Goal: Task Accomplishment & Management: Complete application form

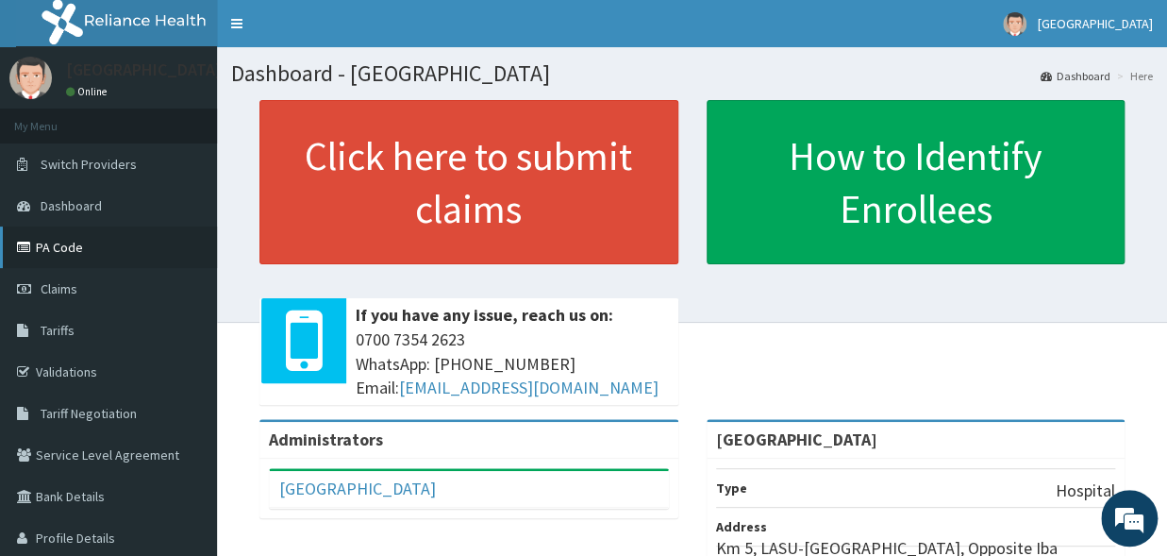
click at [51, 245] on link "PA Code" at bounding box center [108, 247] width 217 height 42
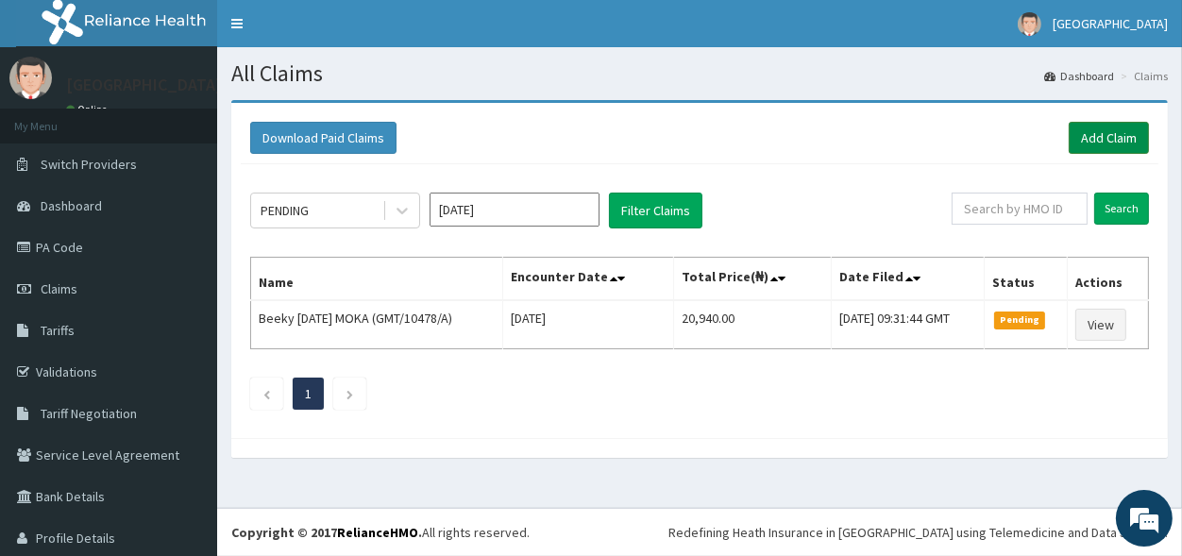
click at [1082, 139] on link "Add Claim" at bounding box center [1108, 138] width 80 height 32
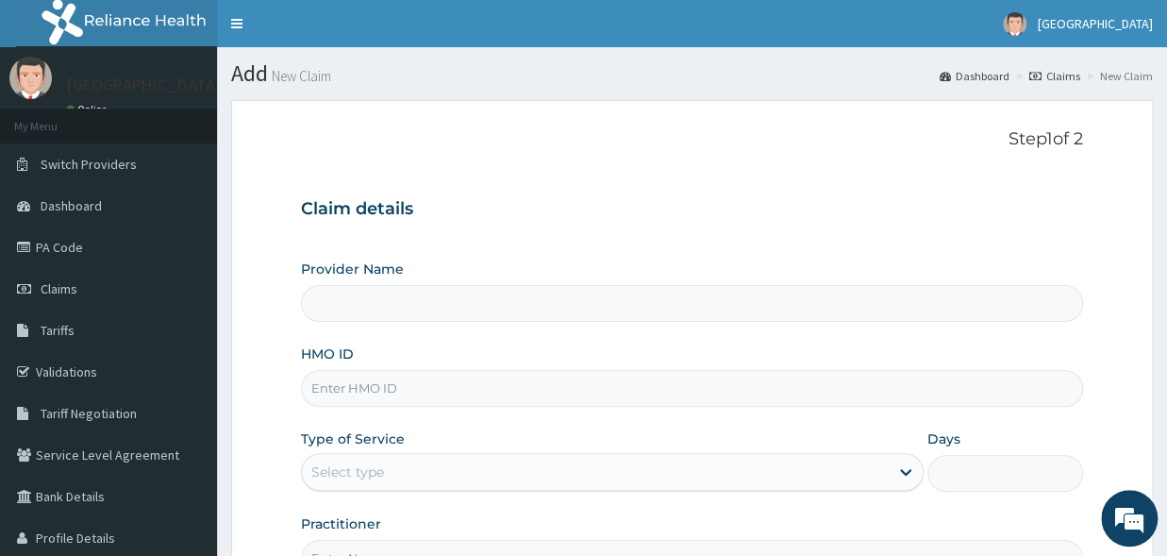
type input "Graceland Medical Centre"
click at [357, 394] on input "HMO ID" at bounding box center [692, 388] width 782 height 37
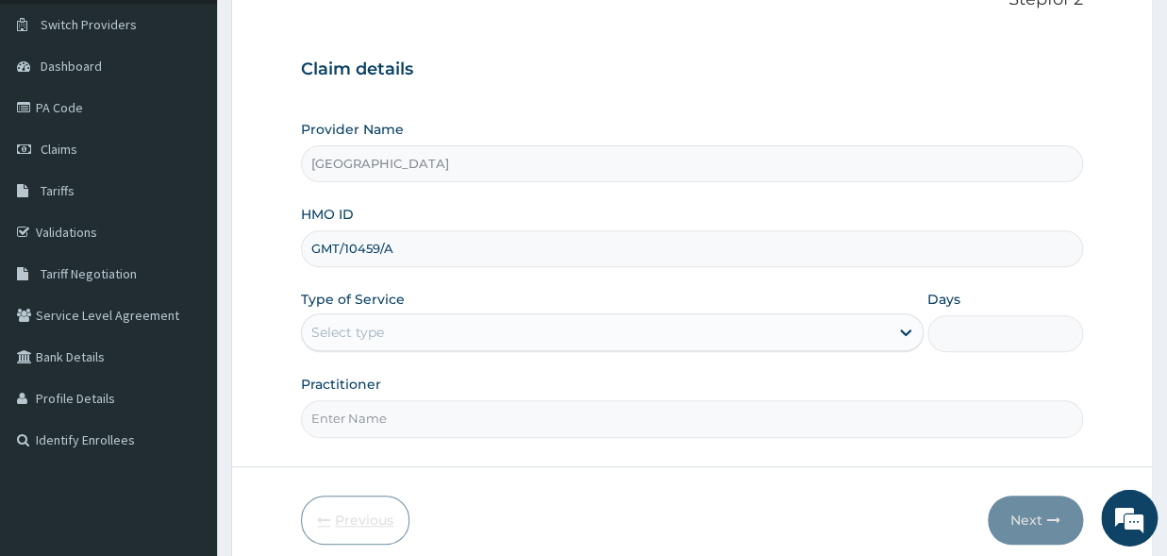
scroll to position [208, 0]
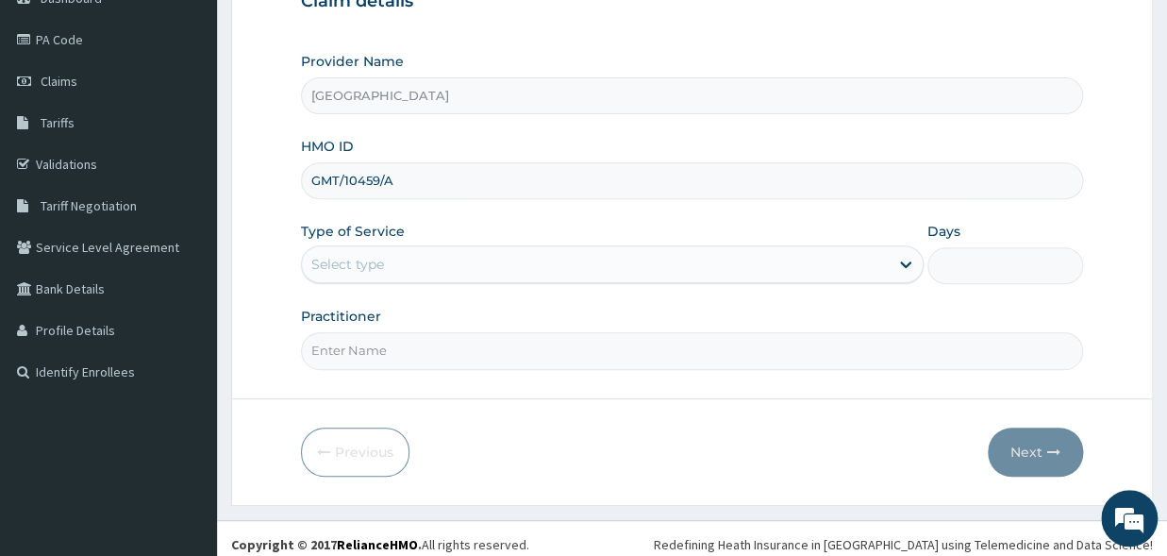
type input "GMT/10459/A"
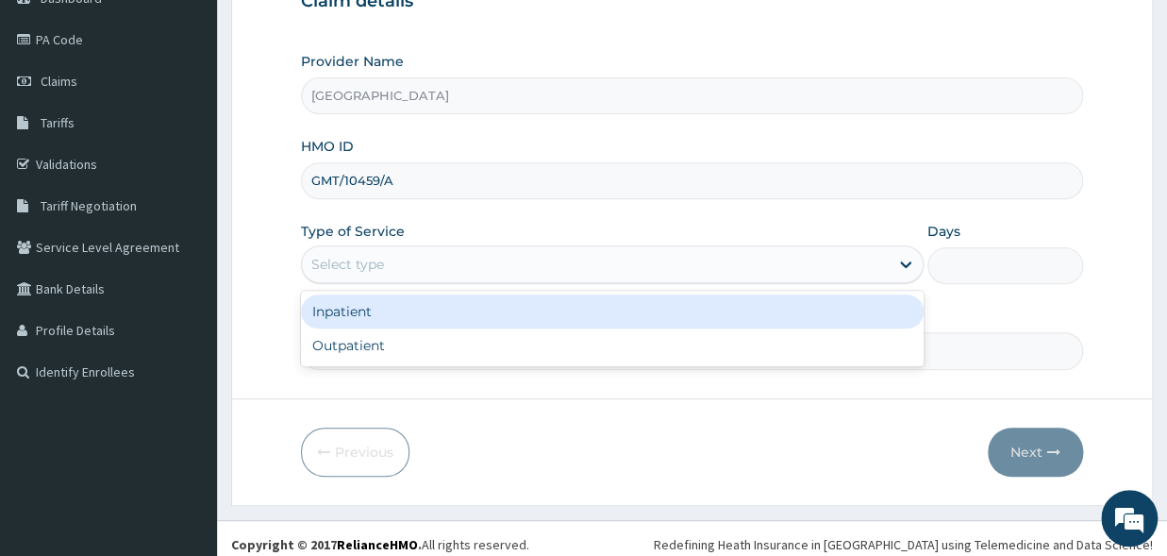
click at [375, 263] on div "Select type" at bounding box center [347, 264] width 73 height 19
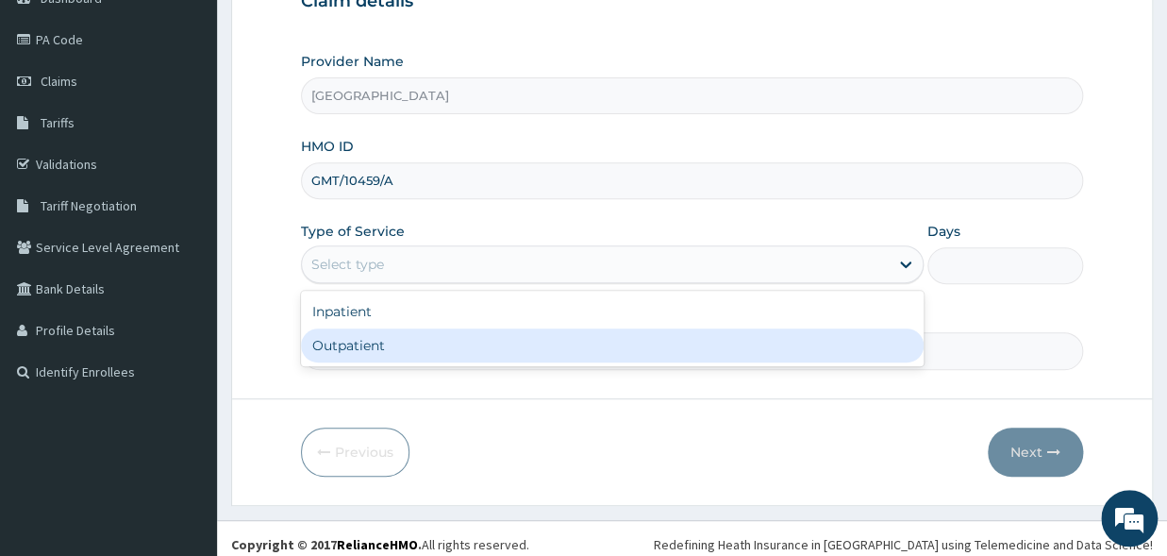
click at [353, 346] on div "Outpatient" at bounding box center [612, 345] width 623 height 34
type input "1"
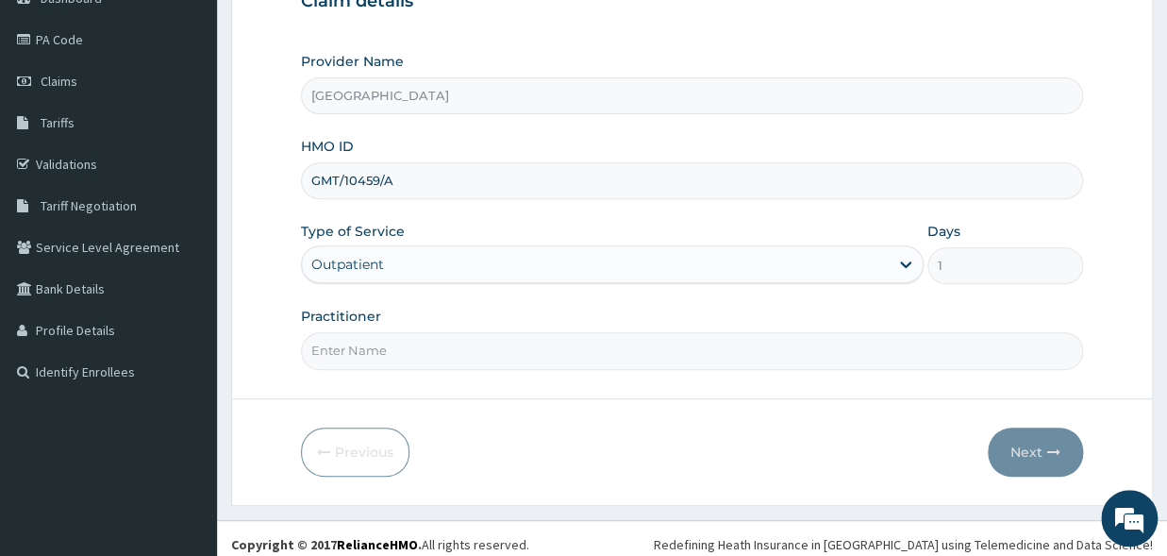
click at [325, 348] on input "Practitioner" at bounding box center [692, 350] width 782 height 37
type input "DR MOSES"
click at [1043, 461] on button "Next" at bounding box center [1035, 452] width 95 height 49
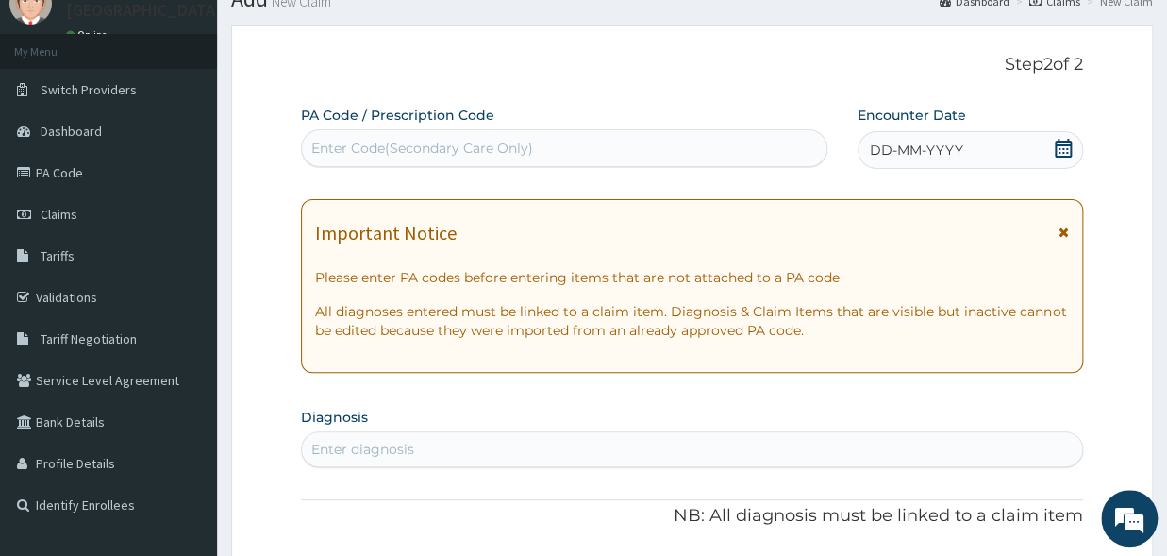
scroll to position [0, 0]
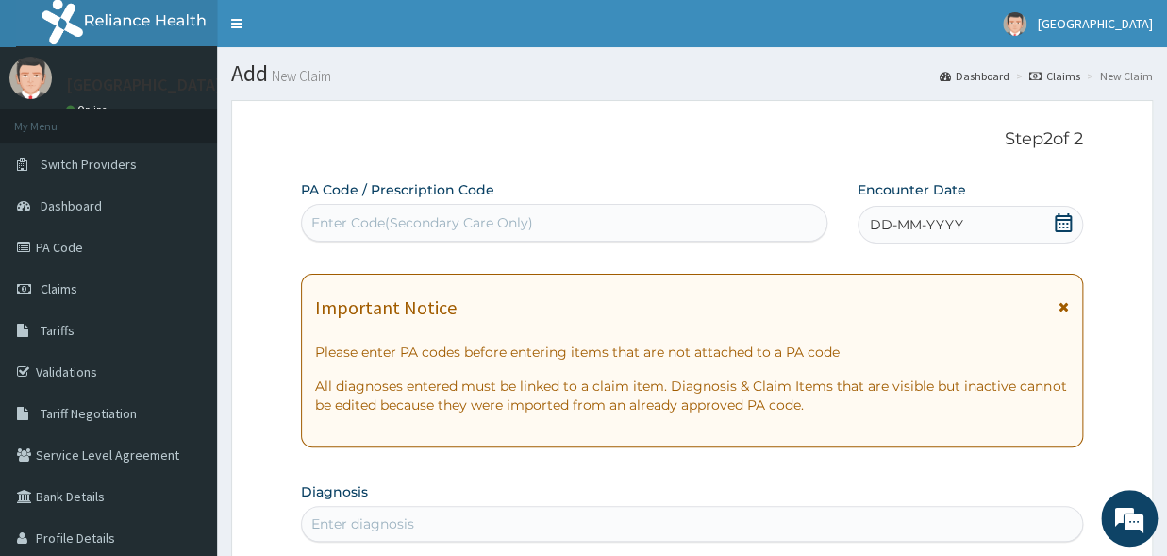
click at [1047, 222] on div "DD-MM-YYYY" at bounding box center [971, 225] width 226 height 38
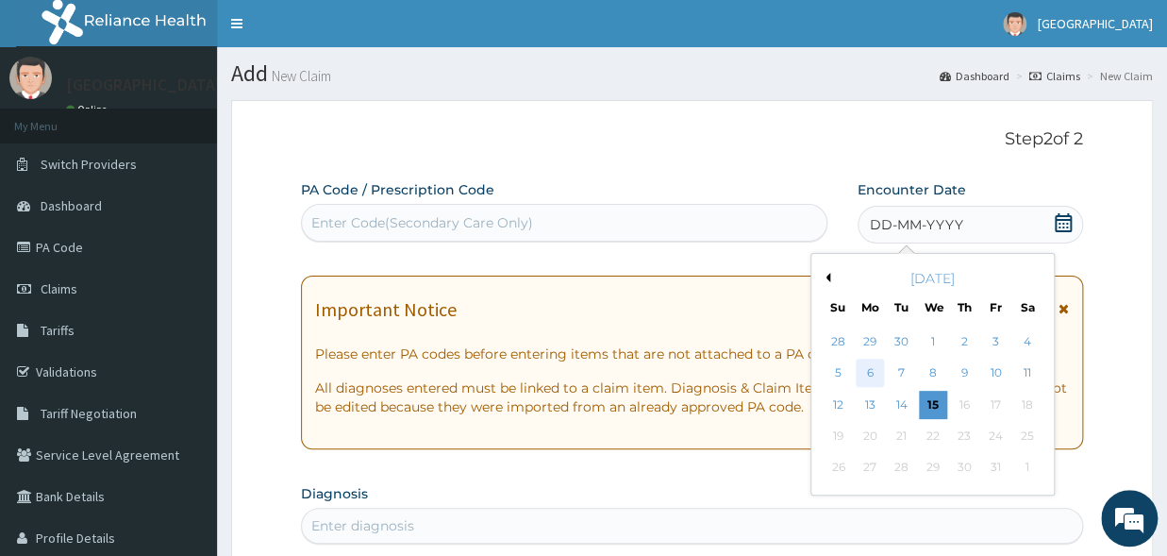
click at [861, 369] on div "6" at bounding box center [870, 374] width 28 height 28
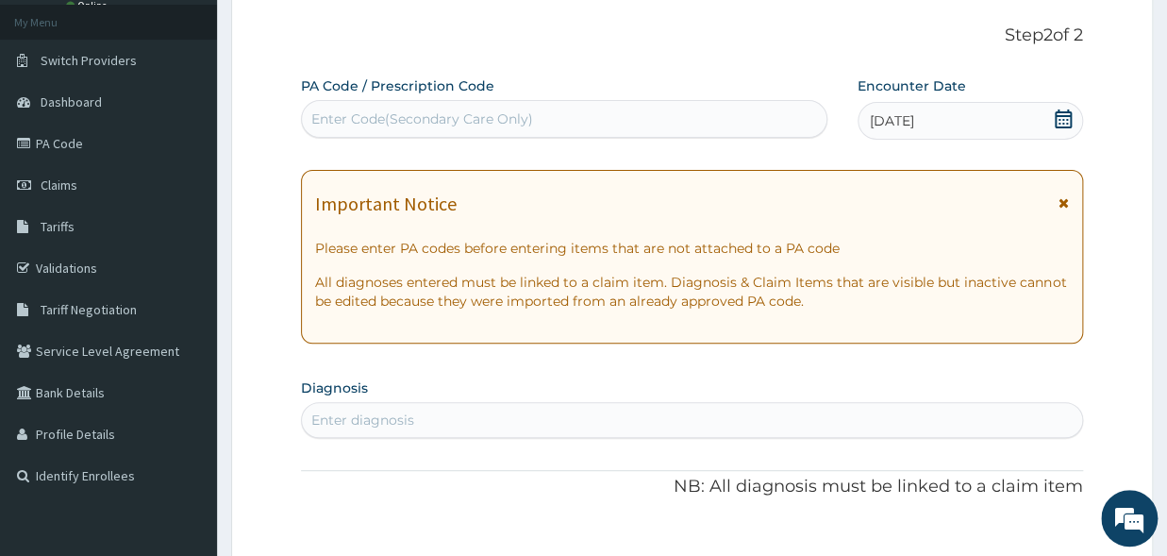
scroll to position [208, 0]
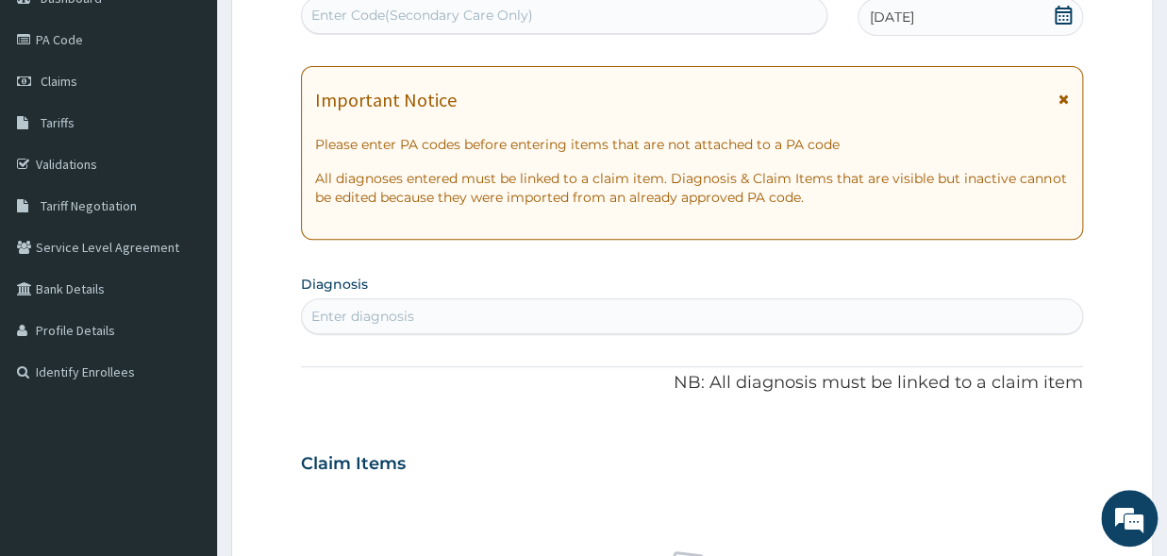
click at [419, 307] on div "Enter diagnosis" at bounding box center [692, 316] width 780 height 30
type input "P"
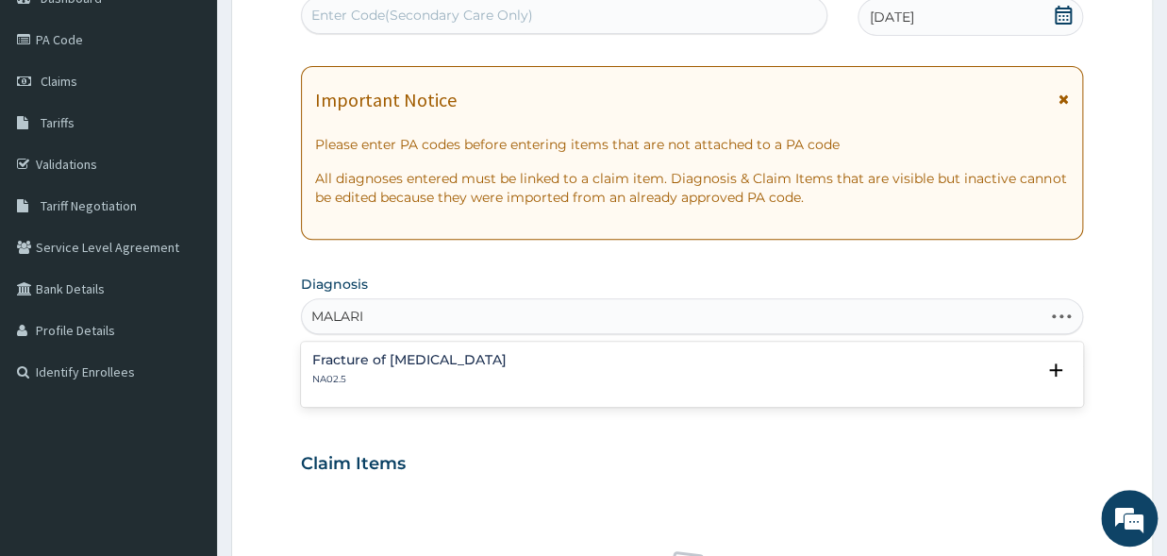
type input "MALARIA"
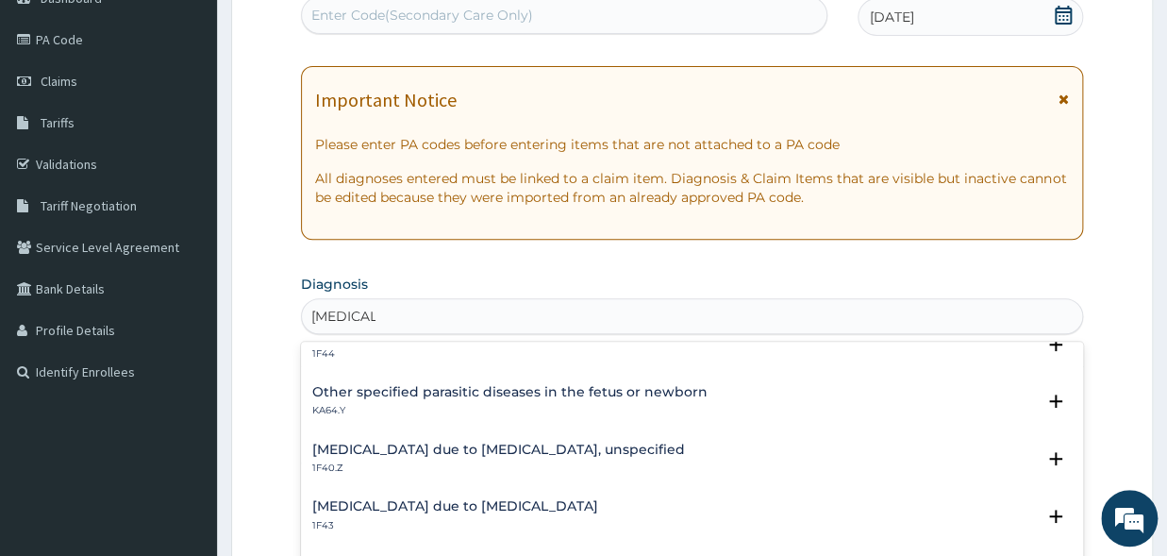
scroll to position [0, 0]
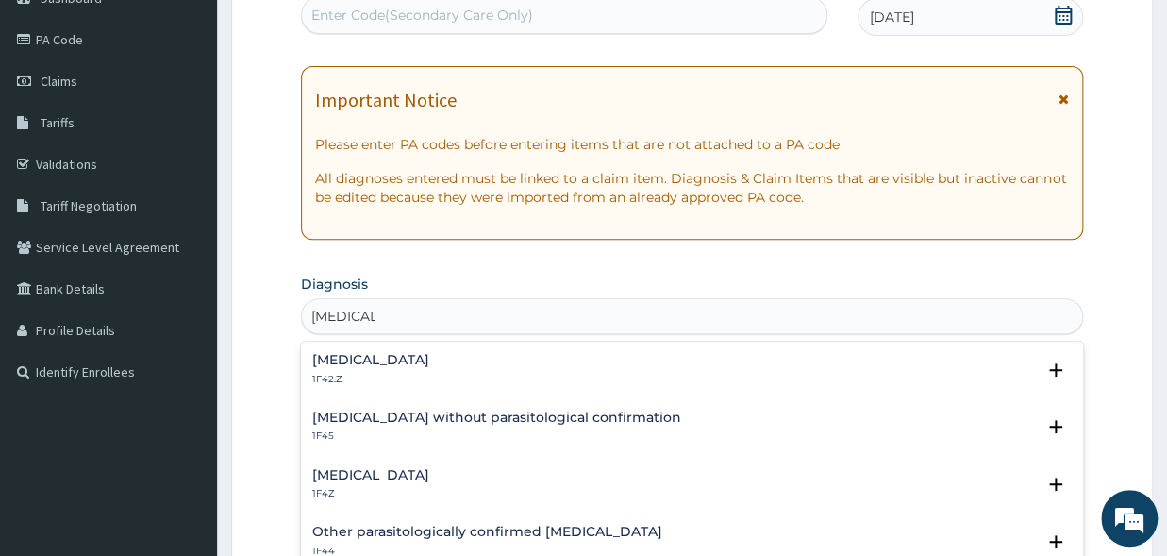
click at [400, 479] on h4 "Malaria, unspecified" at bounding box center [370, 475] width 117 height 14
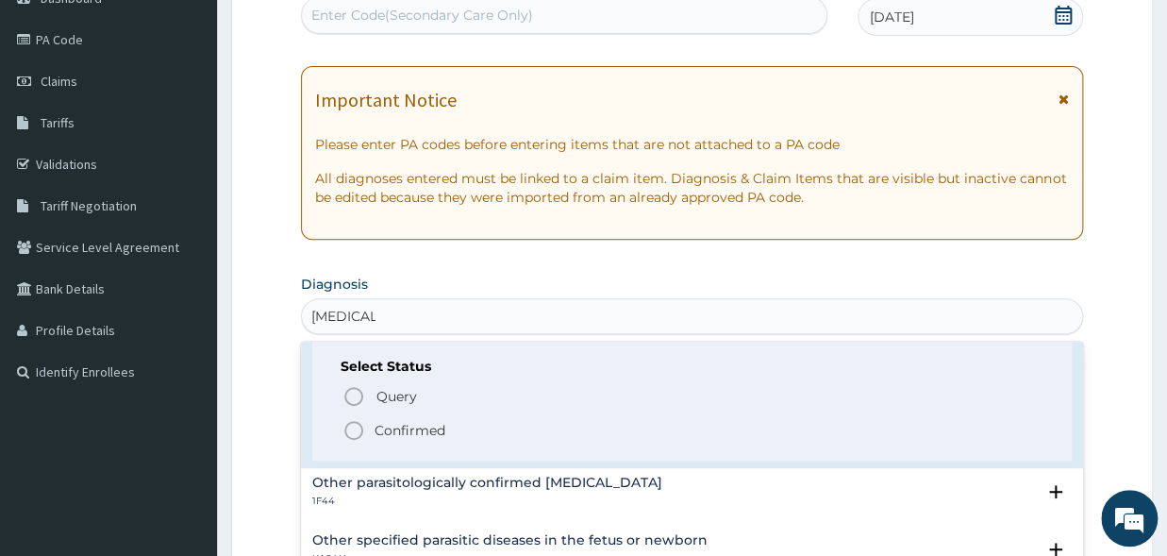
scroll to position [197, 0]
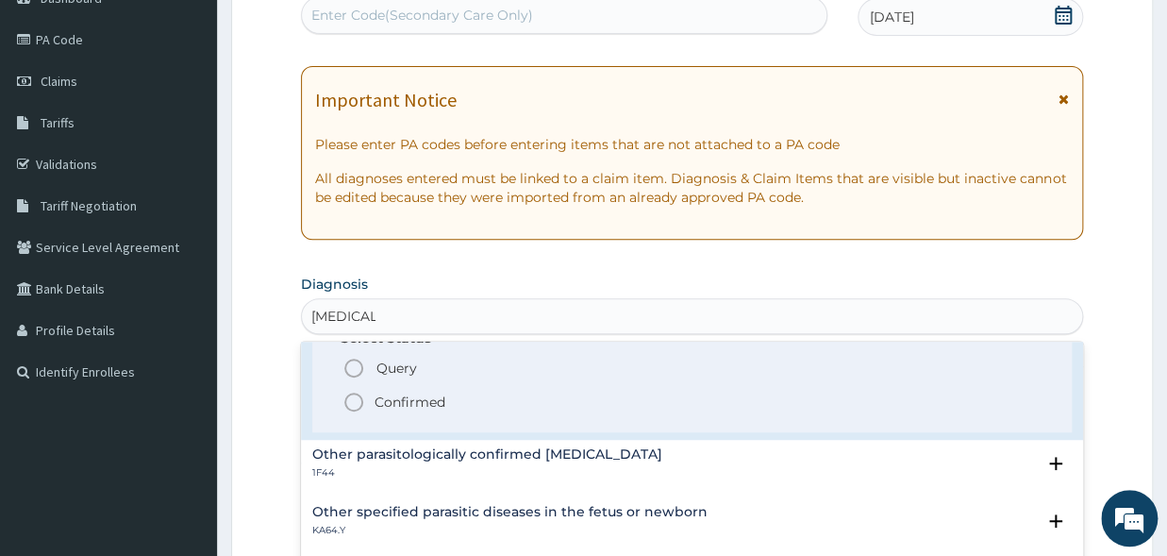
click at [359, 410] on circle "status option filled" at bounding box center [353, 402] width 17 height 17
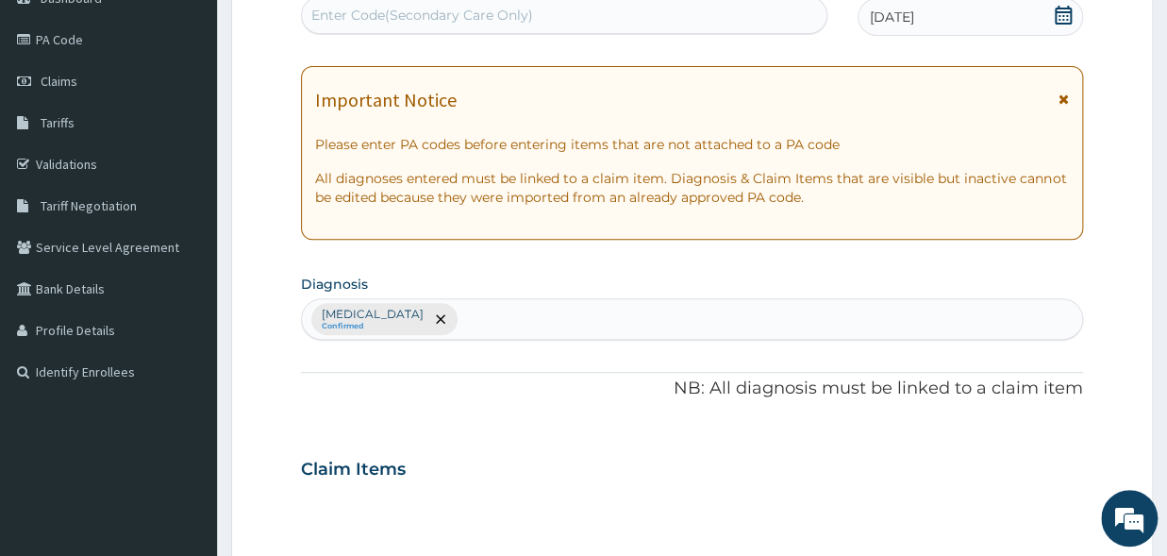
click at [498, 318] on div "Malaria, unspecified Confirmed" at bounding box center [692, 319] width 780 height 40
type input "SEPSIS"
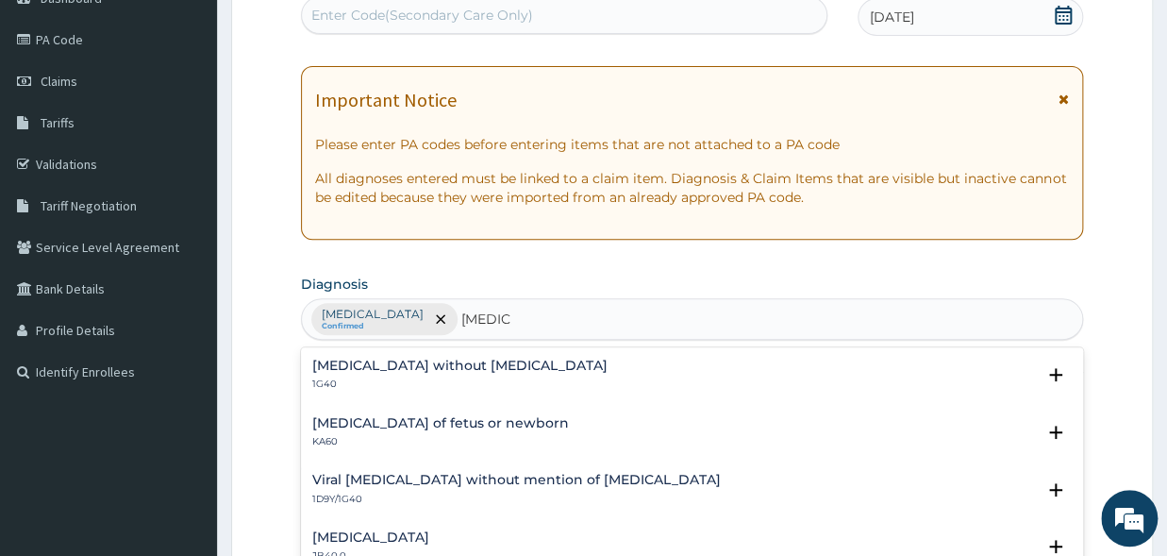
click at [498, 371] on div "Sepsis without septic shock 1G40" at bounding box center [692, 375] width 760 height 33
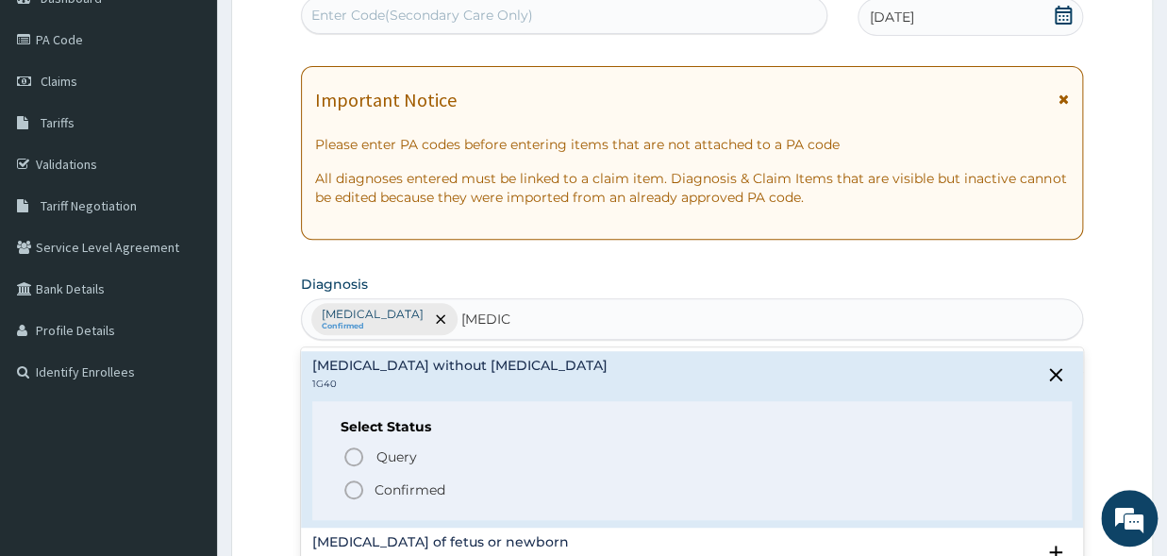
click at [344, 490] on icon "status option filled" at bounding box center [354, 489] width 23 height 23
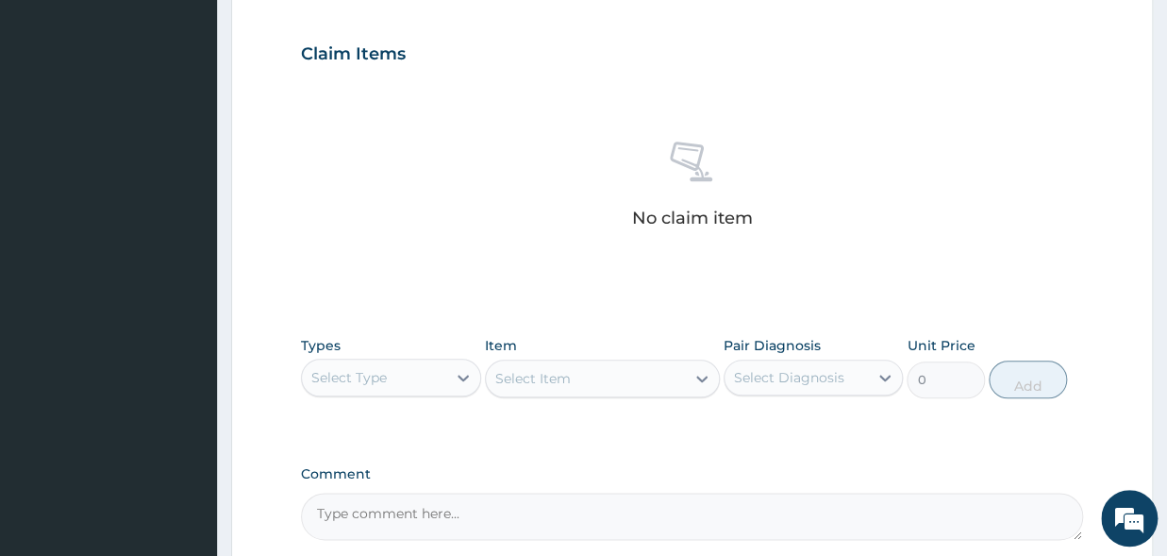
scroll to position [727, 0]
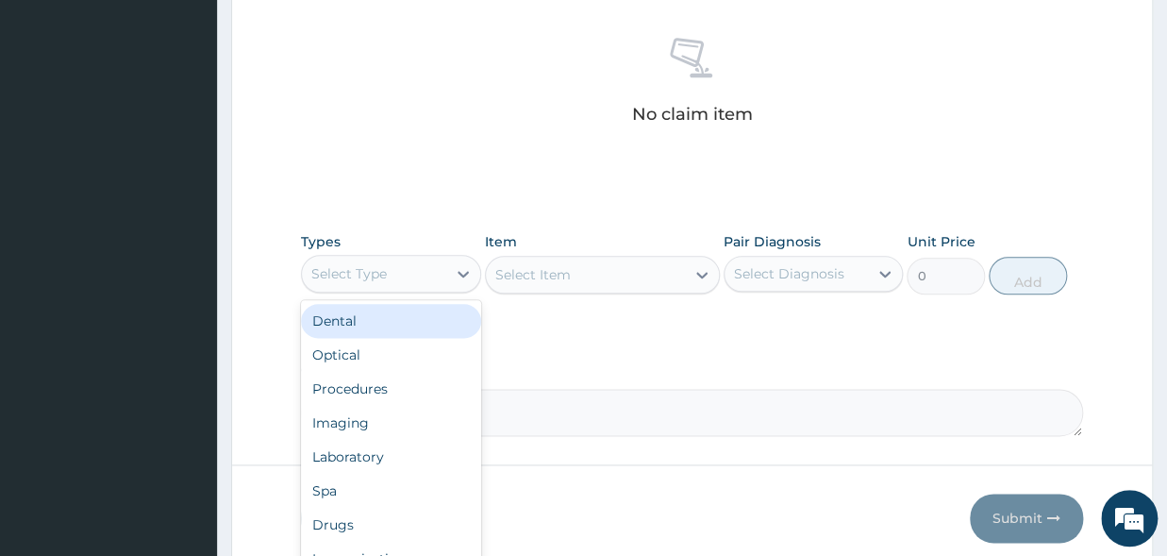
click at [377, 265] on div "Select Type" at bounding box center [348, 273] width 75 height 19
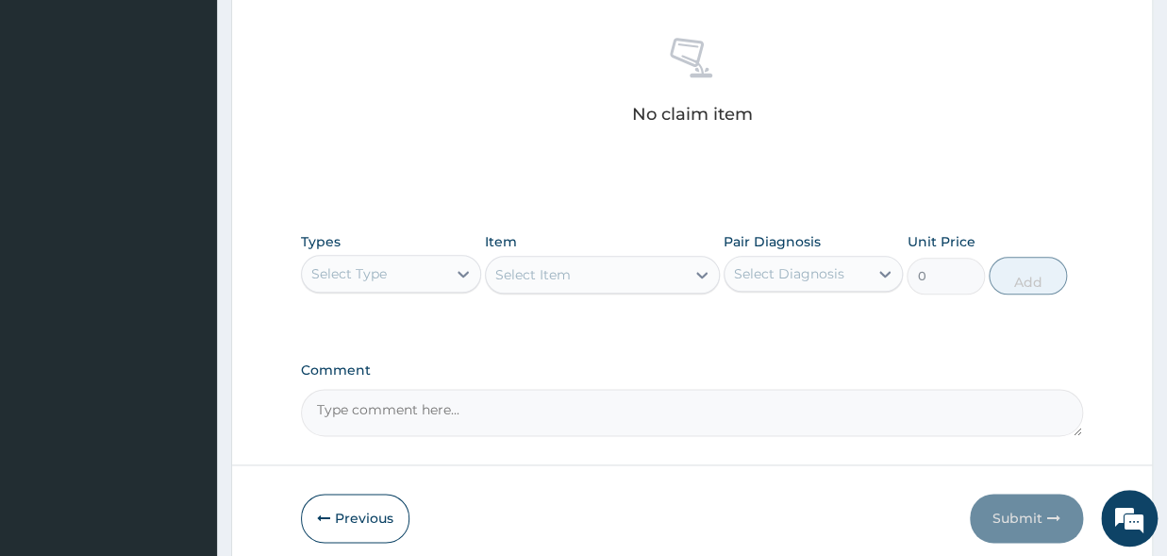
click at [495, 176] on div "No claim item" at bounding box center [692, 83] width 782 height 217
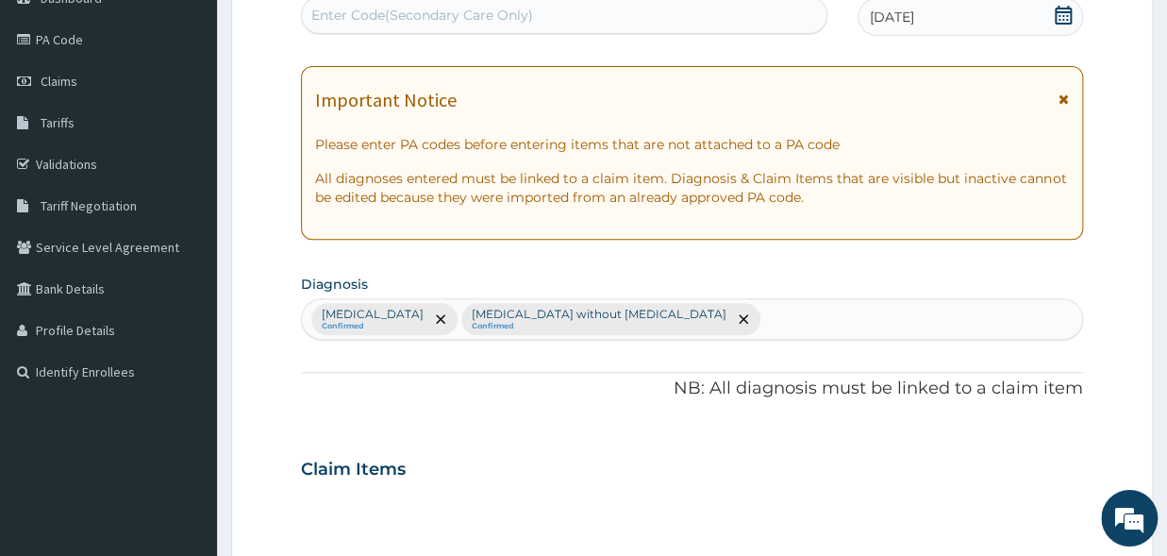
scroll to position [104, 0]
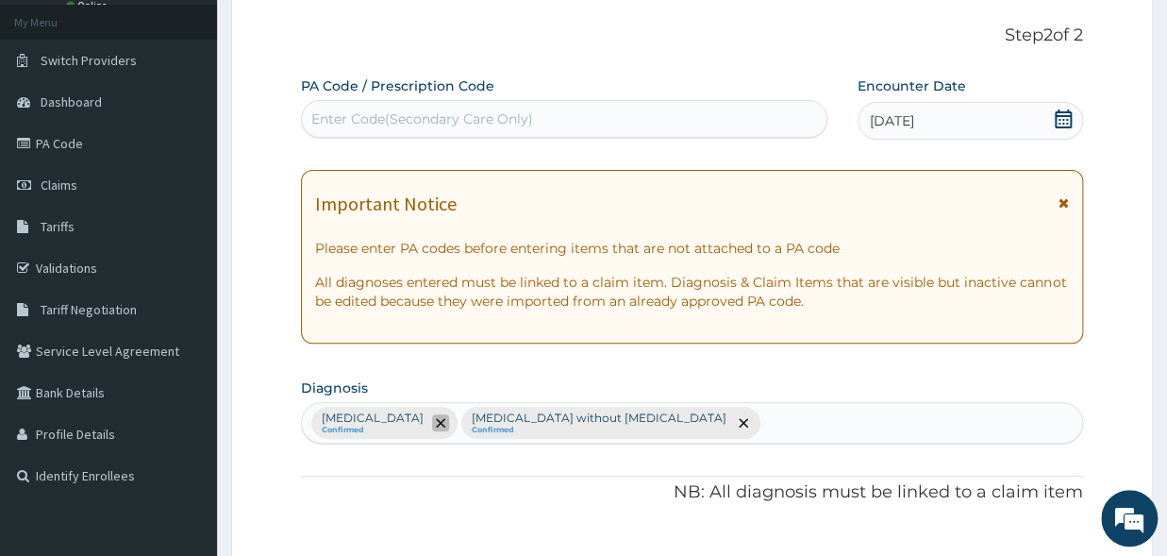
click at [445, 419] on icon "remove selection option" at bounding box center [440, 422] width 9 height 9
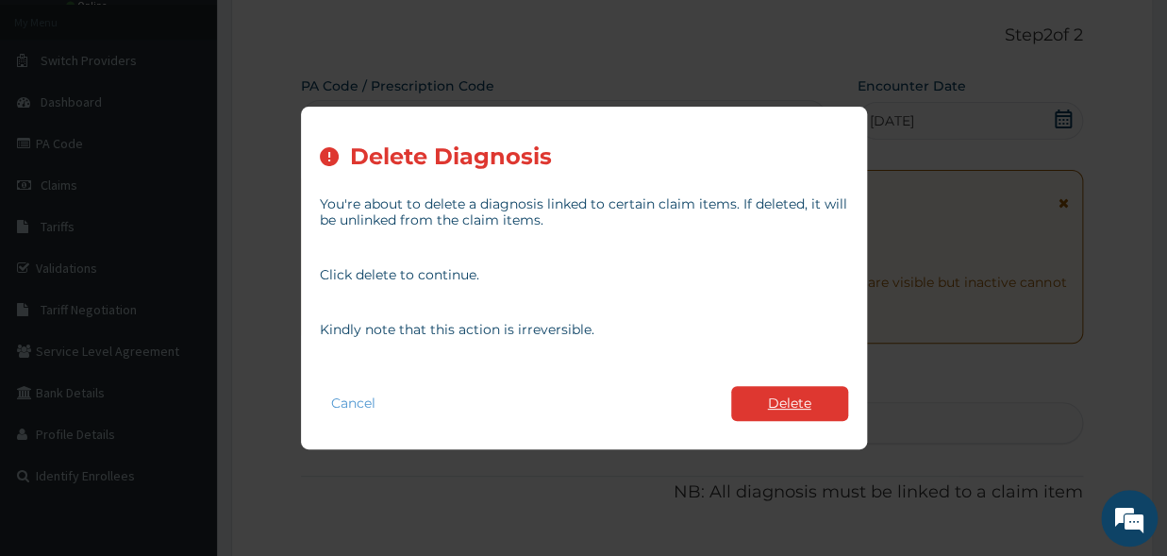
click at [776, 394] on button "Delete" at bounding box center [789, 403] width 117 height 35
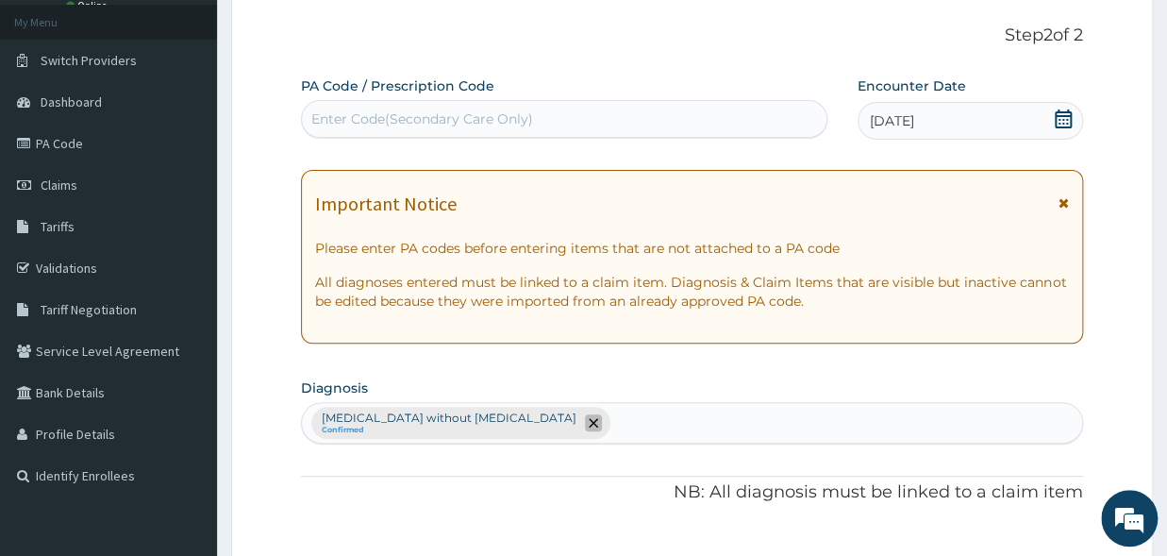
click at [585, 423] on span "remove selection option" at bounding box center [593, 422] width 17 height 17
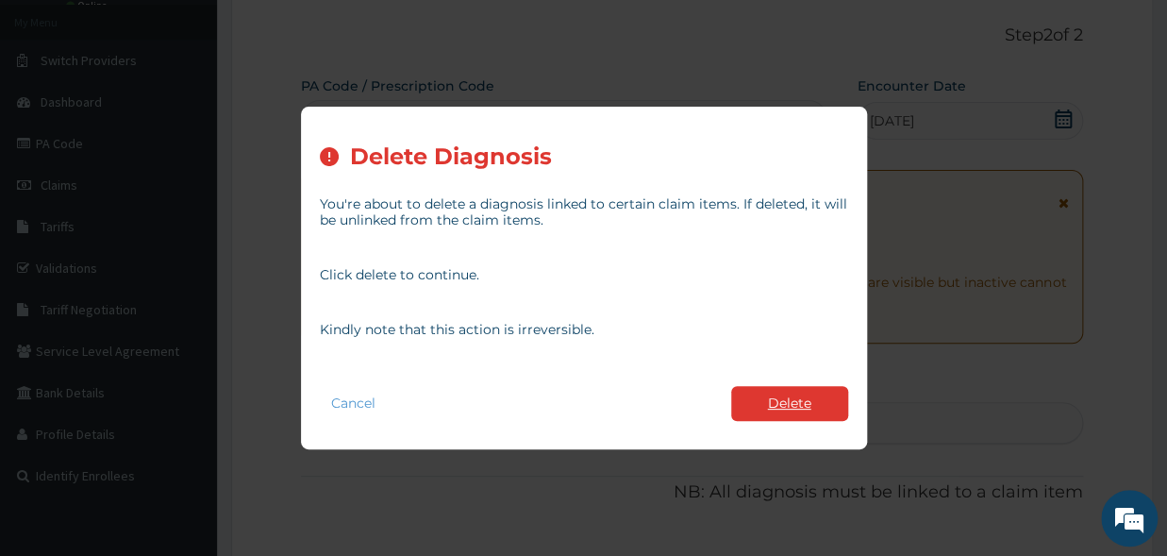
click at [777, 395] on button "Delete" at bounding box center [789, 403] width 117 height 35
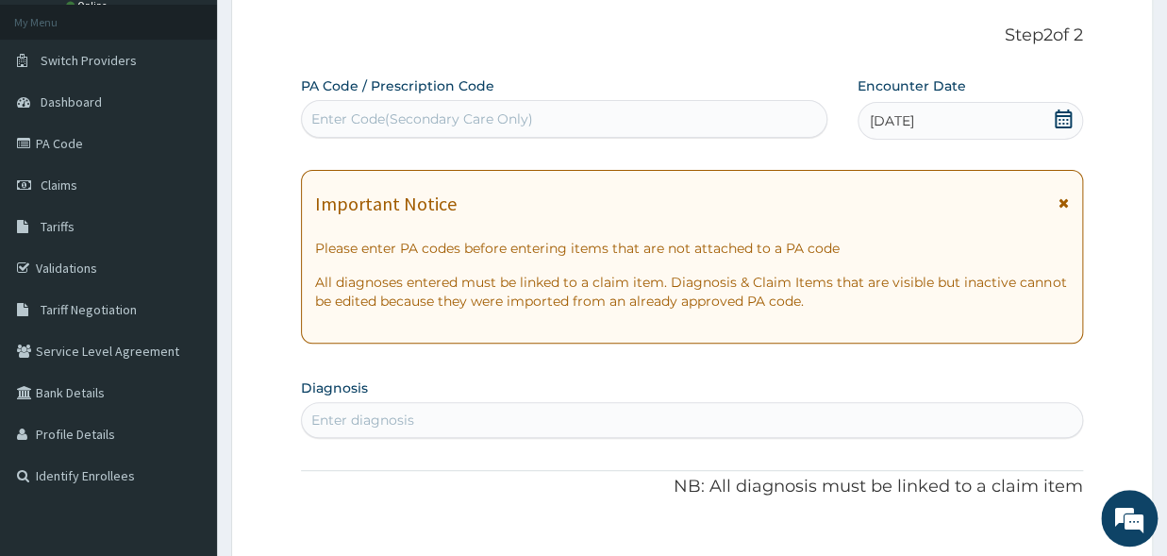
scroll to position [208, 0]
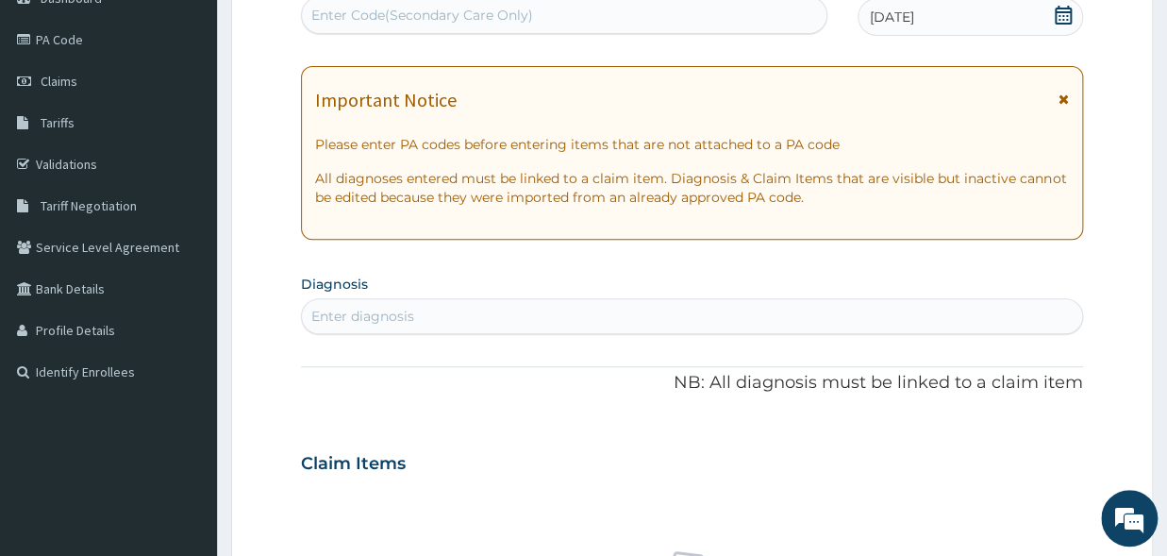
click at [377, 307] on div "Enter diagnosis" at bounding box center [692, 316] width 780 height 30
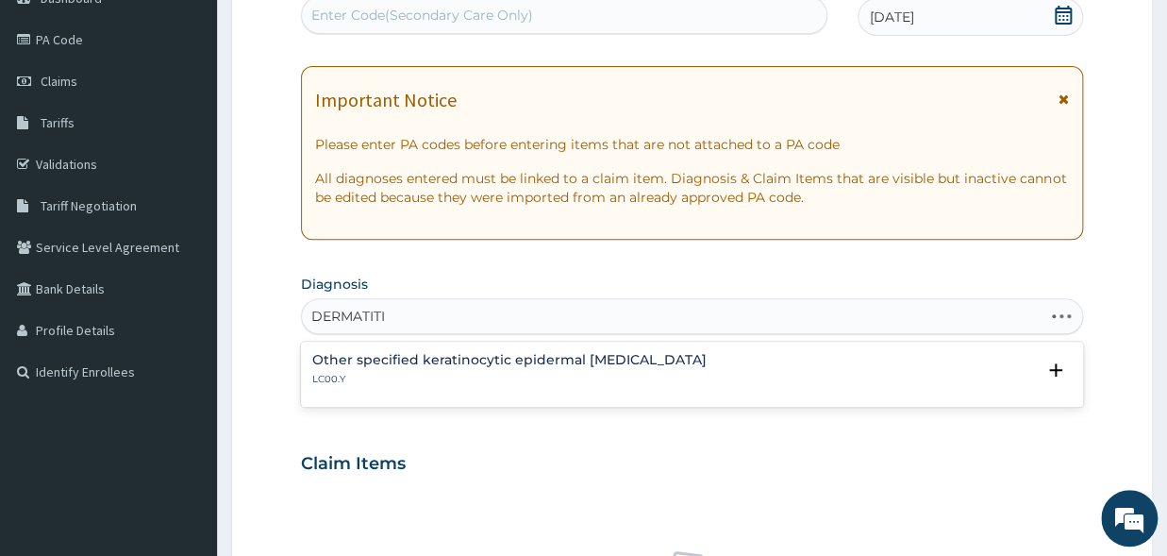
type input "DERMATITIS"
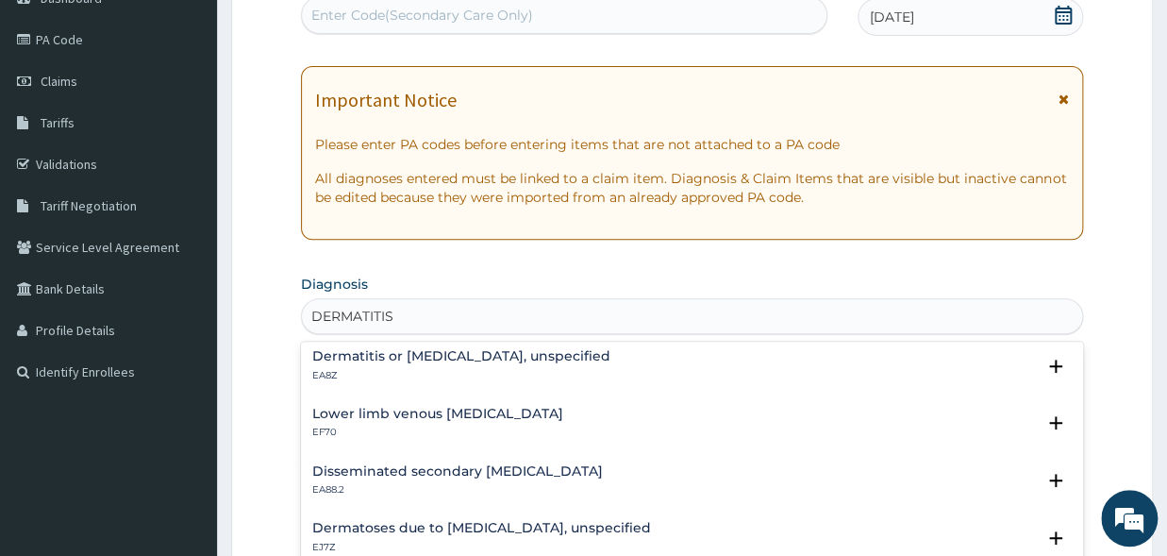
scroll to position [0, 0]
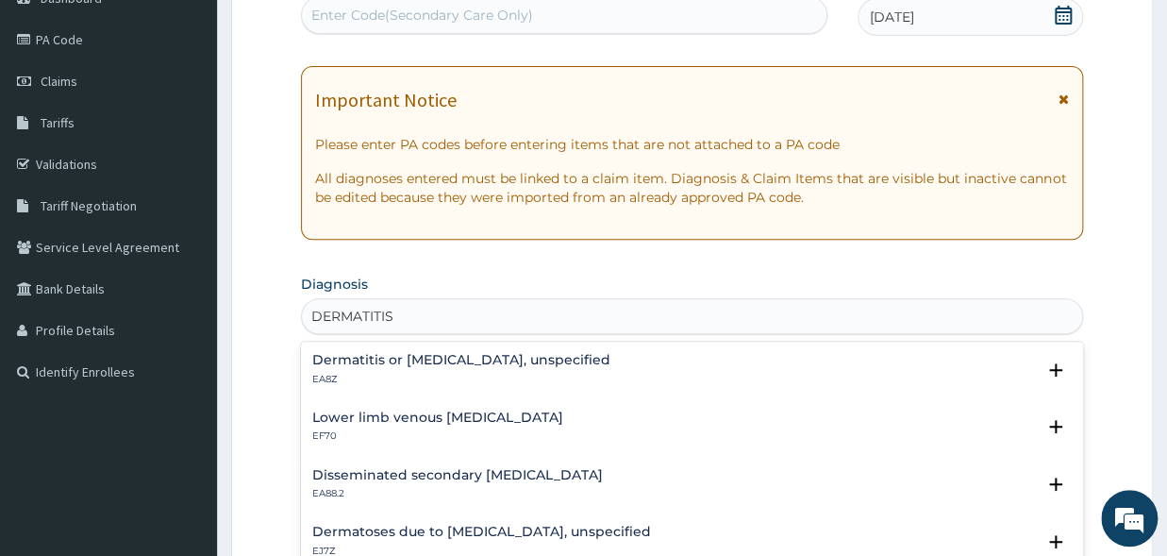
click at [382, 360] on h4 "Dermatitis or eczema, unspecified" at bounding box center [461, 360] width 298 height 14
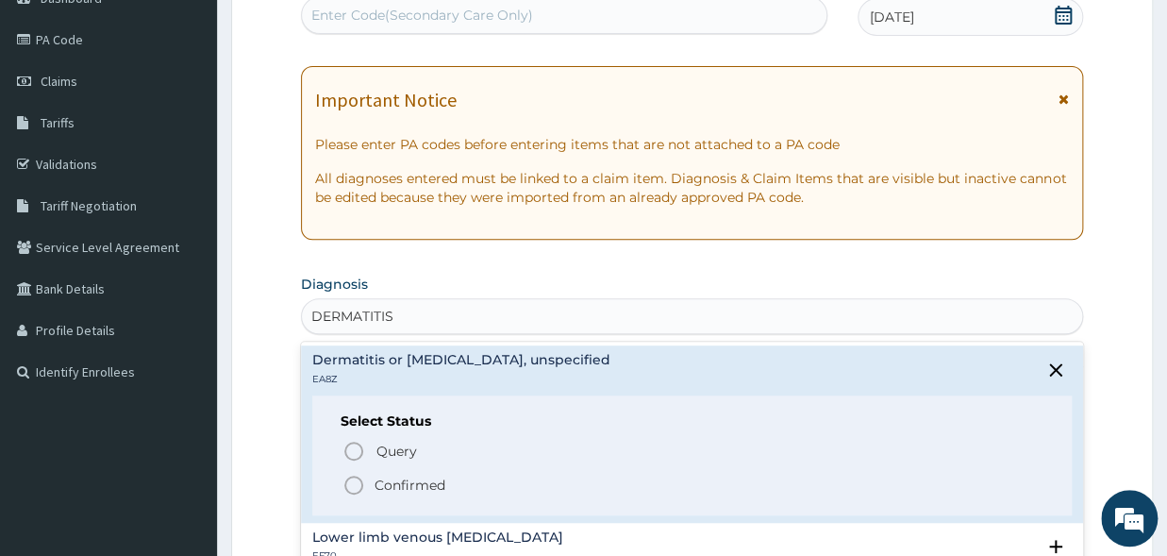
click at [350, 483] on icon "status option filled" at bounding box center [354, 485] width 23 height 23
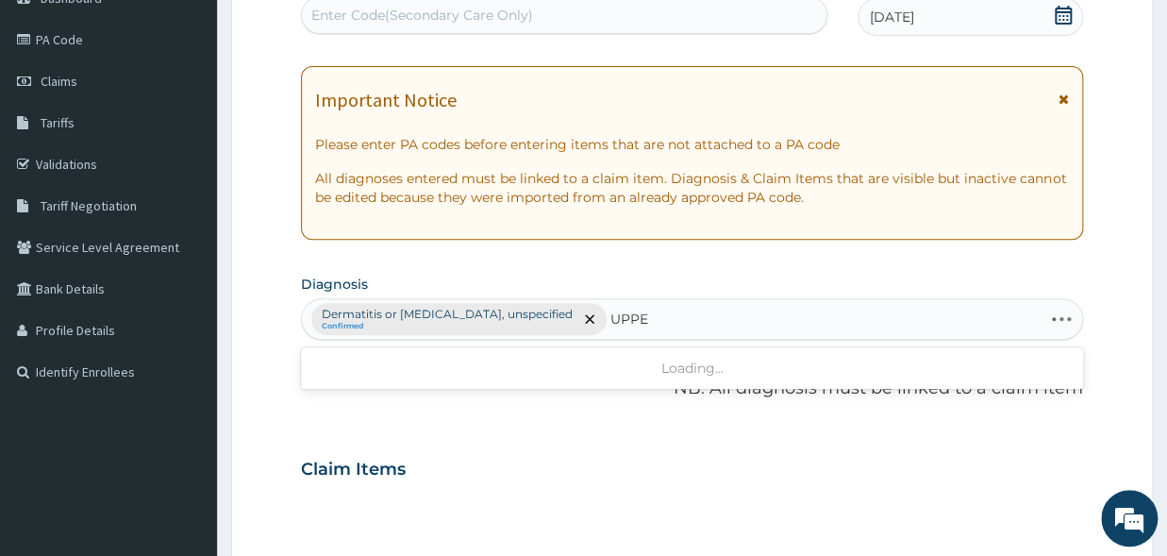
type input "UPPER"
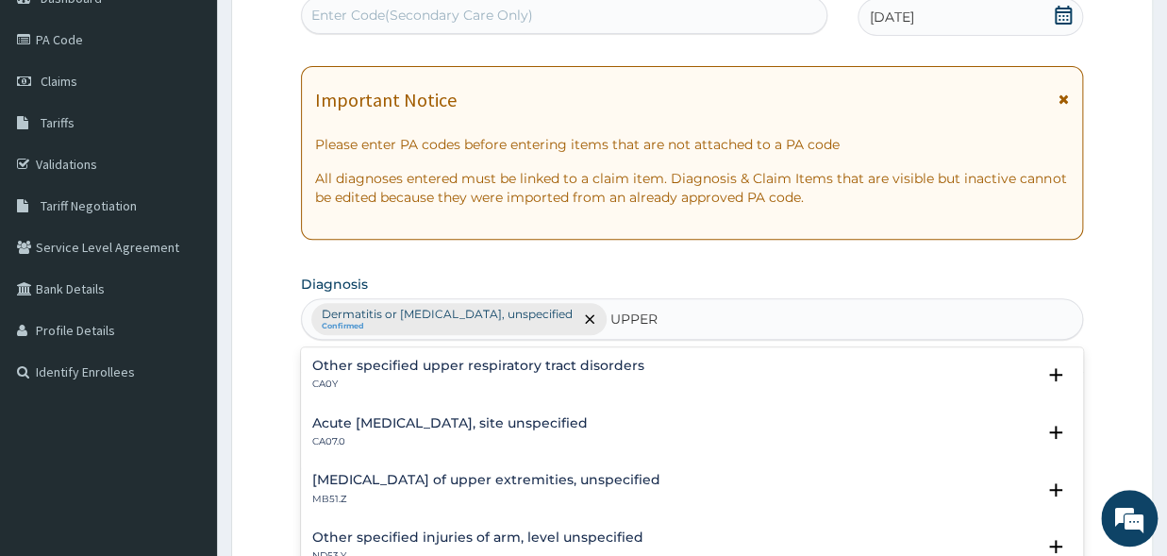
click at [503, 381] on p "CA0Y" at bounding box center [478, 383] width 332 height 13
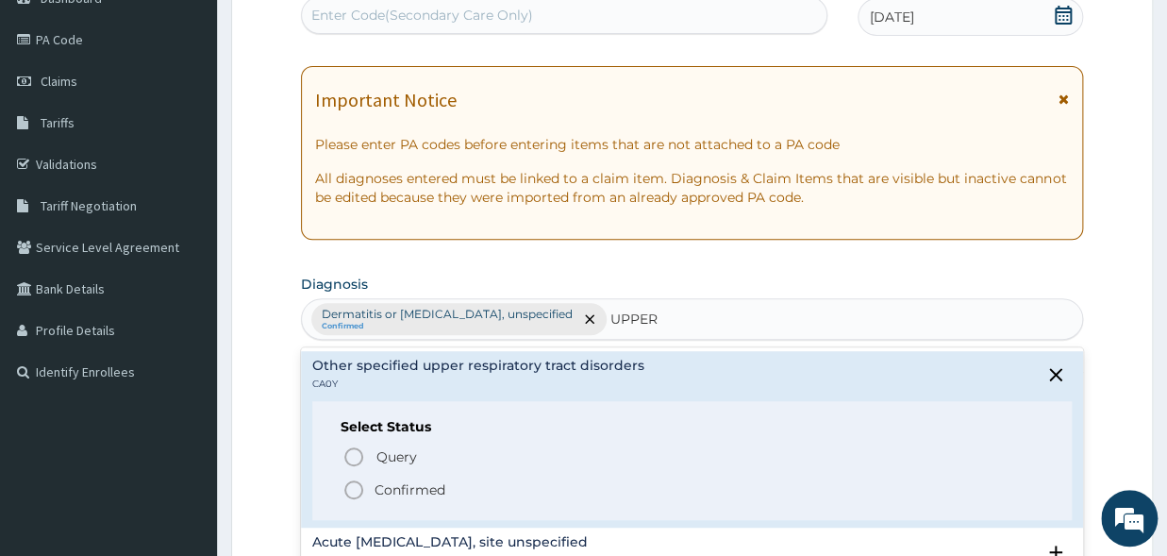
click at [355, 497] on circle "status option filled" at bounding box center [353, 489] width 17 height 17
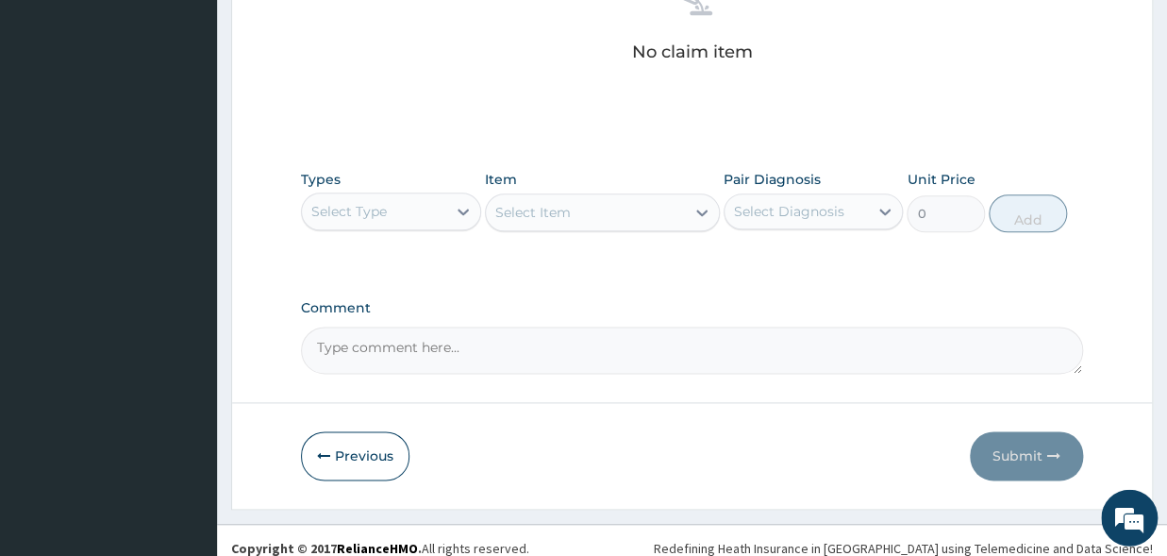
scroll to position [803, 0]
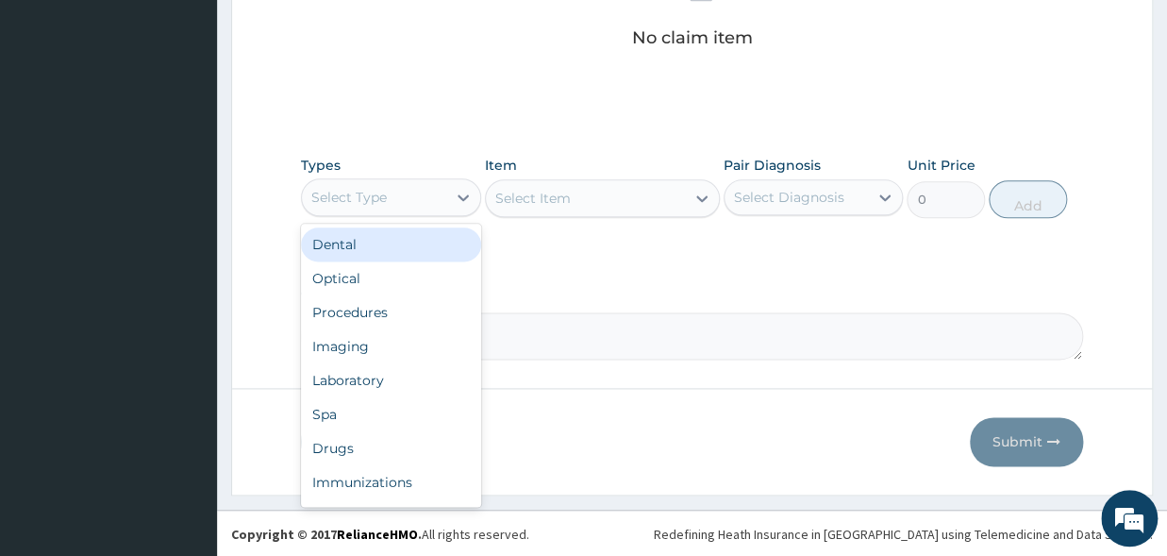
click at [358, 203] on div "Select Type" at bounding box center [348, 197] width 75 height 19
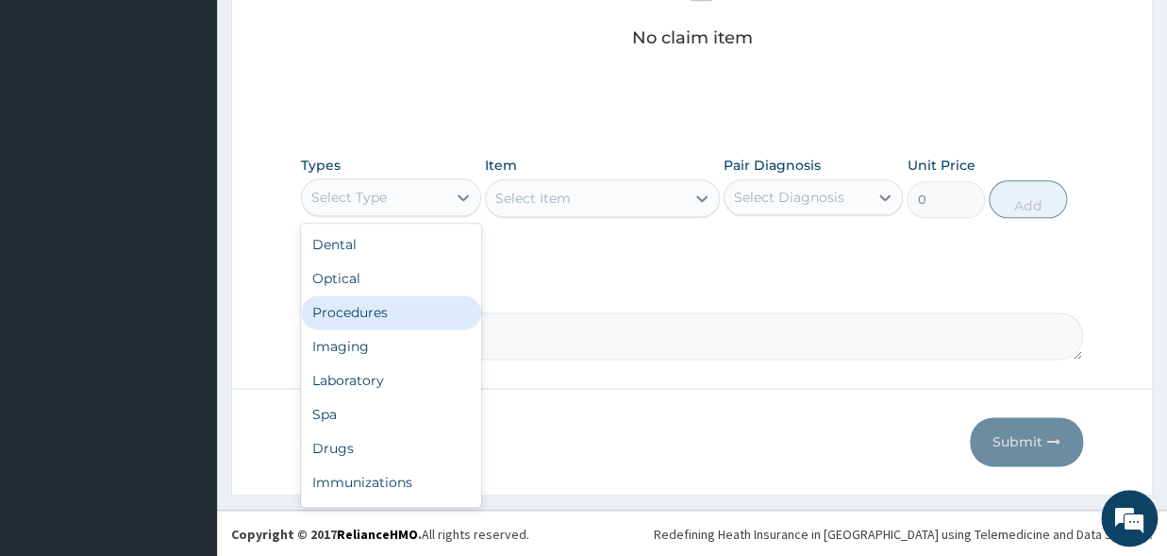
click at [373, 314] on div "Procedures" at bounding box center [391, 312] width 180 height 34
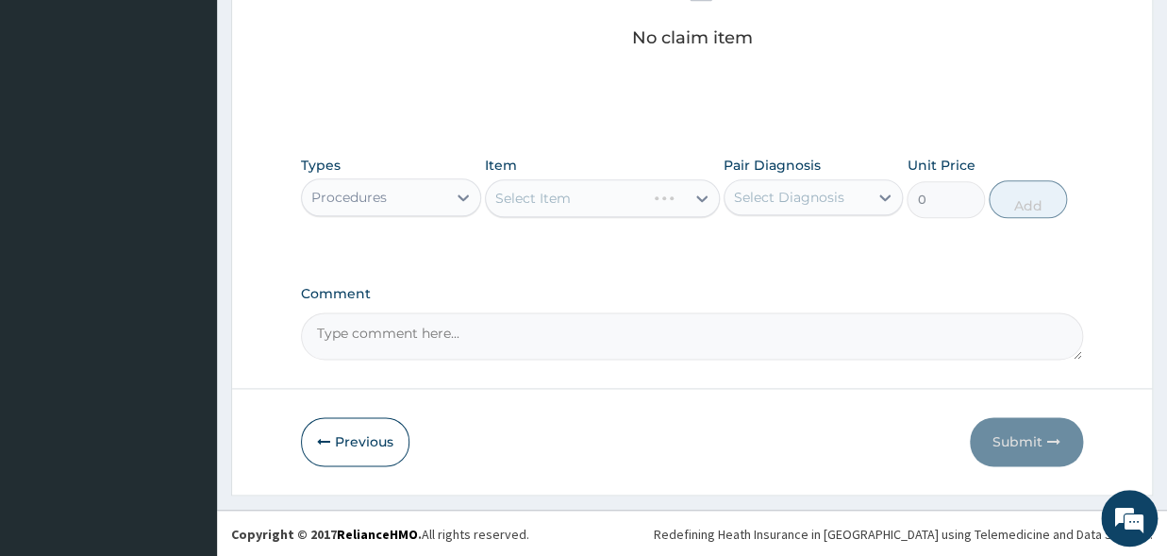
click at [560, 205] on div "Select Item" at bounding box center [602, 198] width 235 height 38
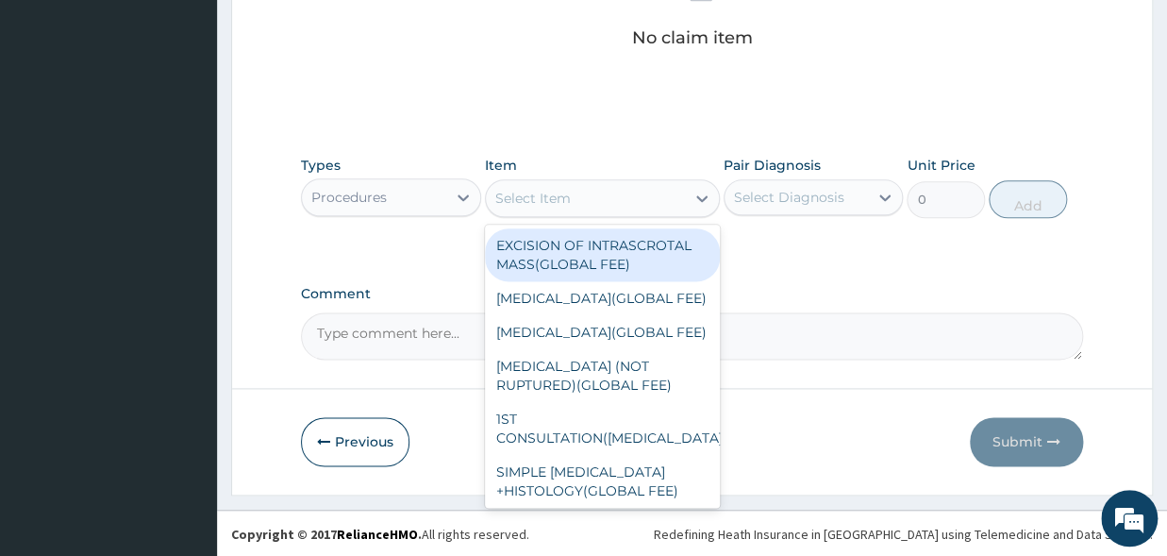
click at [532, 201] on div "Select Item" at bounding box center [532, 198] width 75 height 19
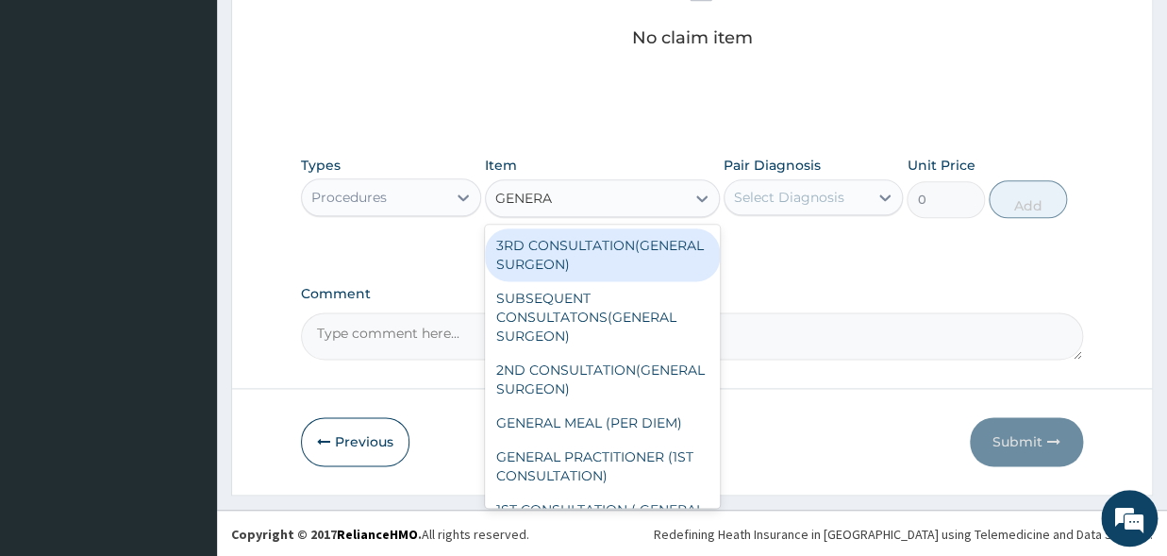
type input "GENERAL"
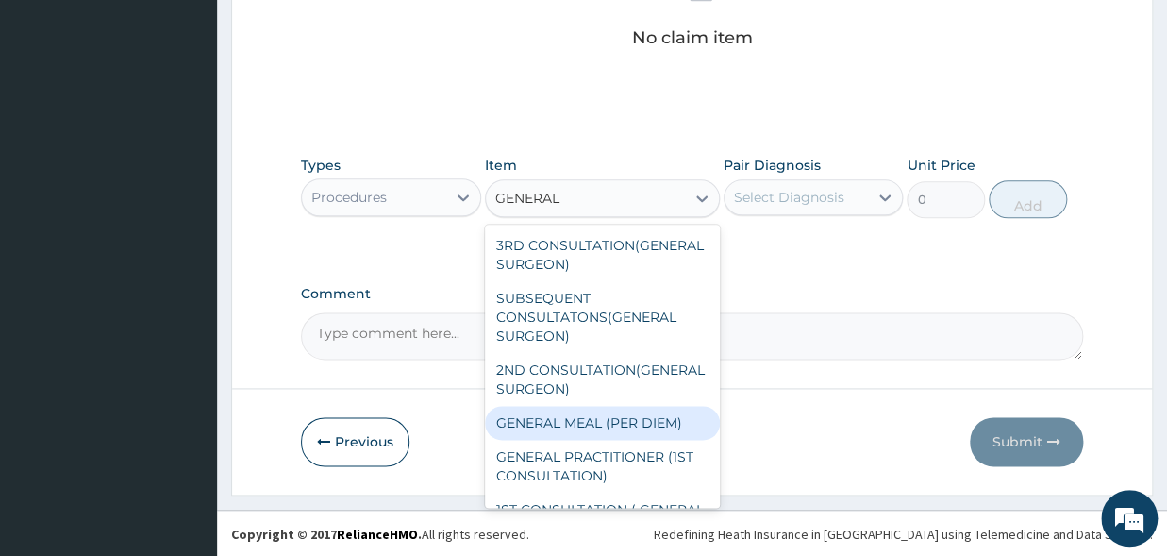
scroll to position [99, 0]
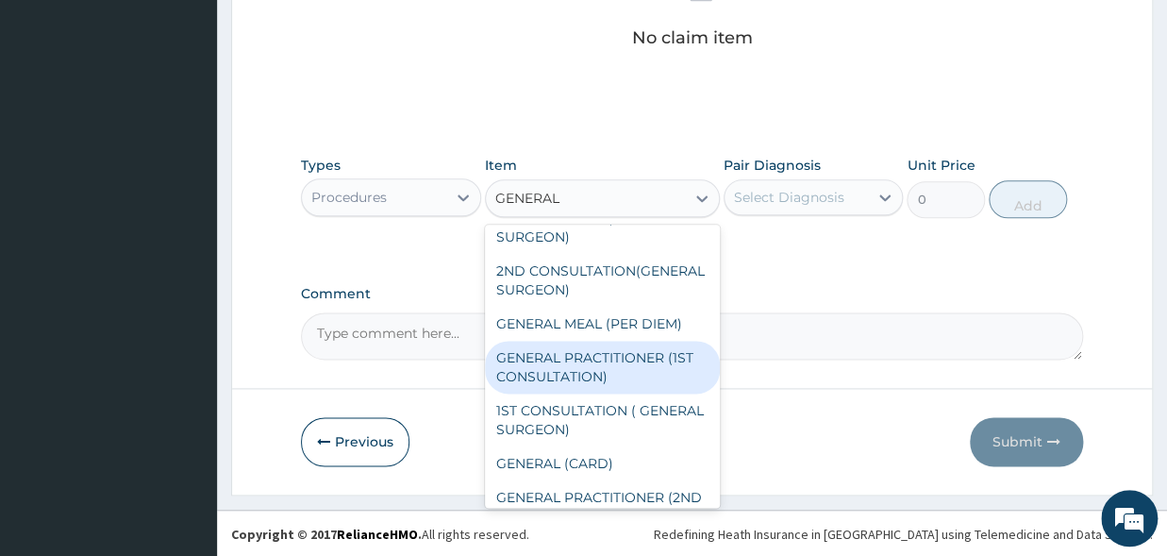
click at [587, 394] on div "GENERAL PRACTITIONER (1ST CONSULTATION)" at bounding box center [602, 367] width 235 height 53
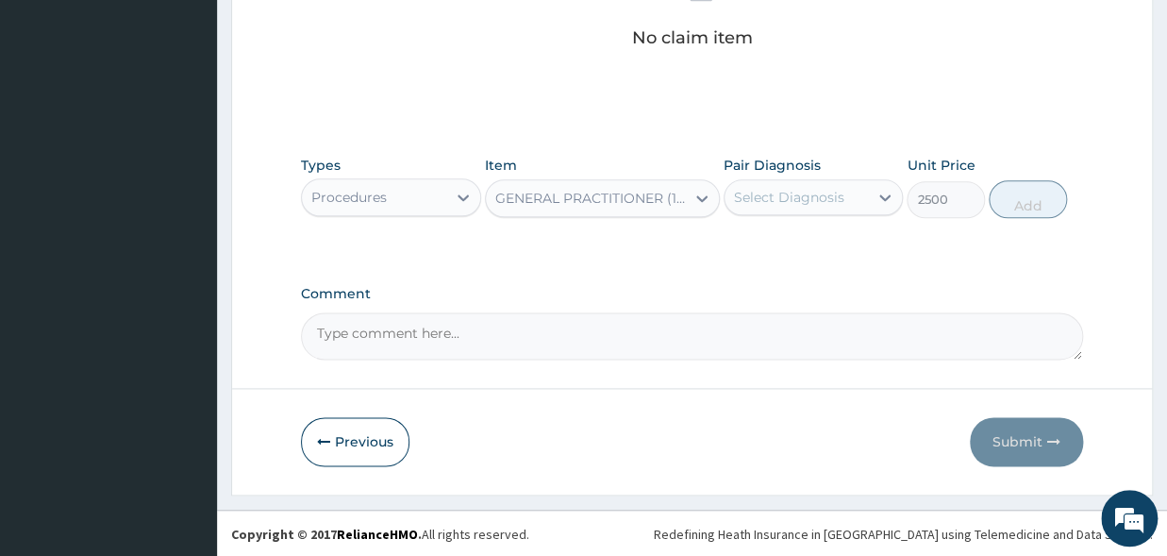
type input "2500"
click at [749, 193] on div "Select Diagnosis" at bounding box center [789, 197] width 110 height 19
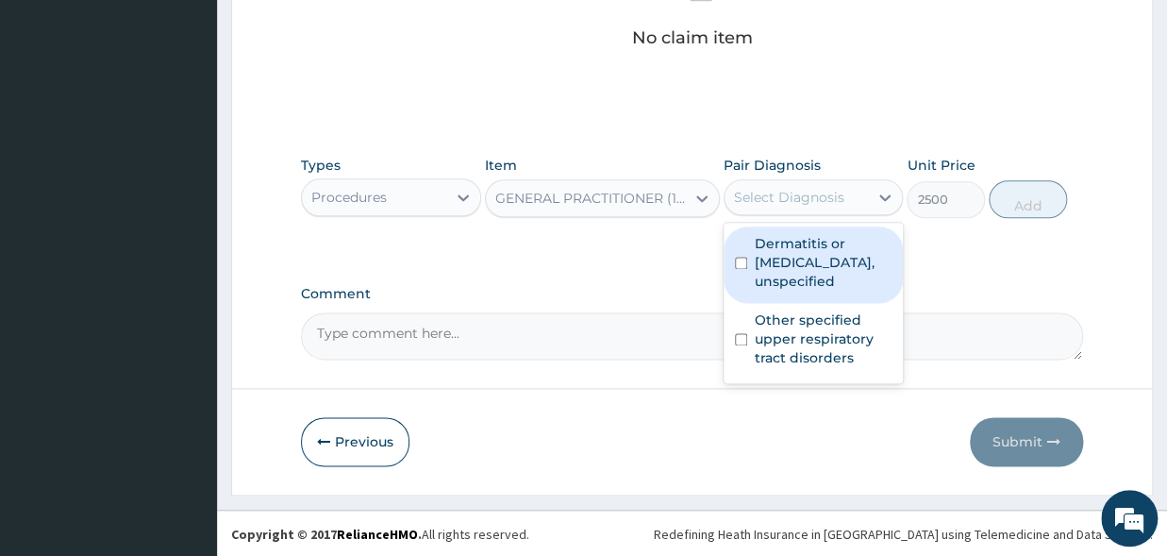
click at [734, 262] on div "Dermatitis or eczema, unspecified" at bounding box center [814, 264] width 180 height 76
checkbox input "true"
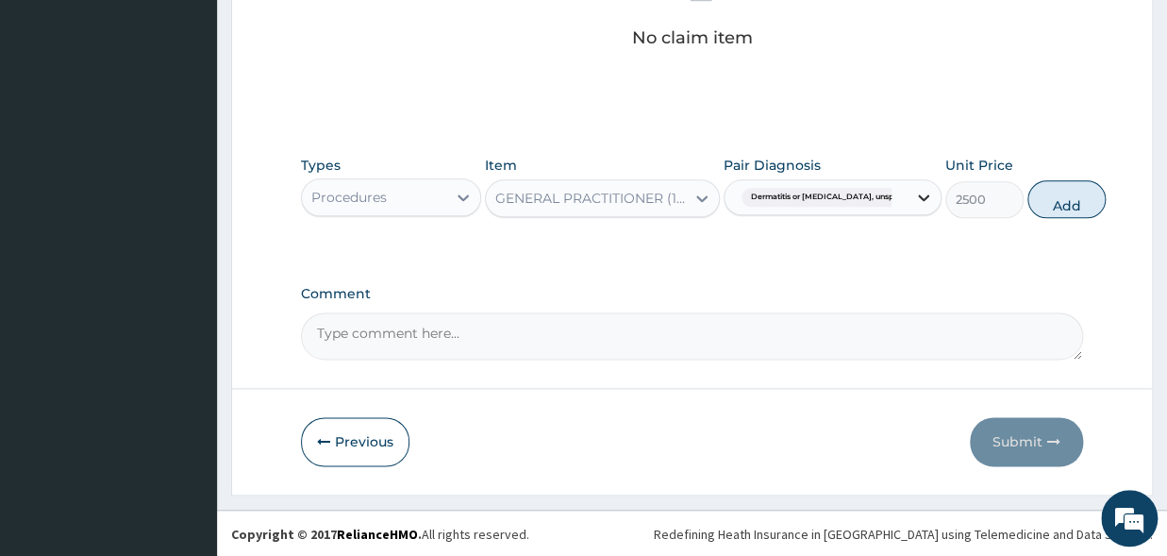
click at [918, 197] on icon at bounding box center [923, 197] width 11 height 7
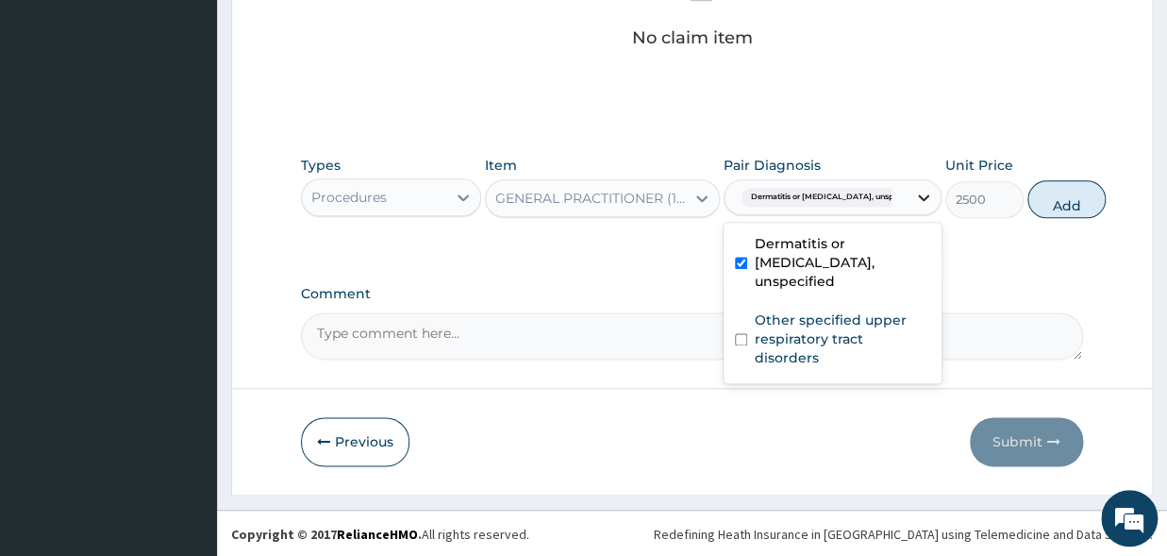
click at [914, 193] on icon at bounding box center [923, 197] width 19 height 19
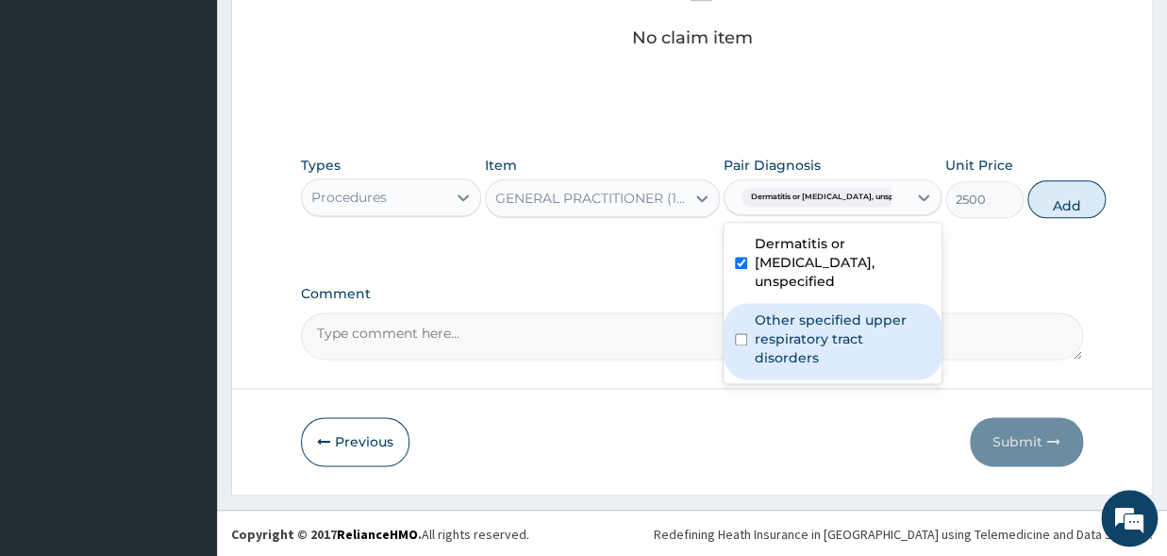
click at [741, 333] on input "checkbox" at bounding box center [741, 339] width 12 height 12
checkbox input "true"
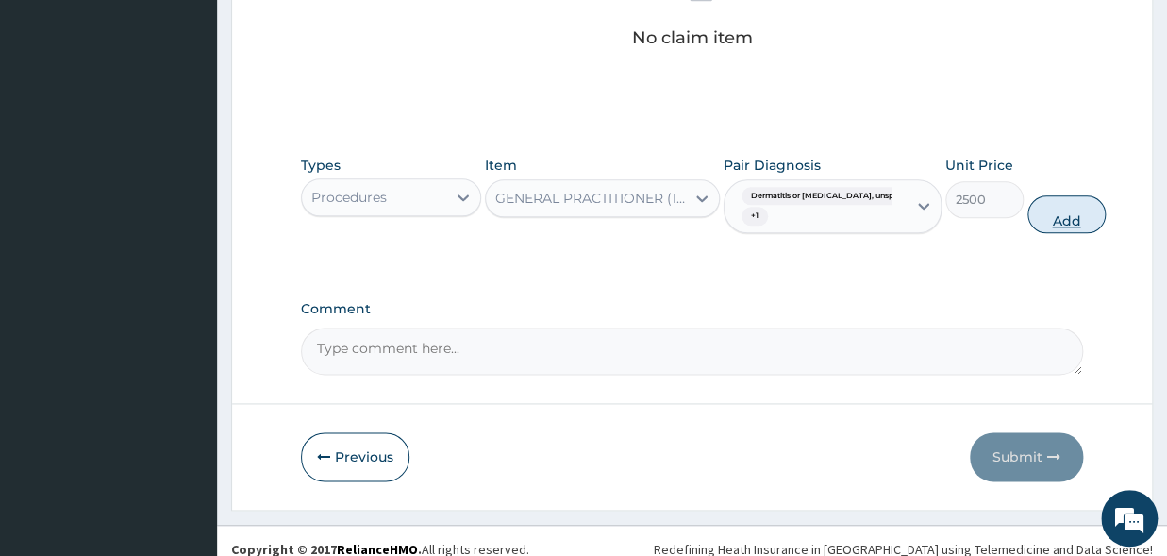
click at [1043, 213] on button "Add" at bounding box center [1067, 214] width 78 height 38
type input "0"
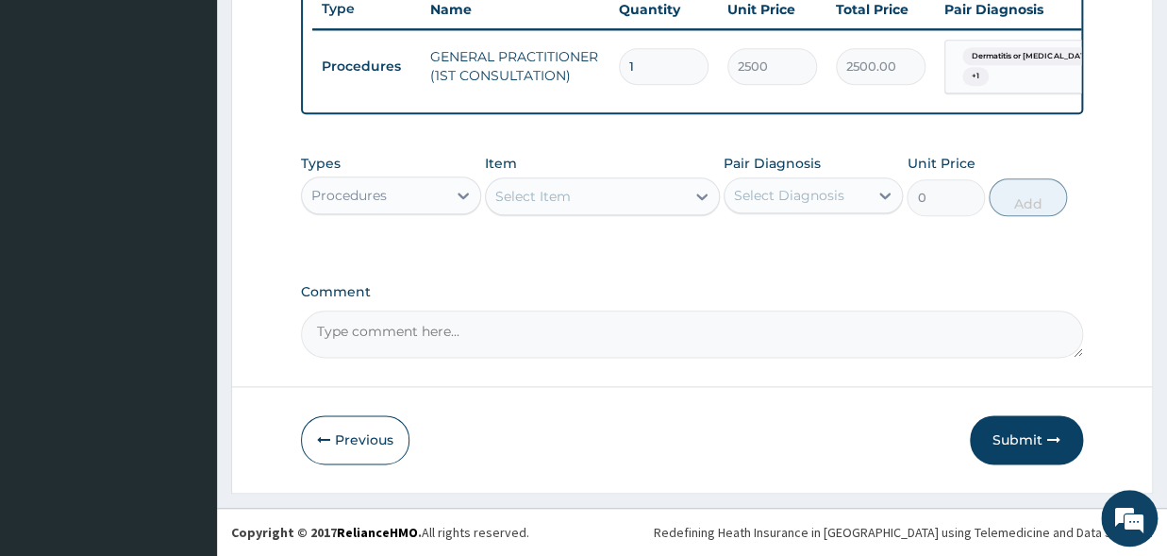
click at [586, 196] on div "Select Item" at bounding box center [585, 196] width 199 height 30
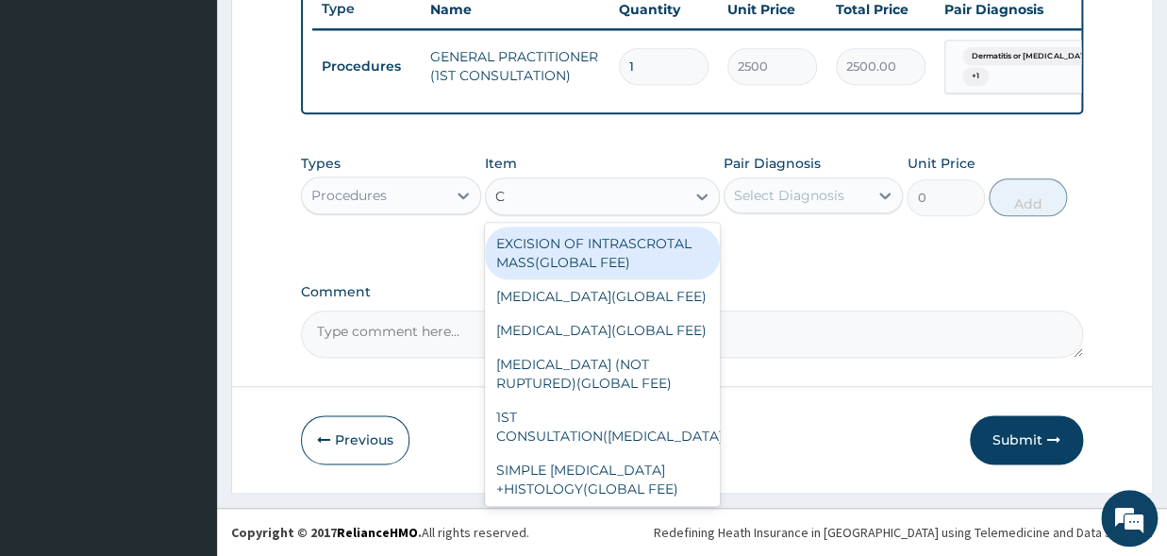
type input "C"
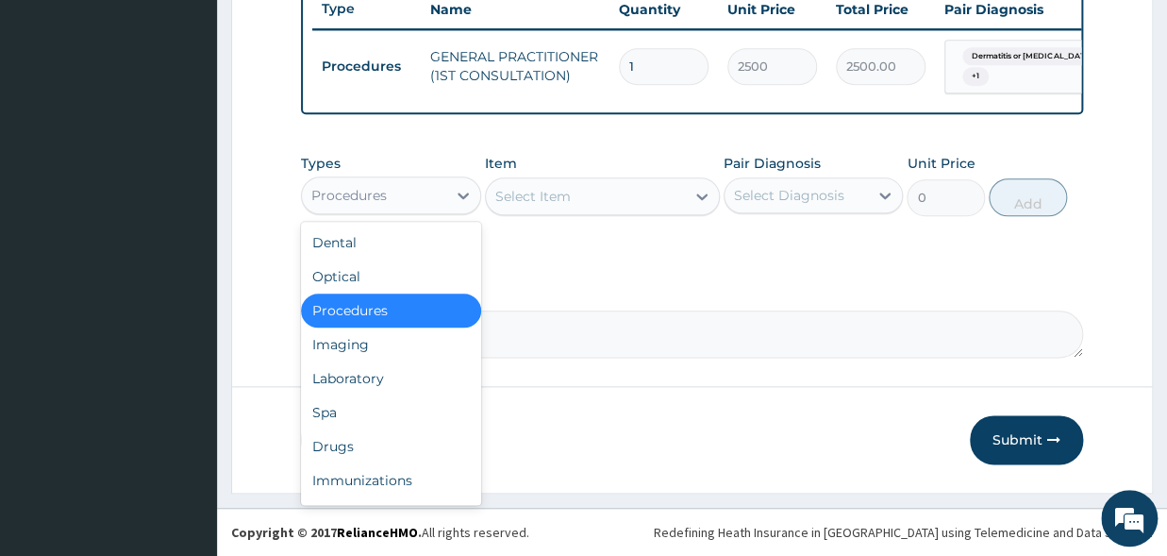
click at [360, 199] on div "Procedures" at bounding box center [348, 195] width 75 height 19
click at [348, 445] on div "Drugs" at bounding box center [391, 446] width 180 height 34
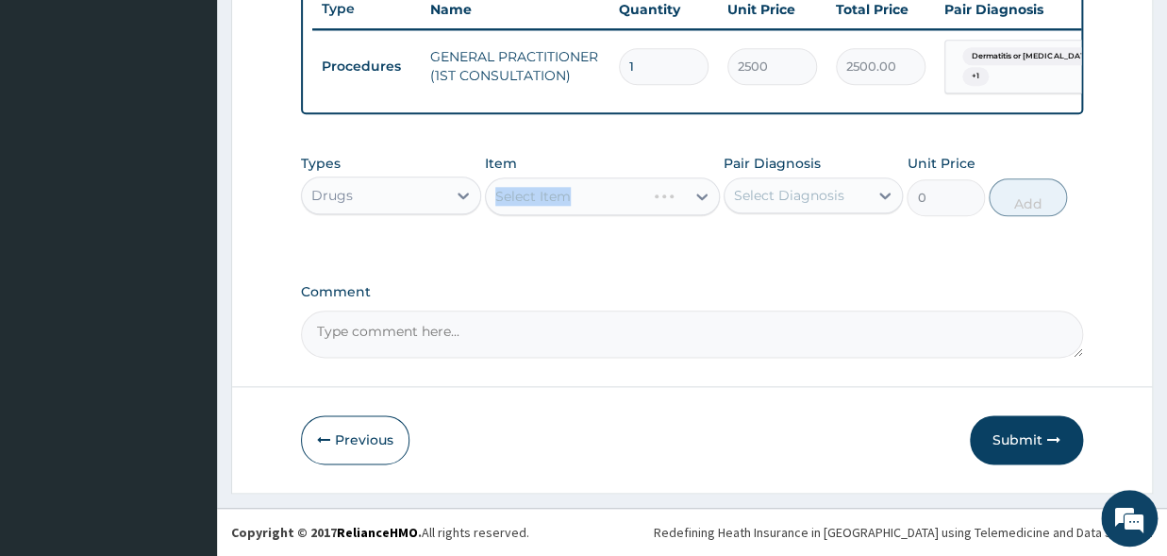
click at [514, 182] on div "Select Item" at bounding box center [602, 196] width 235 height 38
click at [701, 198] on div "Select Item" at bounding box center [602, 196] width 235 height 38
click at [643, 194] on div "Select Item" at bounding box center [602, 196] width 235 height 38
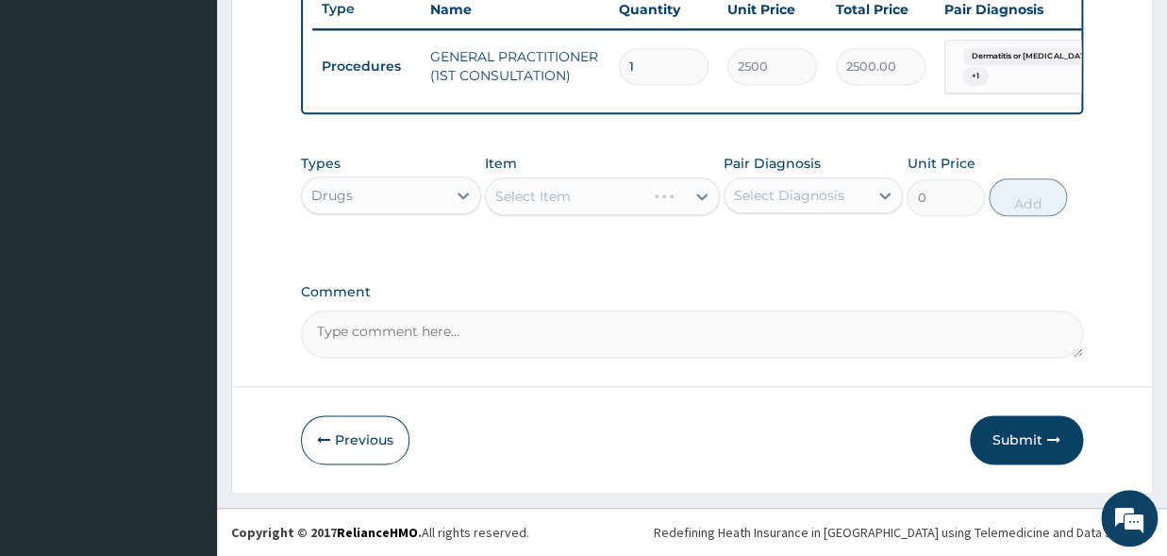
click at [672, 196] on div "Select Item" at bounding box center [602, 196] width 235 height 38
click at [664, 178] on div "Select Item" at bounding box center [602, 196] width 235 height 38
click at [705, 193] on div "Select Item" at bounding box center [602, 196] width 235 height 38
click at [699, 199] on div "Select Item" at bounding box center [602, 196] width 235 height 38
click at [563, 199] on div "Select Item" at bounding box center [602, 196] width 235 height 38
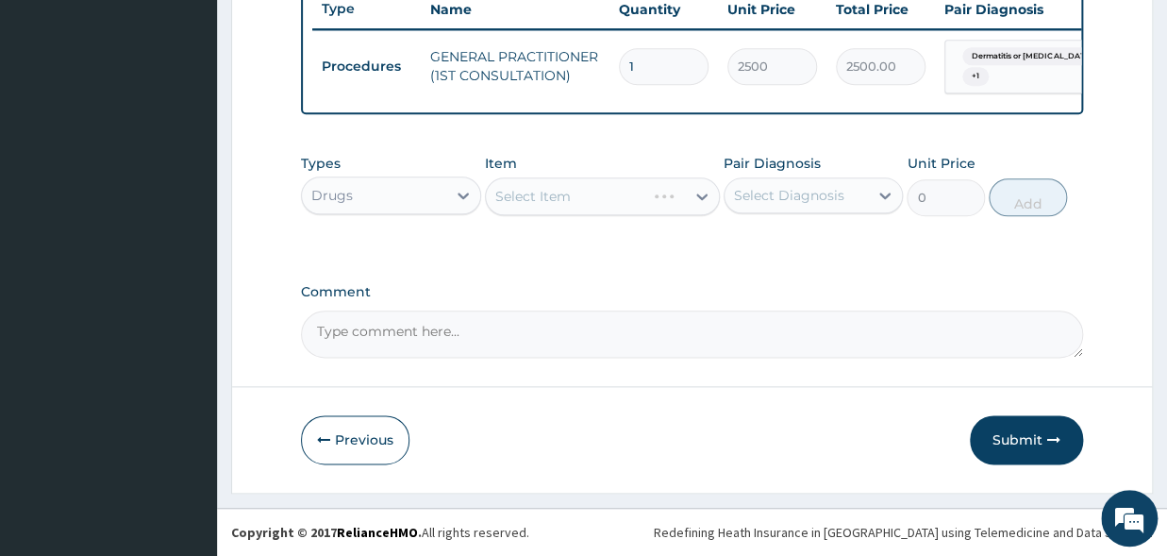
click at [563, 199] on div "Select Item" at bounding box center [602, 196] width 235 height 38
click at [612, 183] on div "Select Item" at bounding box center [602, 196] width 235 height 38
click at [697, 198] on div "Select Item" at bounding box center [602, 196] width 235 height 38
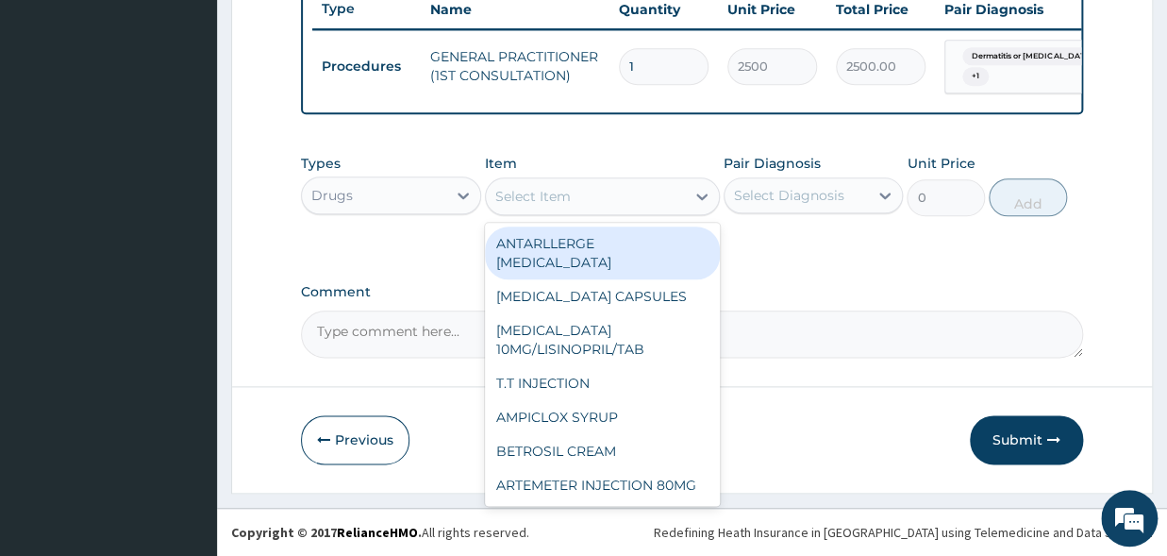
click at [652, 191] on div "Select Item" at bounding box center [585, 196] width 199 height 30
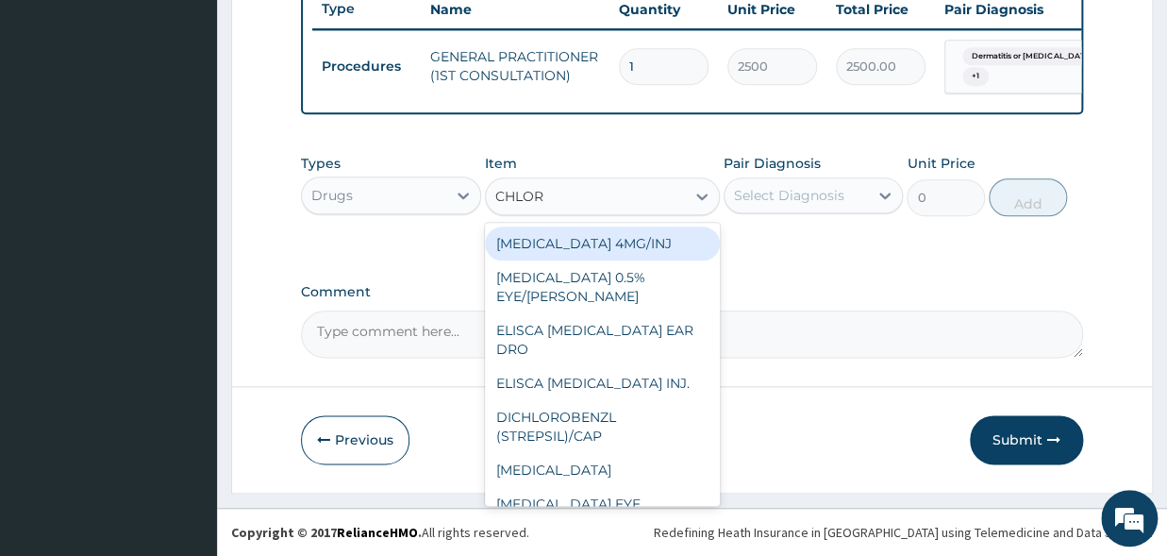
type input "CHLORP"
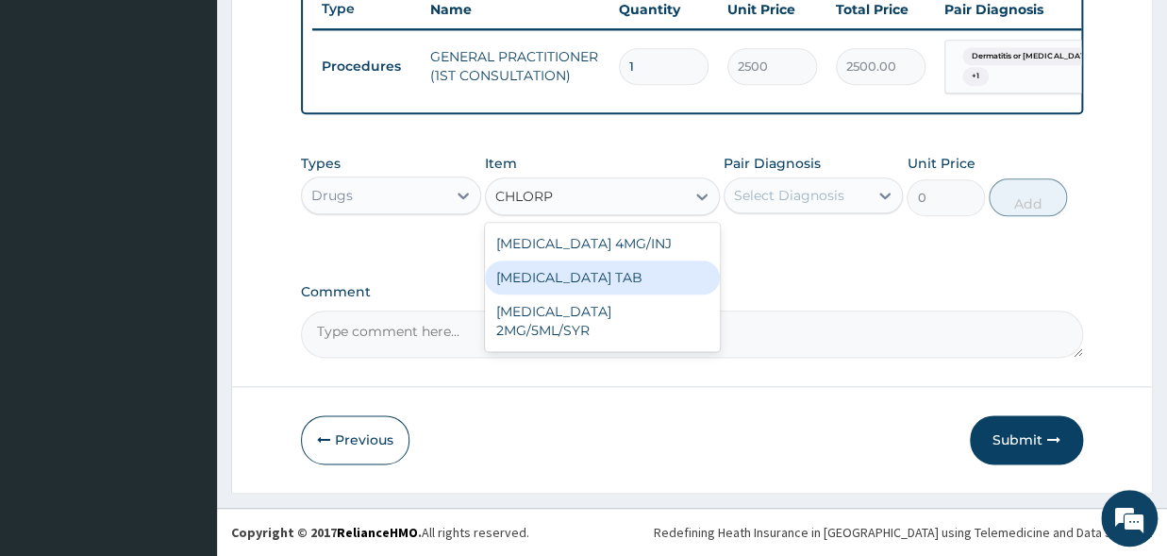
click at [648, 278] on div "CHLORPHENIRAMINE TAB" at bounding box center [602, 277] width 235 height 34
type input "14"
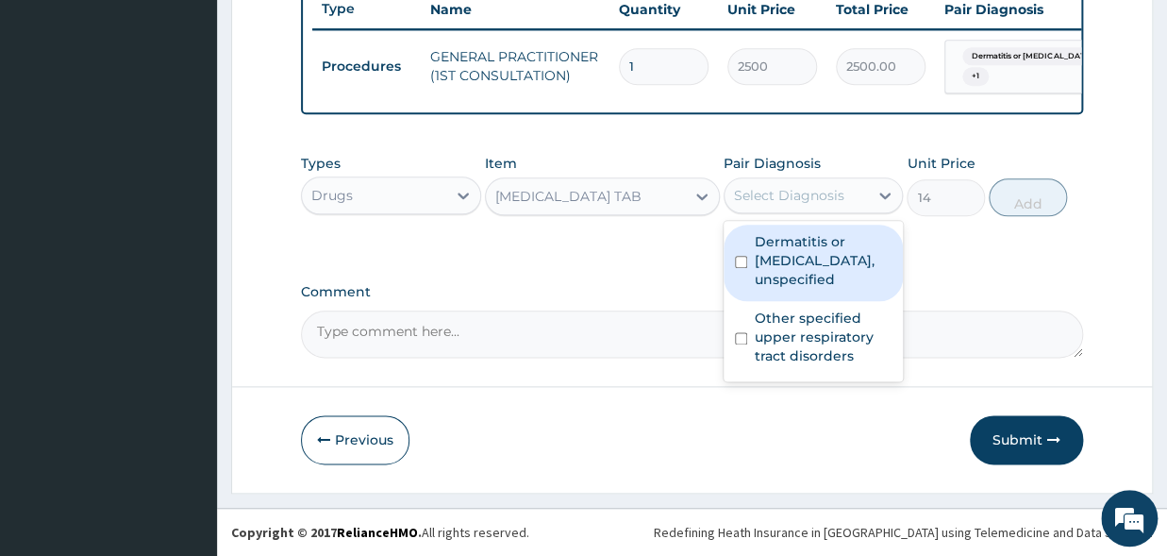
click at [773, 197] on div "Select Diagnosis" at bounding box center [789, 195] width 110 height 19
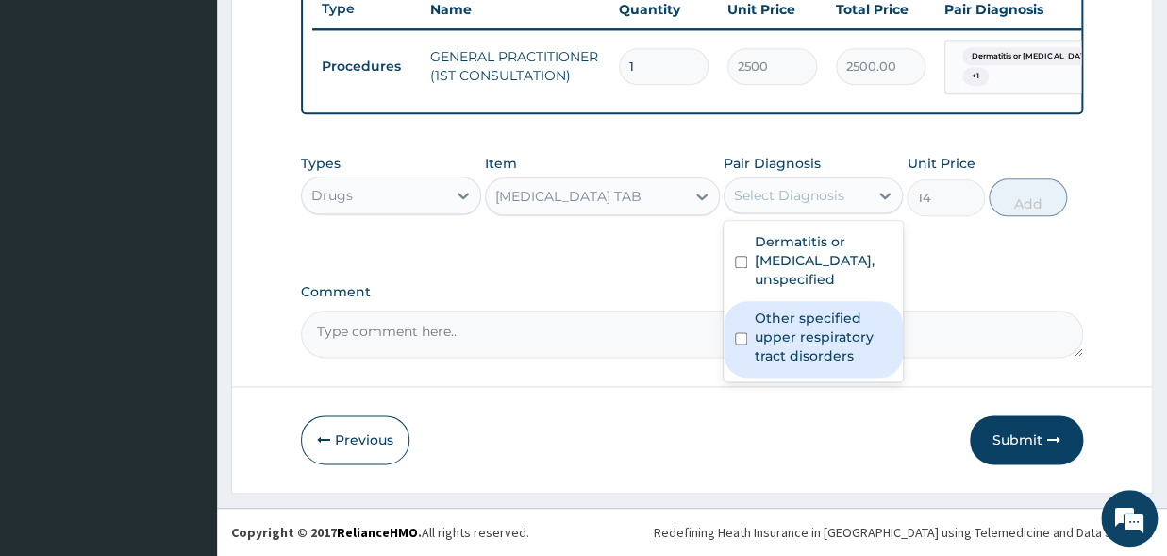
click at [748, 334] on div "Other specified upper respiratory tract disorders" at bounding box center [814, 339] width 180 height 76
checkbox input "true"
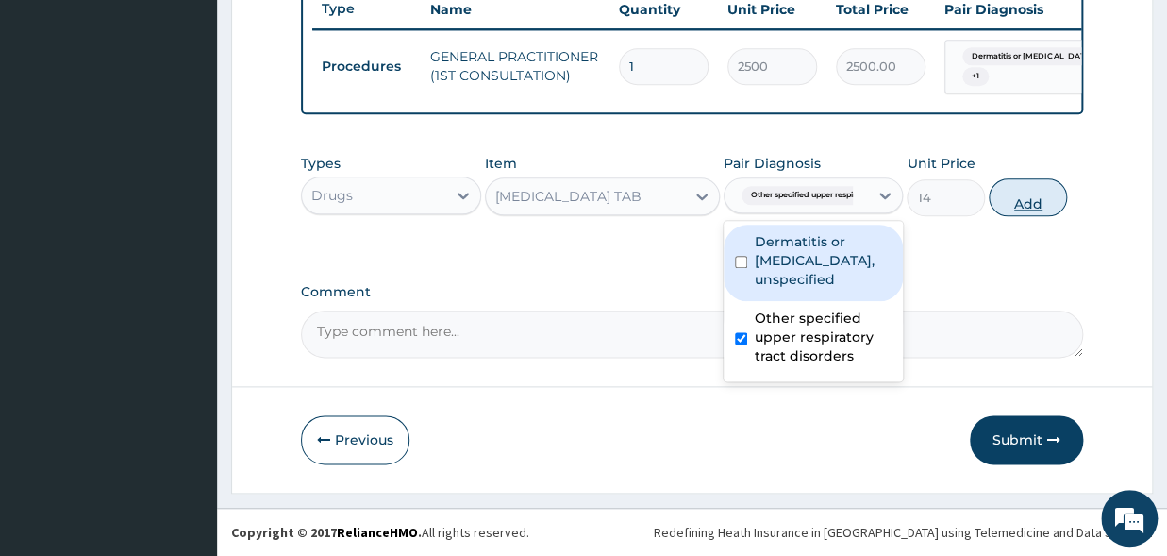
click at [1049, 207] on button "Add" at bounding box center [1028, 197] width 78 height 38
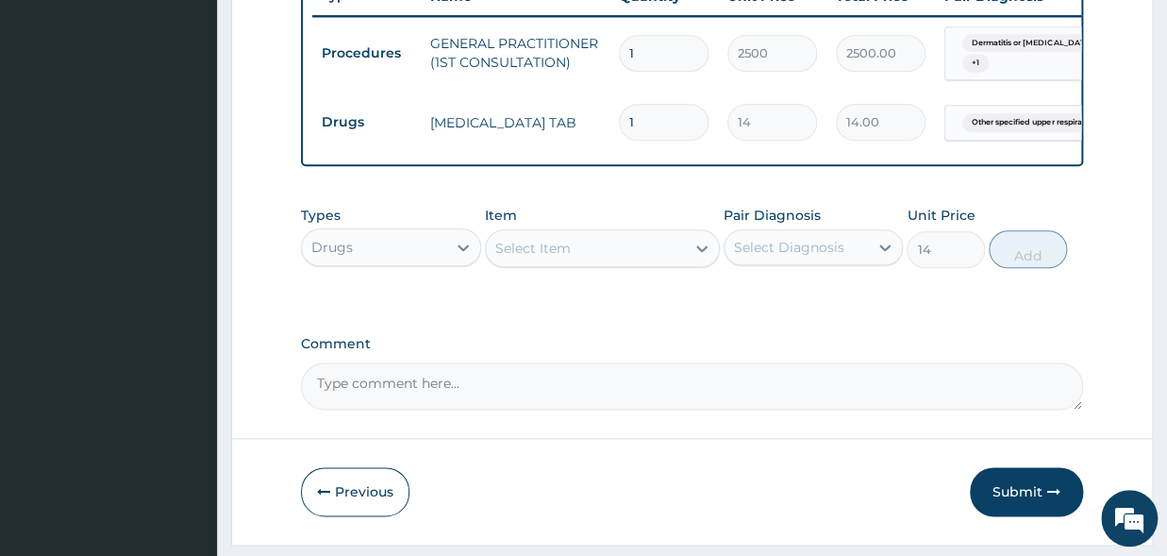
type input "0"
drag, startPoint x: 656, startPoint y: 126, endPoint x: 625, endPoint y: 125, distance: 31.2
click at [625, 125] on input "1" at bounding box center [664, 122] width 90 height 37
type input "10"
type input "140.00"
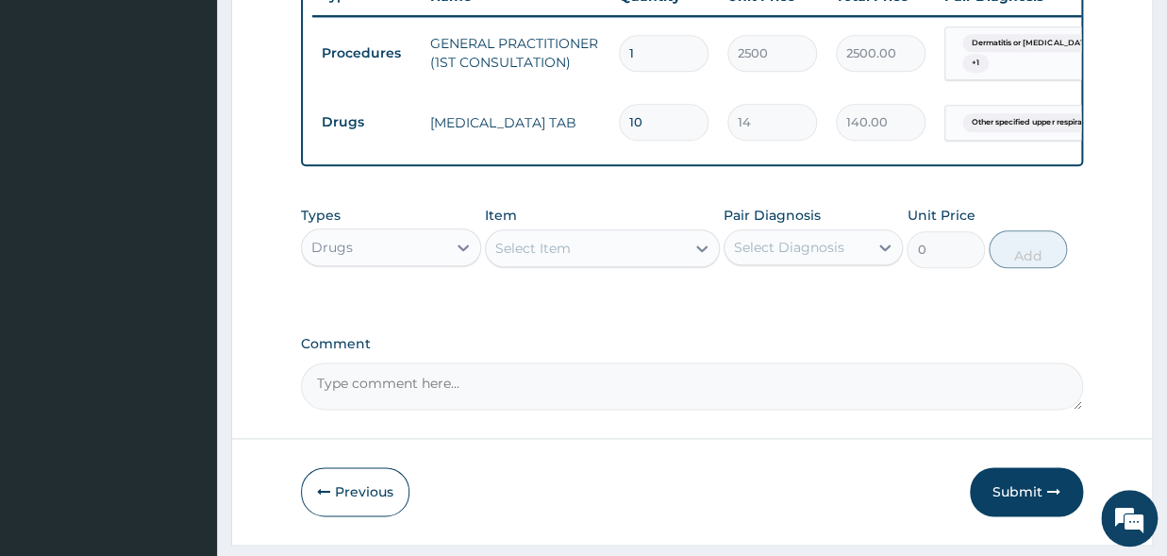
type input "10"
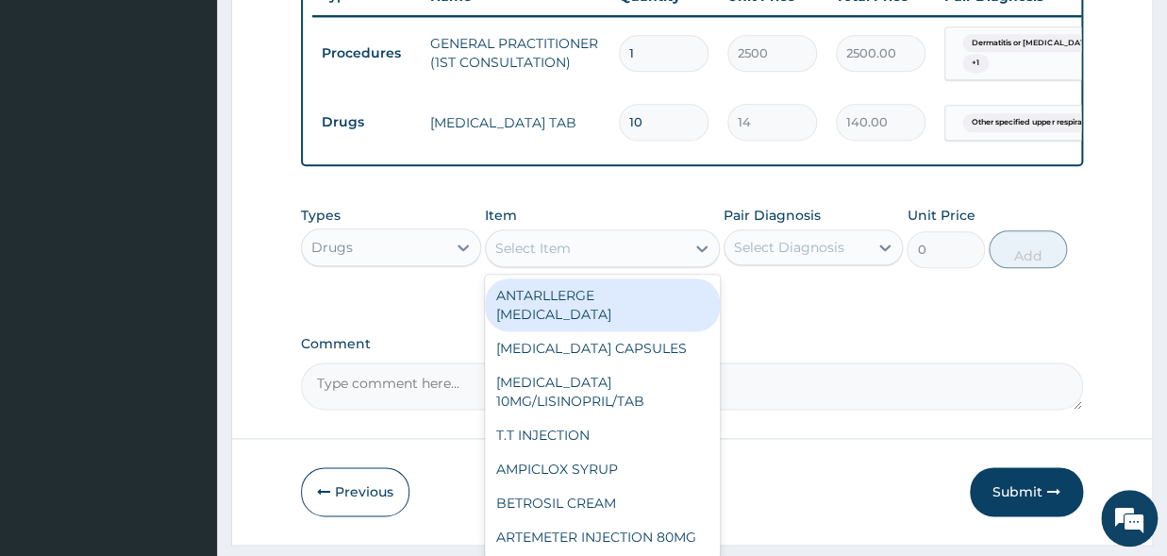
click at [572, 257] on div "Select Item" at bounding box center [585, 248] width 199 height 30
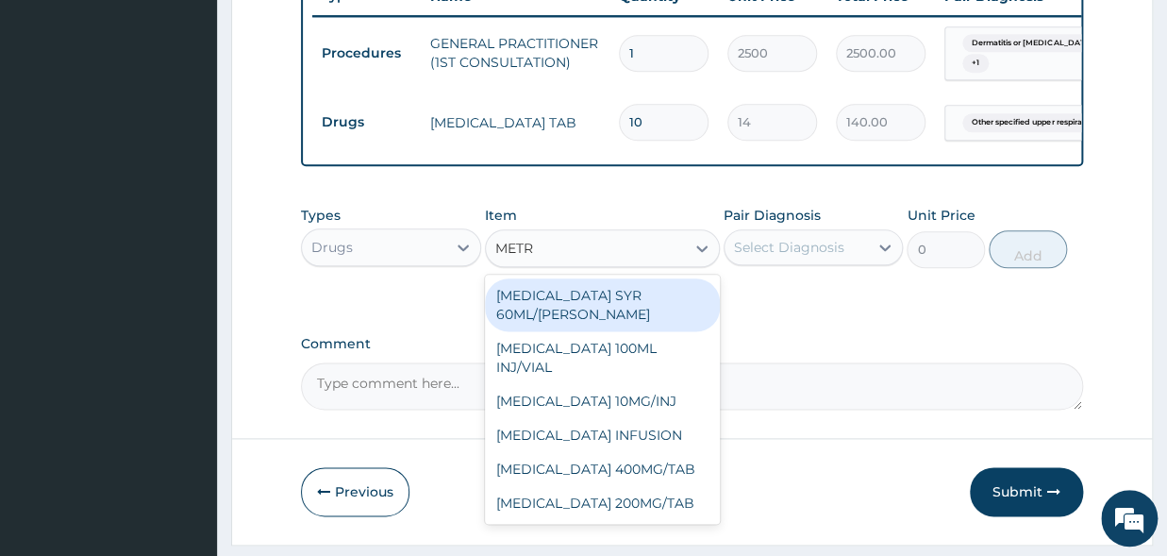
type input "METRO"
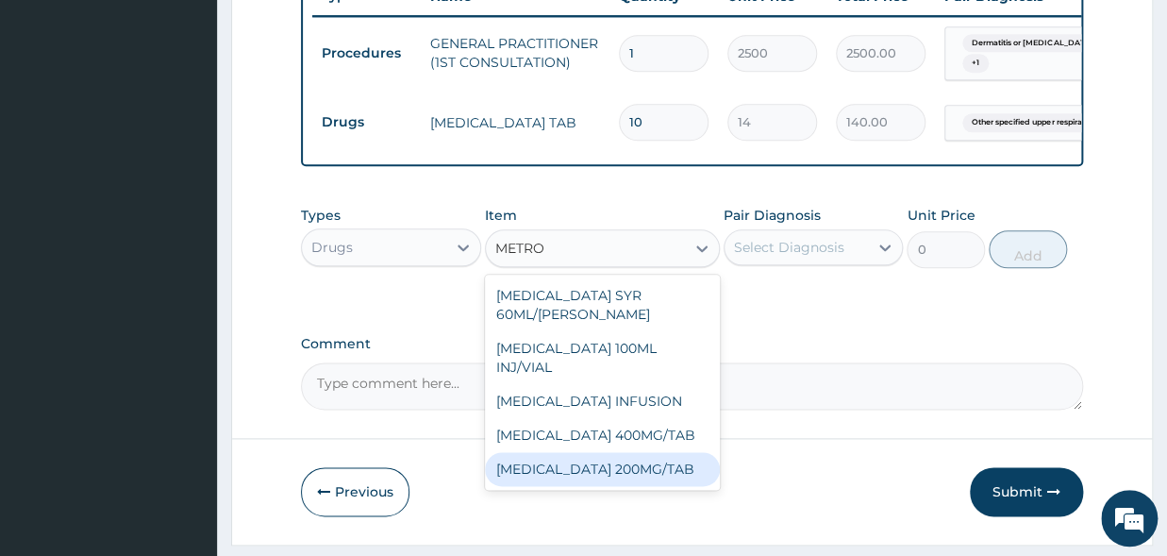
click at [656, 486] on div "METRONIDAZOLE 200MG/TAB" at bounding box center [602, 469] width 235 height 34
type input "21"
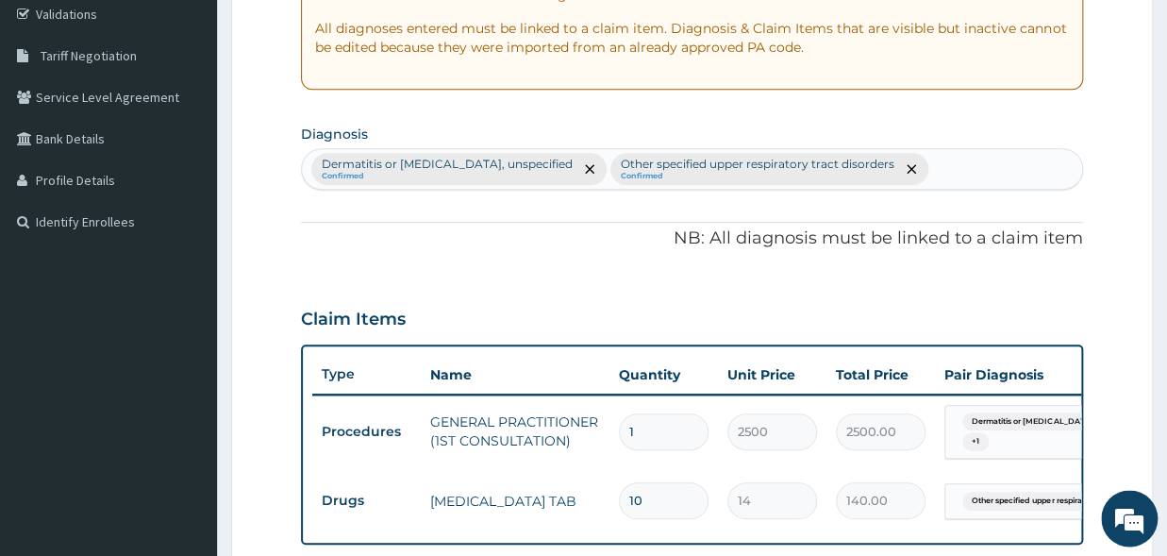
scroll to position [321, 0]
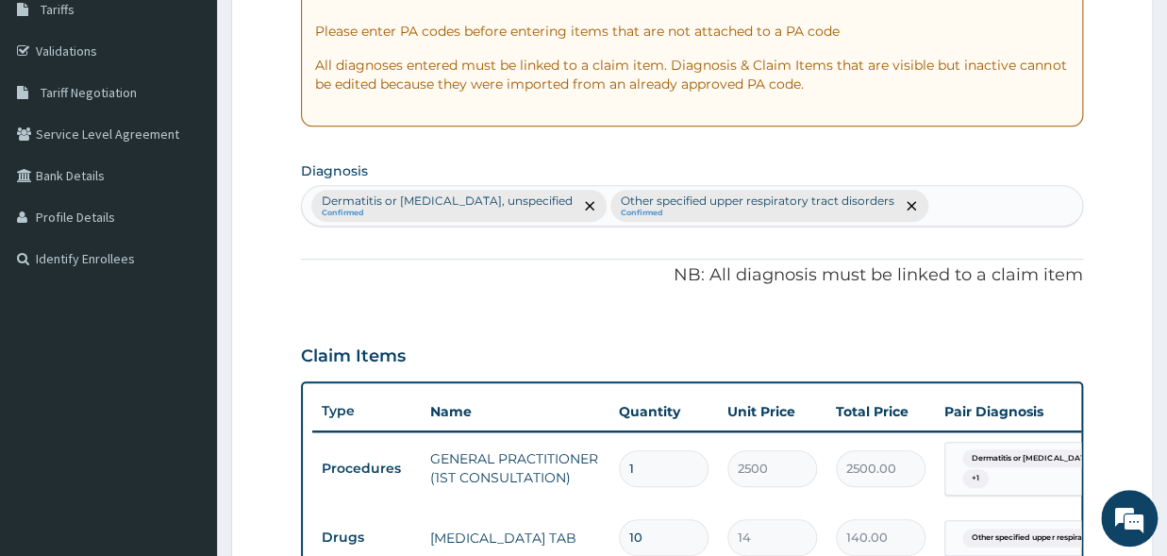
click at [938, 197] on div "Dermatitis or eczema, unspecified Confirmed Other specified upper respiratory t…" at bounding box center [692, 206] width 780 height 40
type input "SEPSIS"
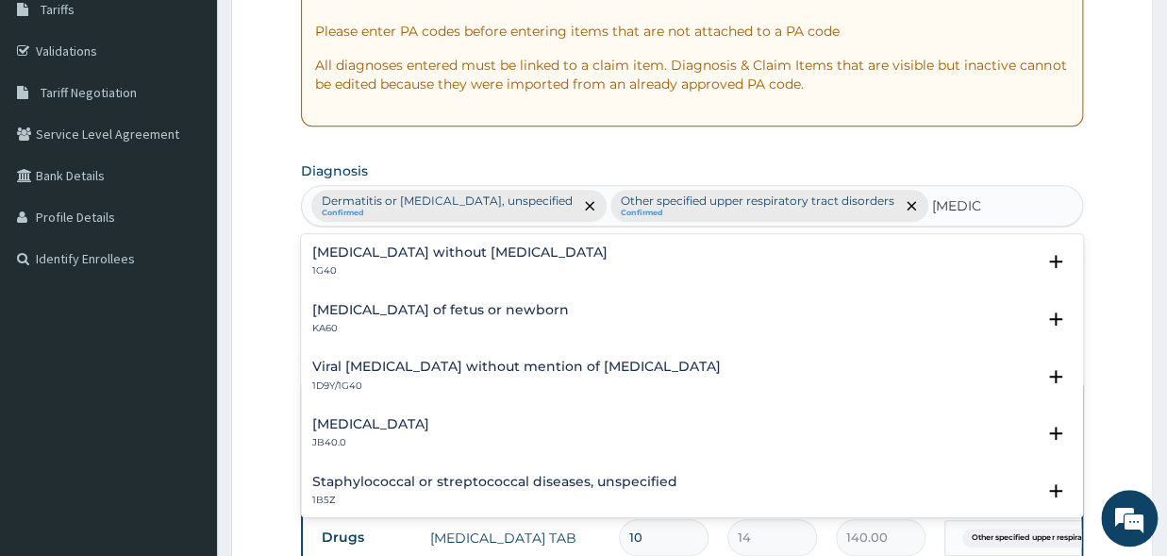
click at [415, 261] on div "Sepsis without septic shock 1G40" at bounding box center [459, 261] width 295 height 33
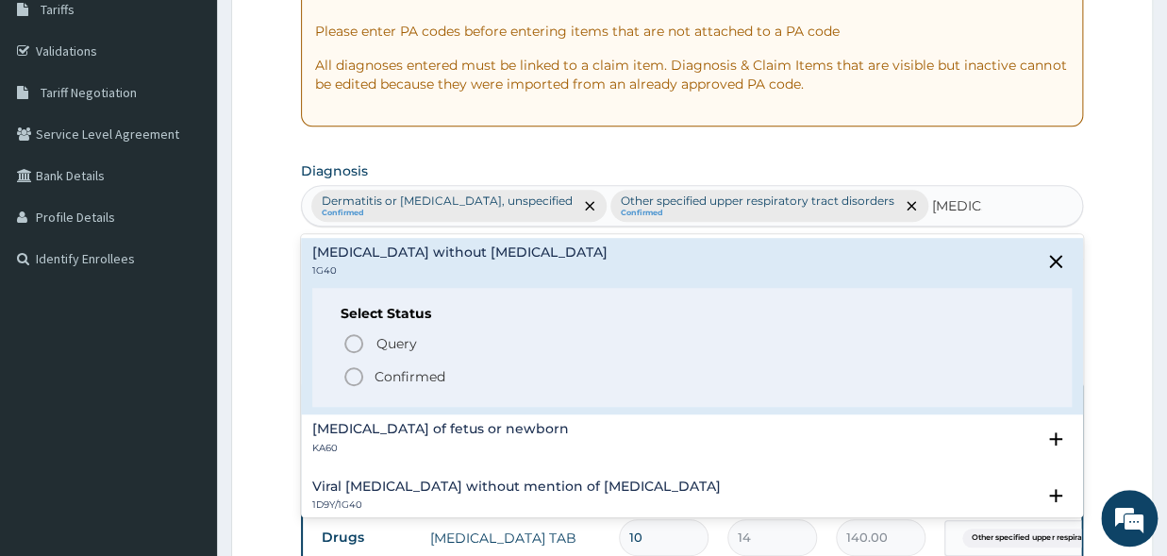
click at [355, 372] on icon "status option filled" at bounding box center [354, 376] width 23 height 23
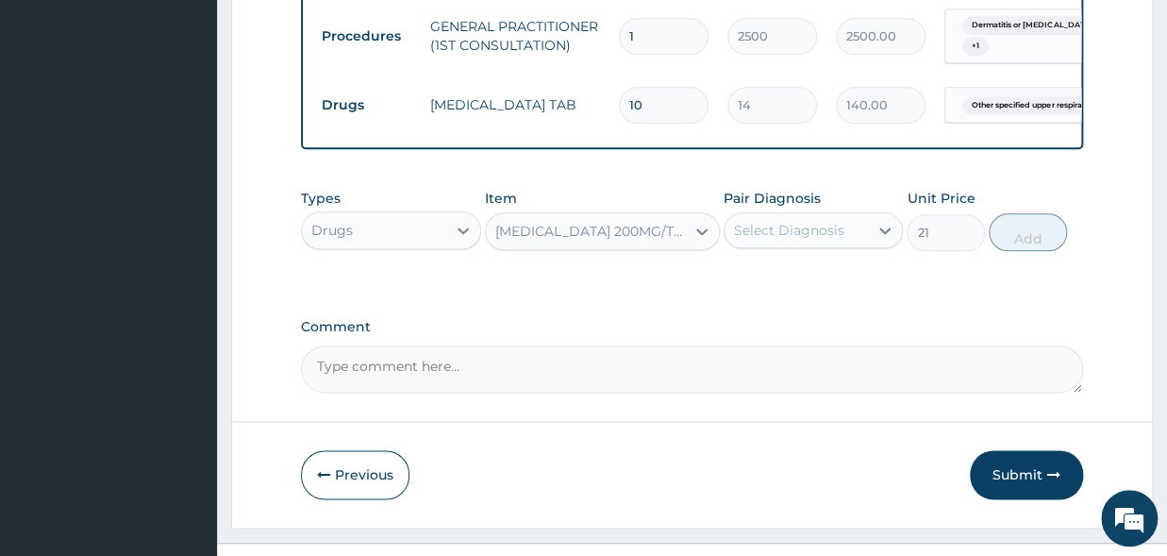
scroll to position [836, 0]
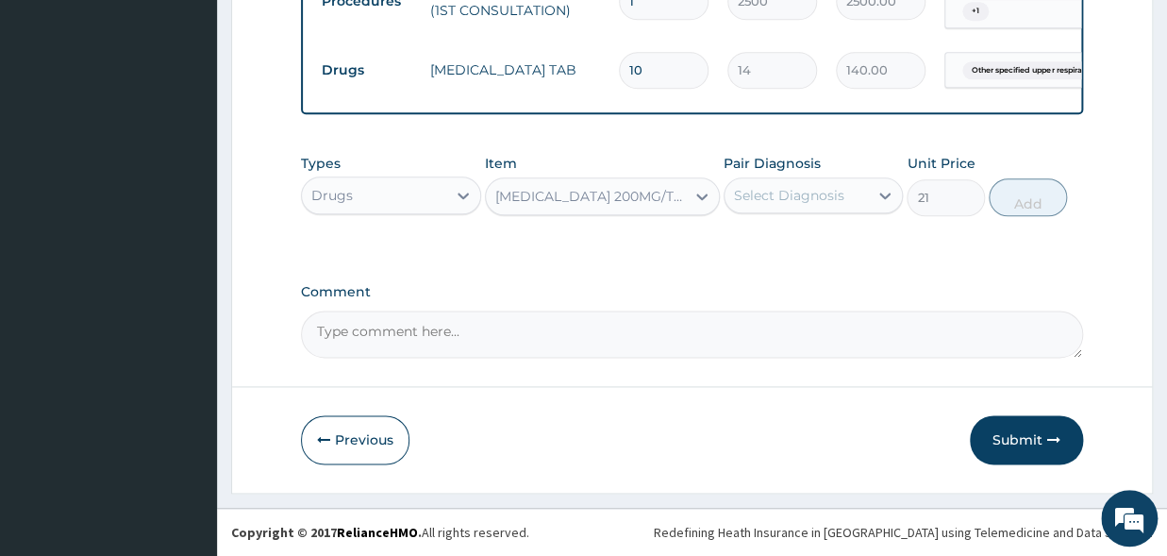
click at [824, 196] on div "Select Diagnosis" at bounding box center [789, 195] width 110 height 19
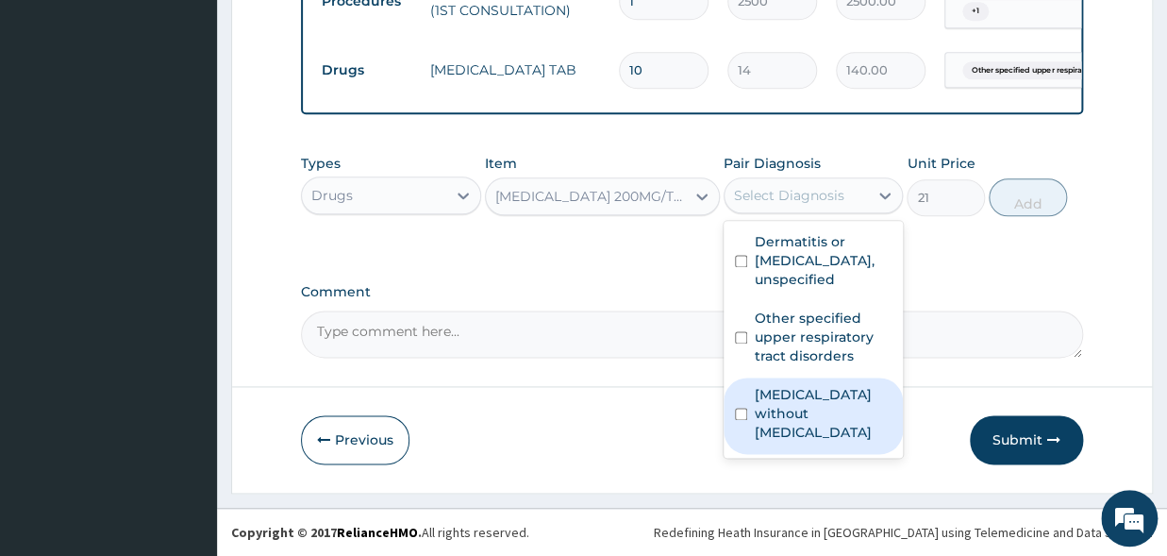
click at [737, 408] on input "checkbox" at bounding box center [741, 414] width 12 height 12
checkbox input "true"
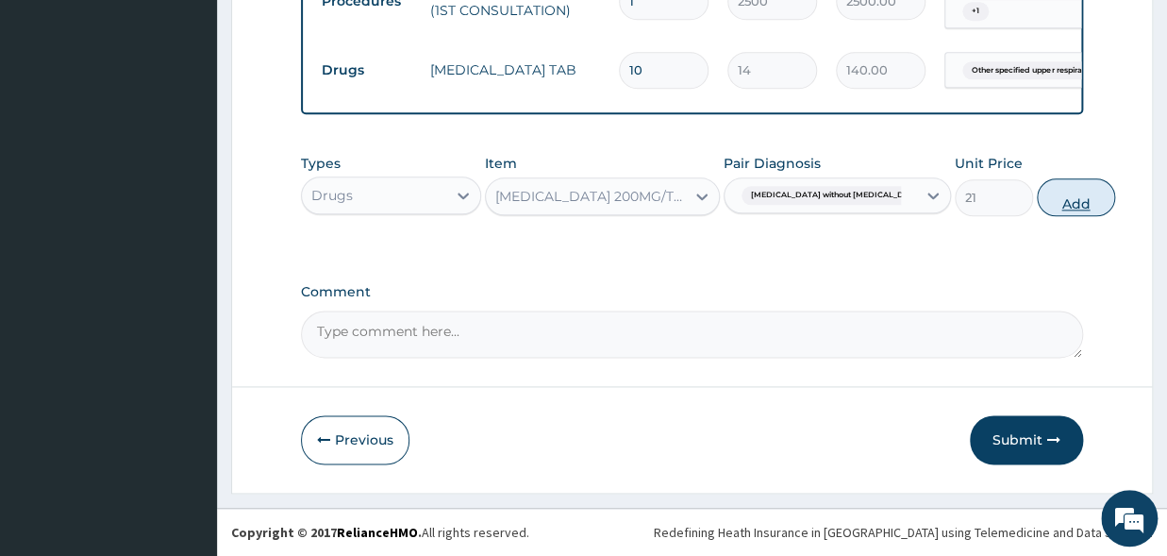
click at [1054, 203] on button "Add" at bounding box center [1076, 197] width 78 height 38
type input "0"
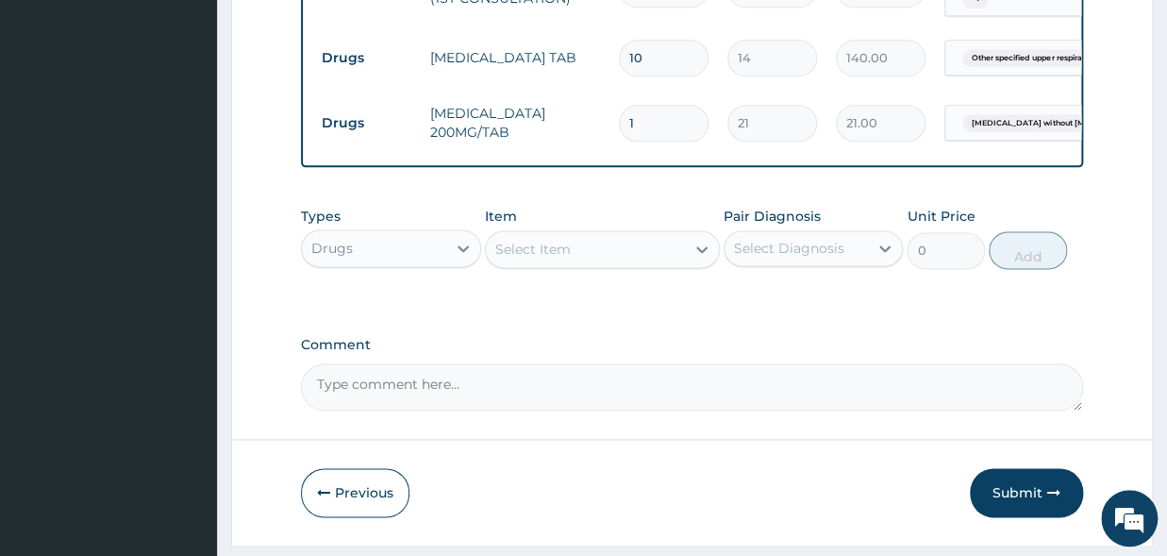
click at [669, 109] on input "1" at bounding box center [664, 123] width 90 height 37
drag, startPoint x: 664, startPoint y: 123, endPoint x: 618, endPoint y: 141, distance: 49.6
click at [619, 141] on input "1" at bounding box center [664, 123] width 90 height 37
type input "2"
type input "42.00"
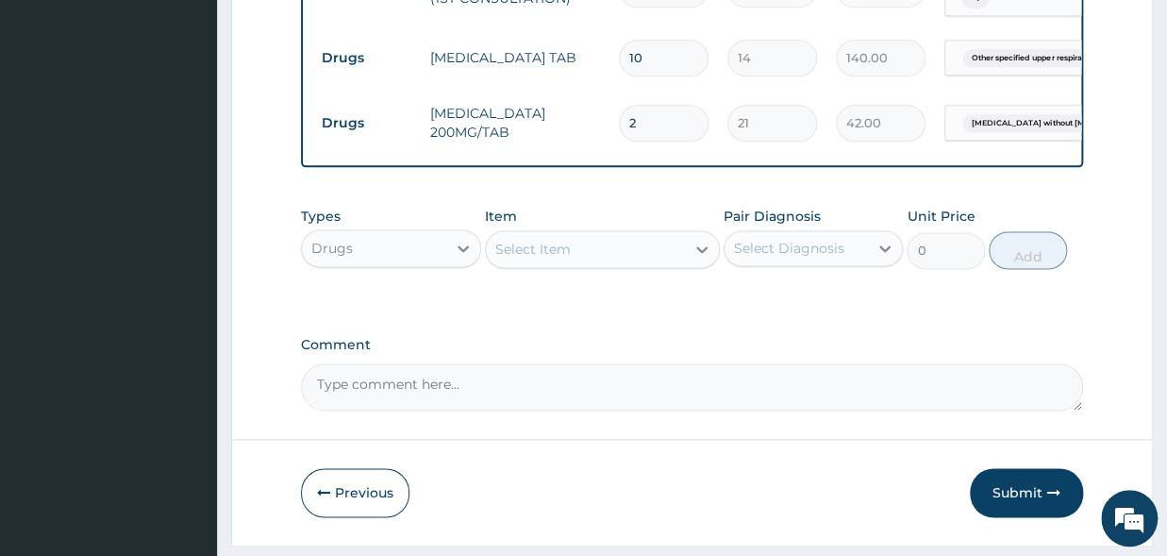
type input "20"
type input "420.00"
type input "20"
click at [530, 259] on div "Select Item" at bounding box center [532, 249] width 75 height 19
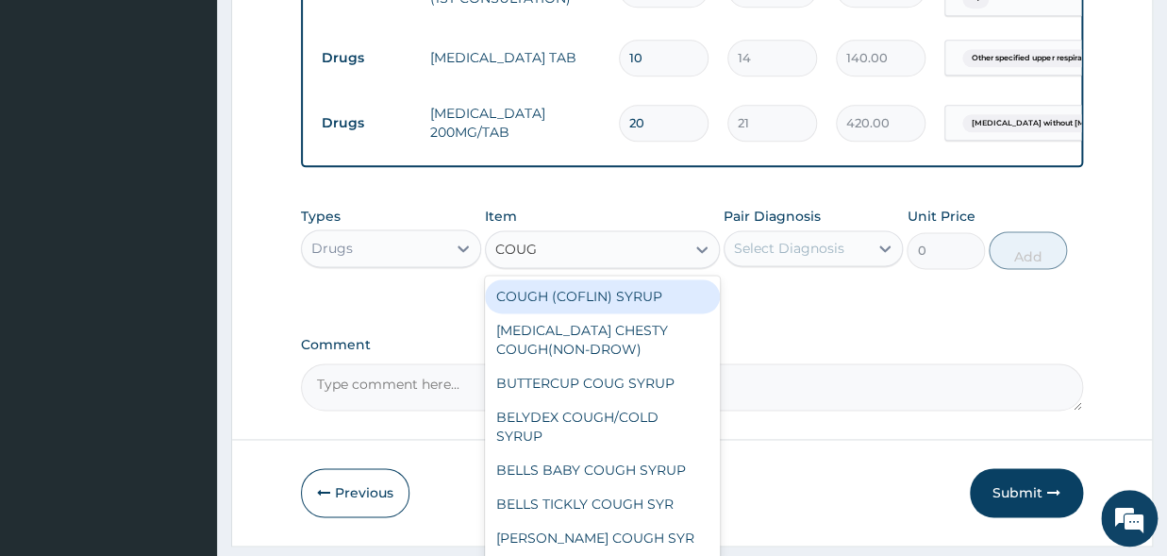
type input "COUGH"
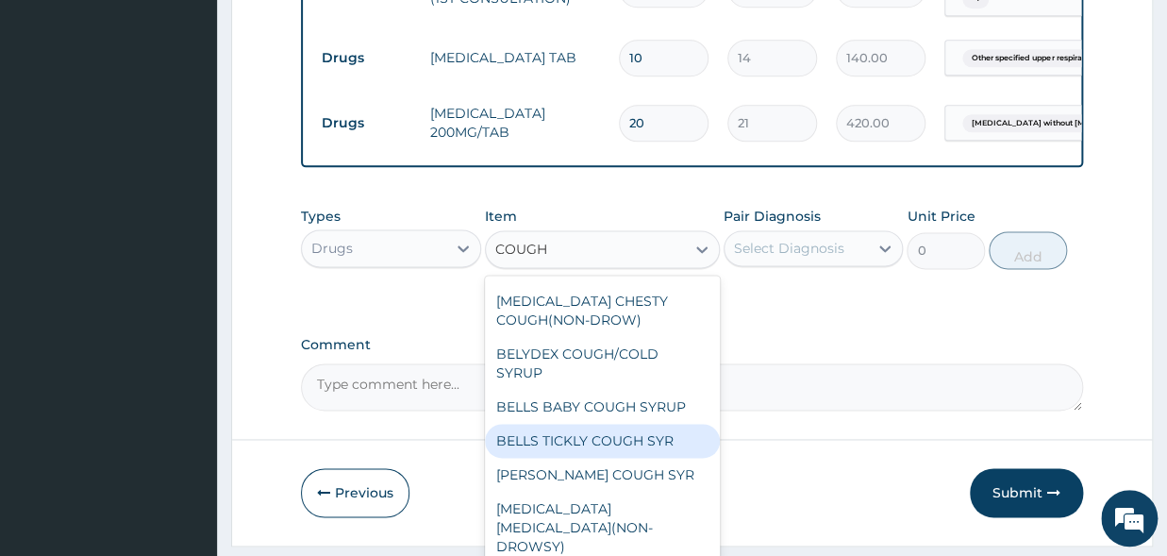
scroll to position [0, 0]
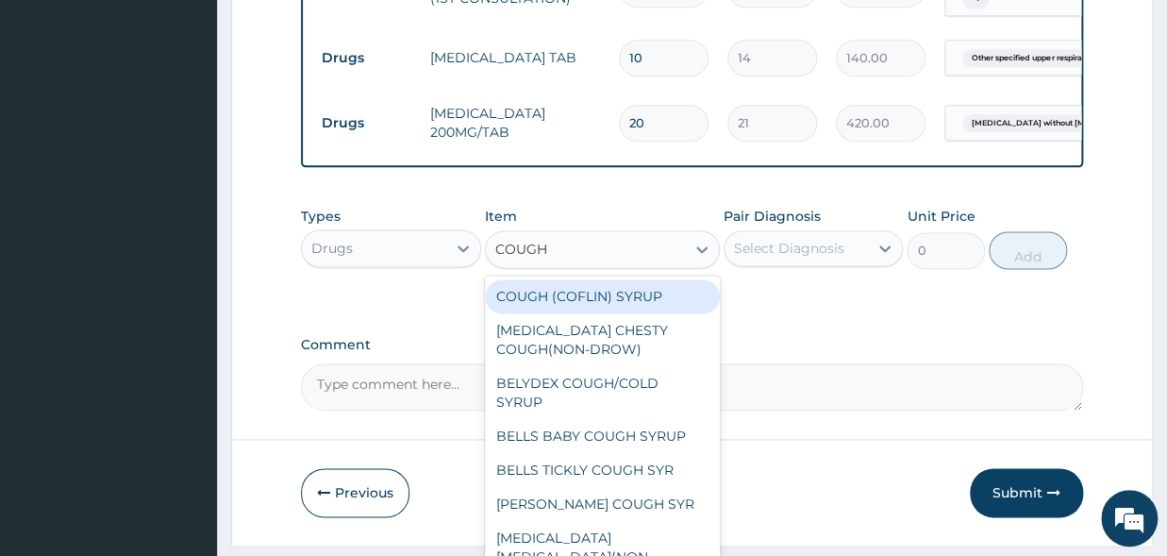
click at [596, 313] on div "COUGH (COFLIN) SYRUP" at bounding box center [602, 296] width 235 height 34
type input "350"
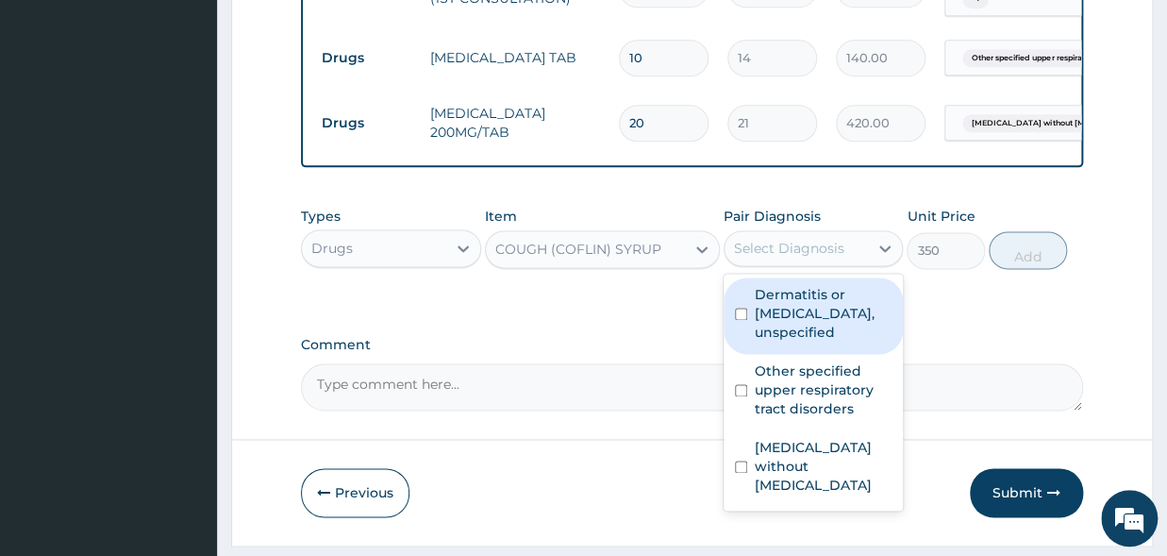
click at [774, 263] on div "Select Diagnosis" at bounding box center [797, 248] width 144 height 30
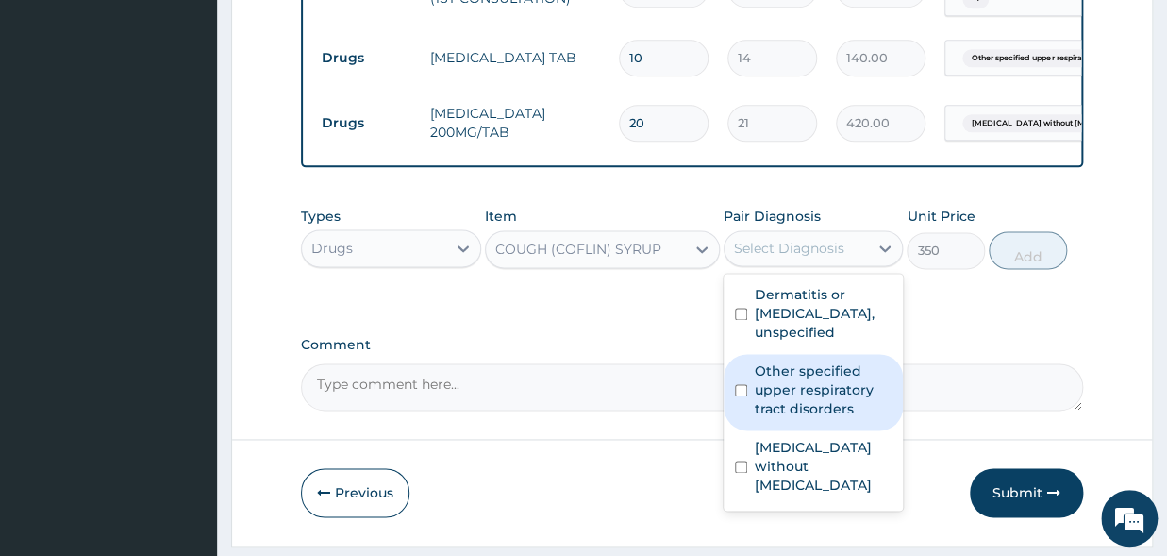
click at [742, 397] on div "Other specified upper respiratory tract disorders" at bounding box center [814, 392] width 180 height 76
checkbox input "true"
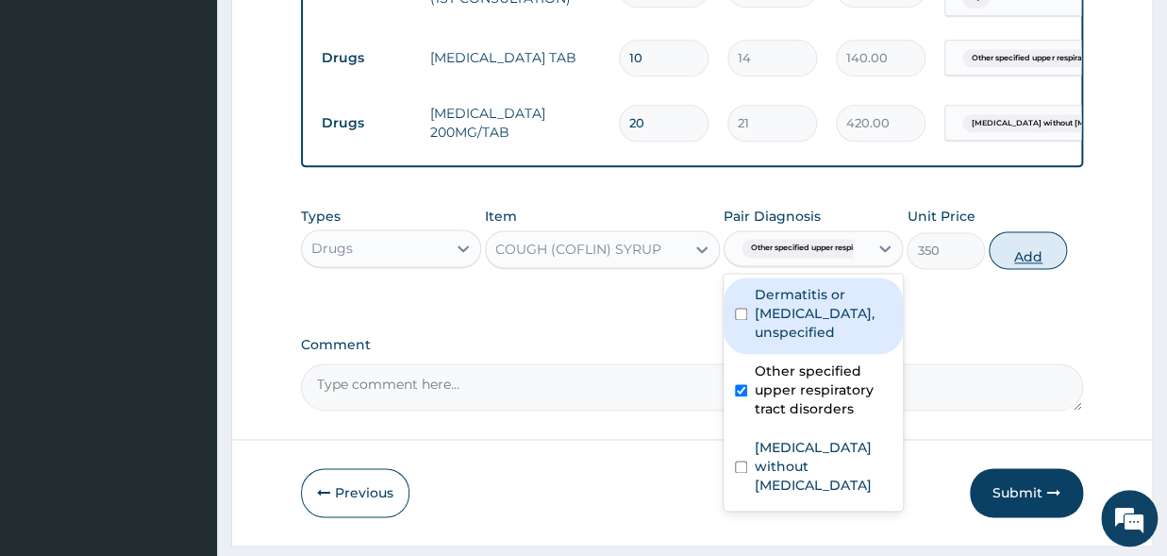
click at [1014, 263] on button "Add" at bounding box center [1028, 250] width 78 height 38
type input "0"
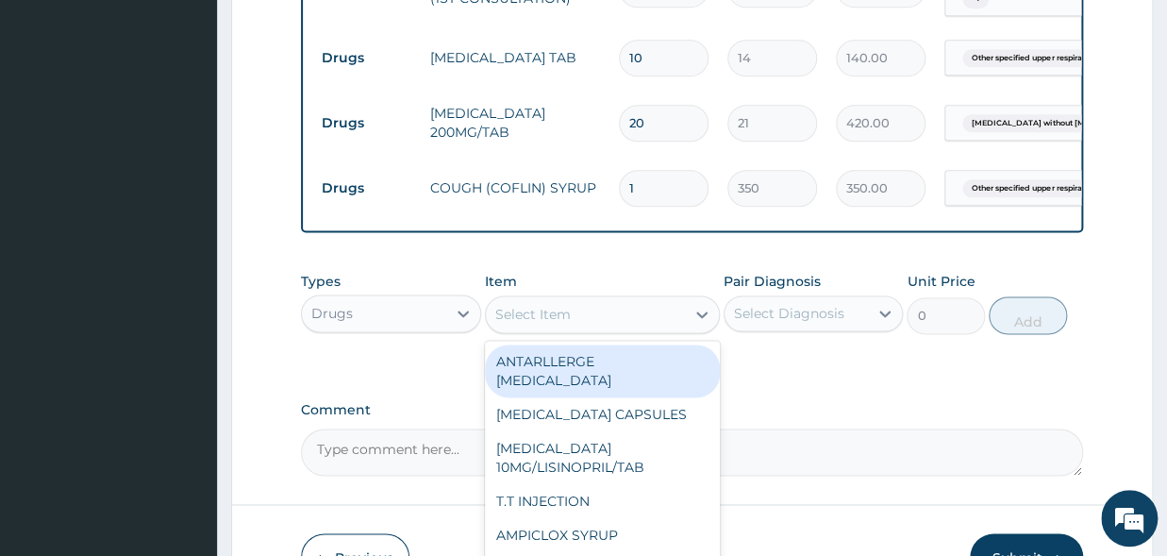
click at [603, 329] on div "Select Item" at bounding box center [585, 314] width 199 height 30
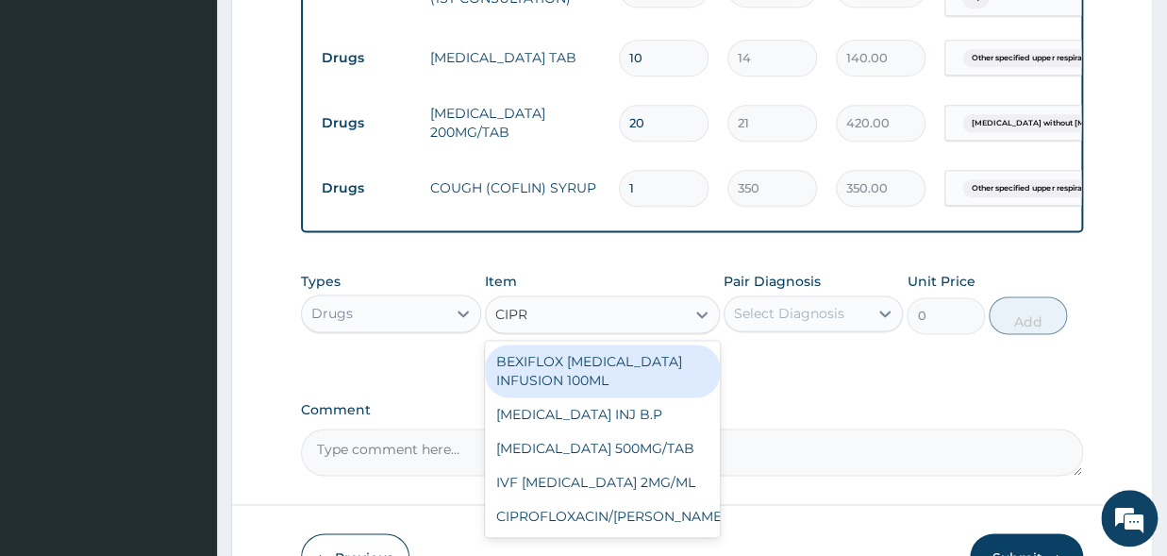
type input "CIPRO"
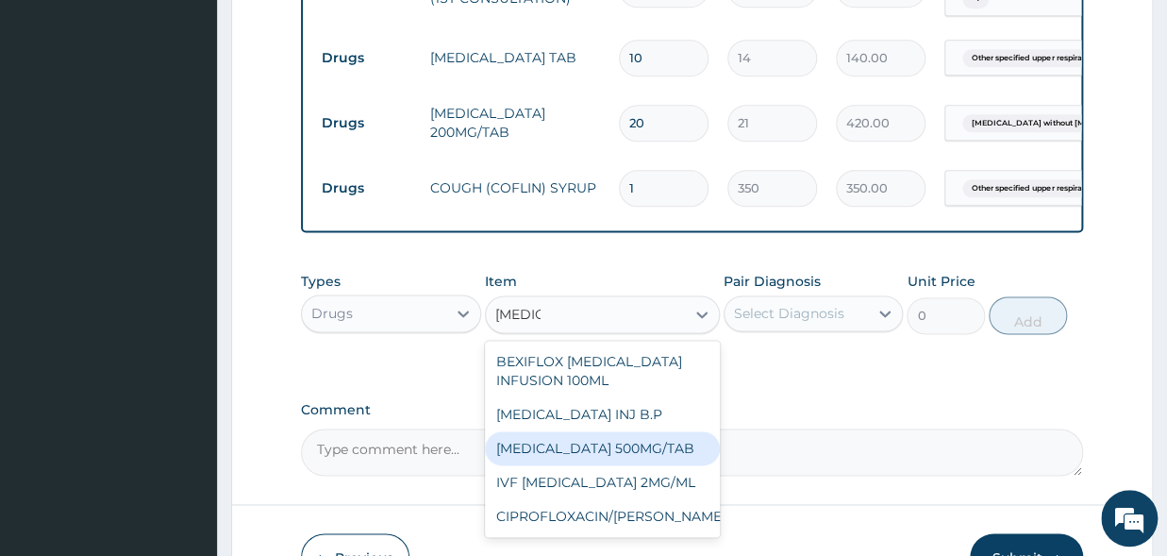
click at [614, 462] on div "CIPROFLOXACIN 500MG/TAB" at bounding box center [602, 448] width 235 height 34
type input "91"
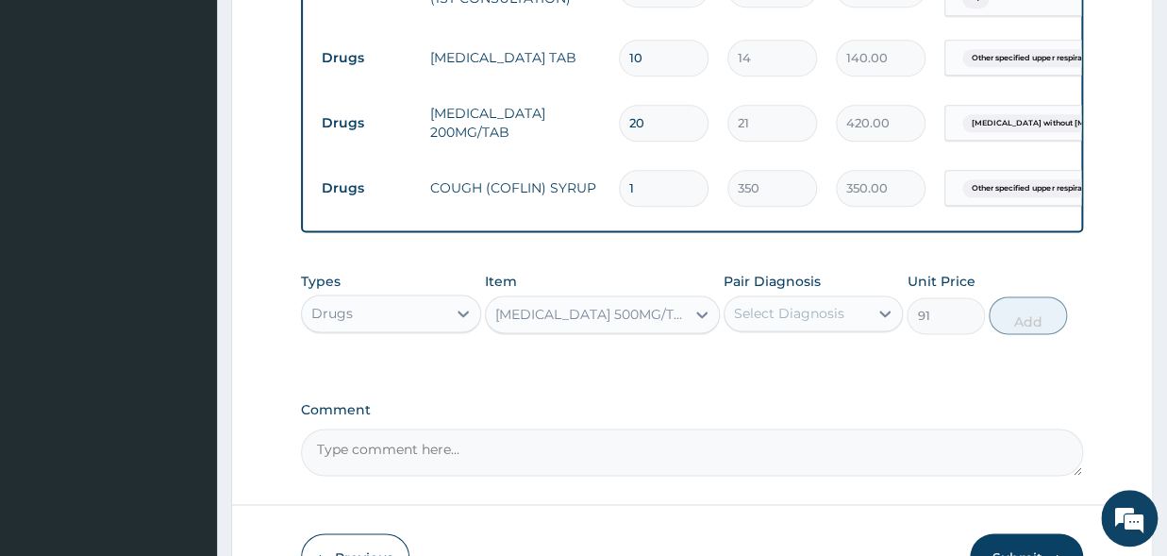
click at [759, 317] on div "Select Diagnosis" at bounding box center [789, 313] width 110 height 19
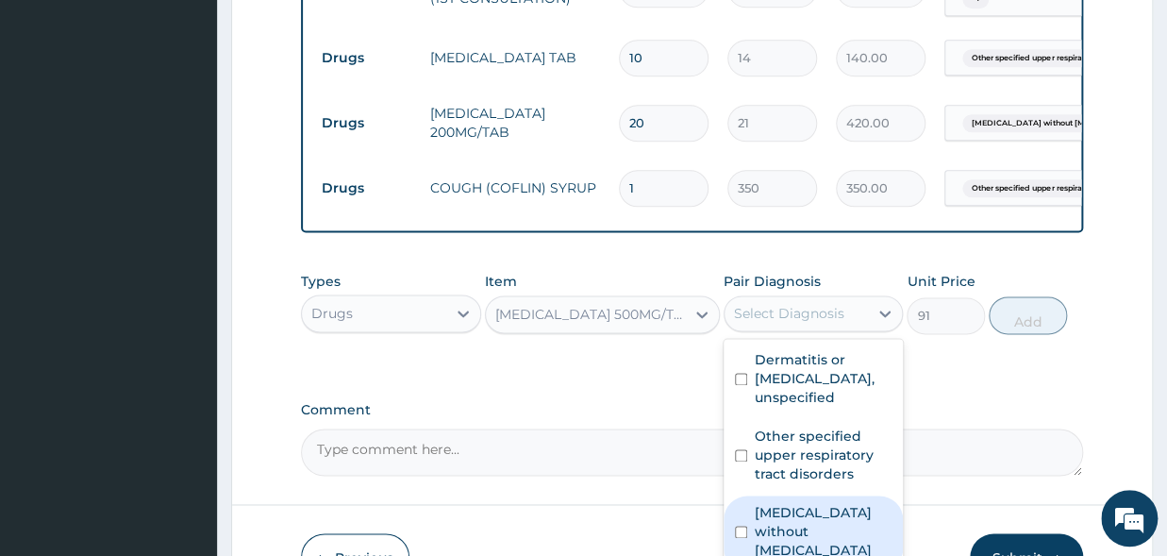
click at [743, 538] on input "checkbox" at bounding box center [741, 532] width 12 height 12
checkbox input "true"
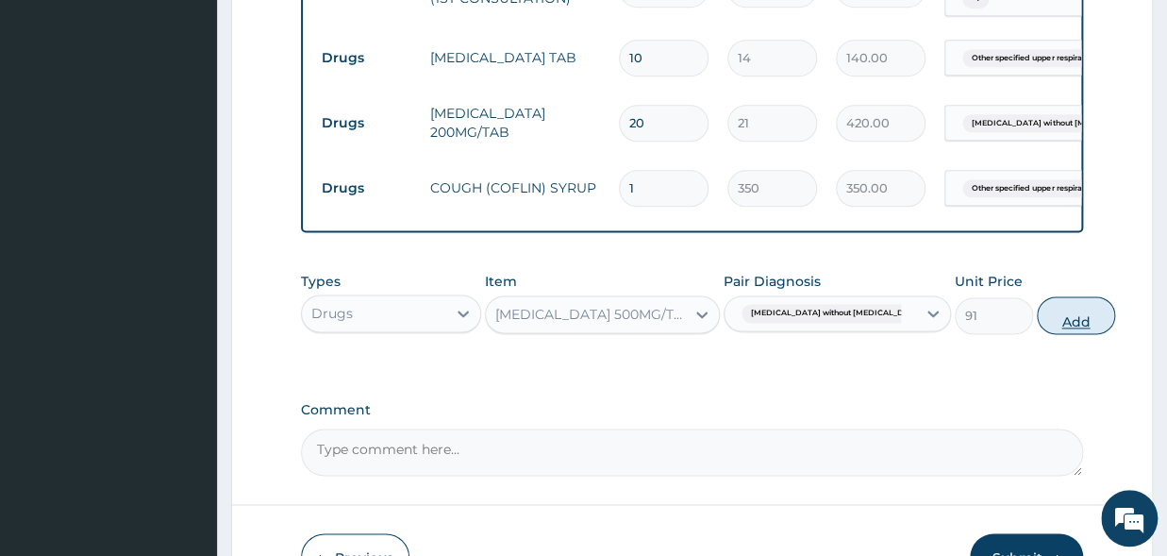
click at [1037, 334] on button "Add" at bounding box center [1076, 315] width 78 height 38
type input "0"
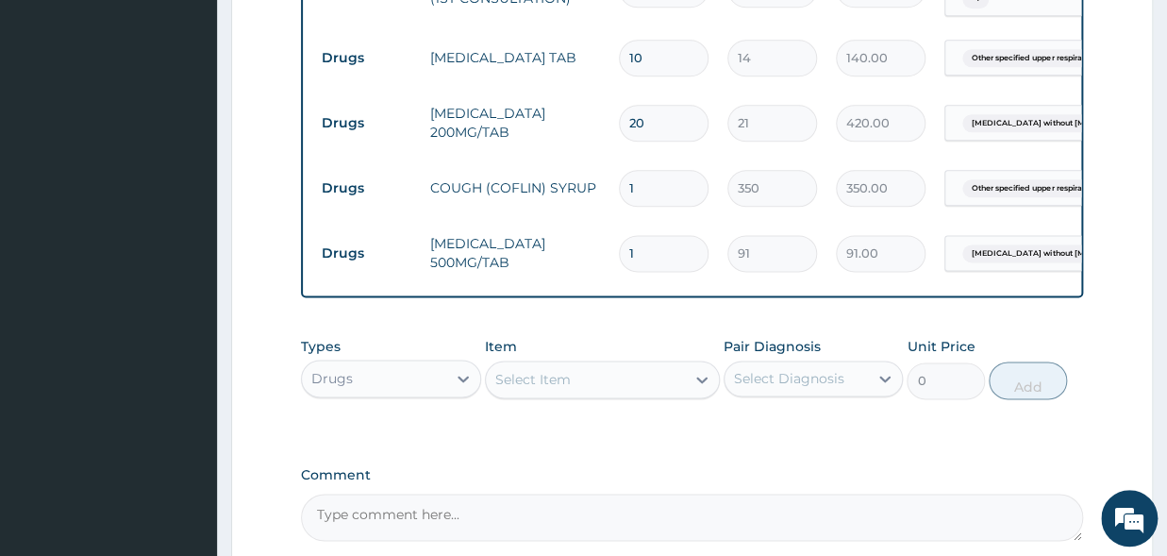
click at [669, 254] on input "1" at bounding box center [664, 253] width 90 height 37
type input "10"
type input "910.00"
type input "10"
click at [568, 388] on div "Select Item" at bounding box center [532, 379] width 75 height 19
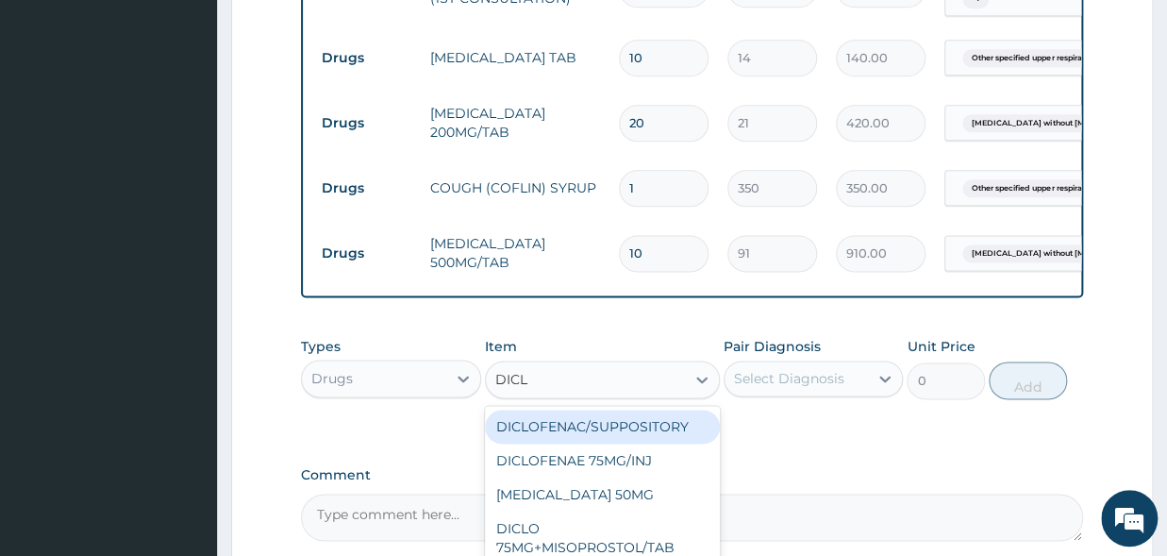
type input "DICLO"
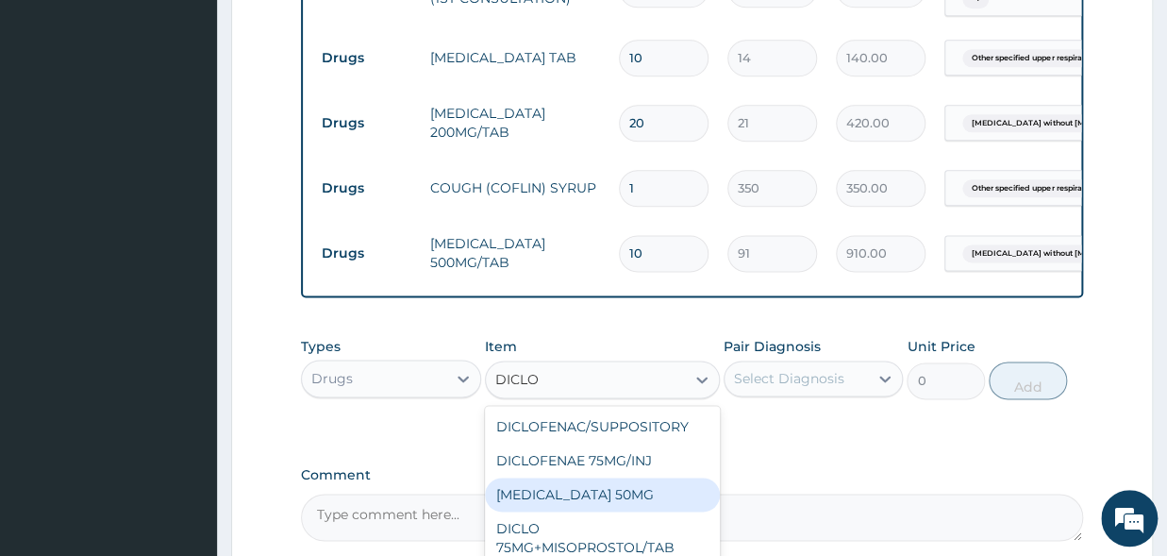
click at [650, 507] on div "DICLOFENAC SODIUM 50MG" at bounding box center [602, 495] width 235 height 34
type input "42"
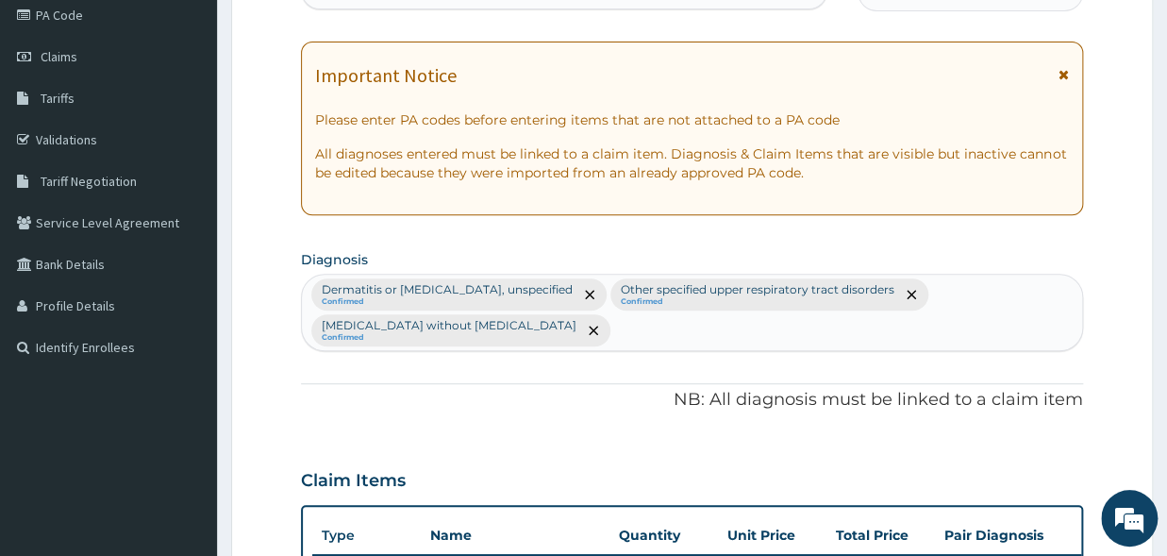
scroll to position [311, 0]
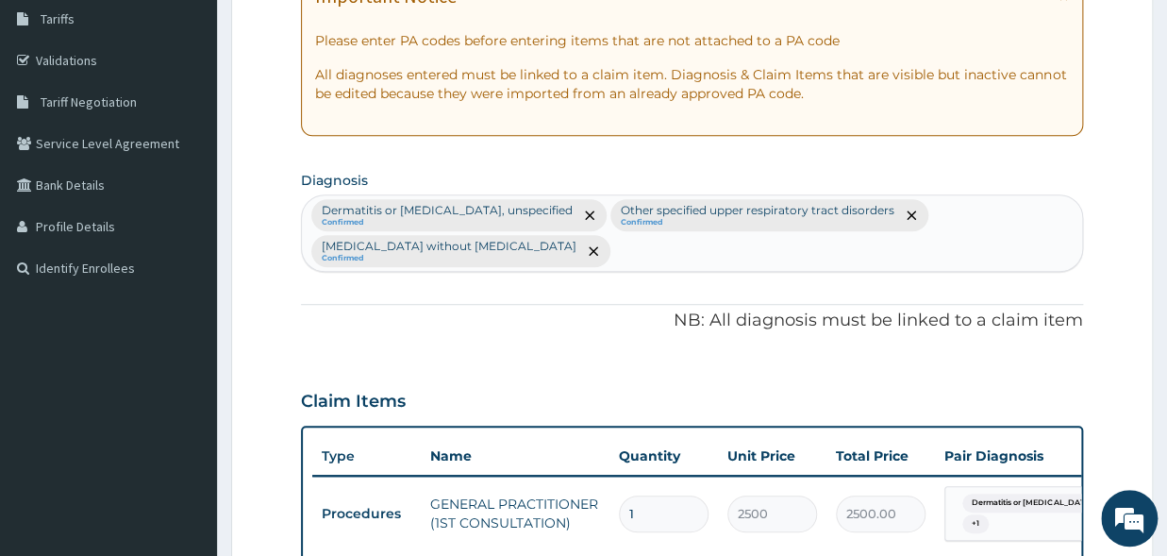
click at [556, 246] on div "Dermatitis or eczema, unspecified Confirmed Other specified upper respiratory t…" at bounding box center [692, 232] width 780 height 75
click at [593, 252] on div "Dermatitis or eczema, unspecified Confirmed Other specified upper respiratory t…" at bounding box center [692, 232] width 780 height 75
type input "MYALGIA"
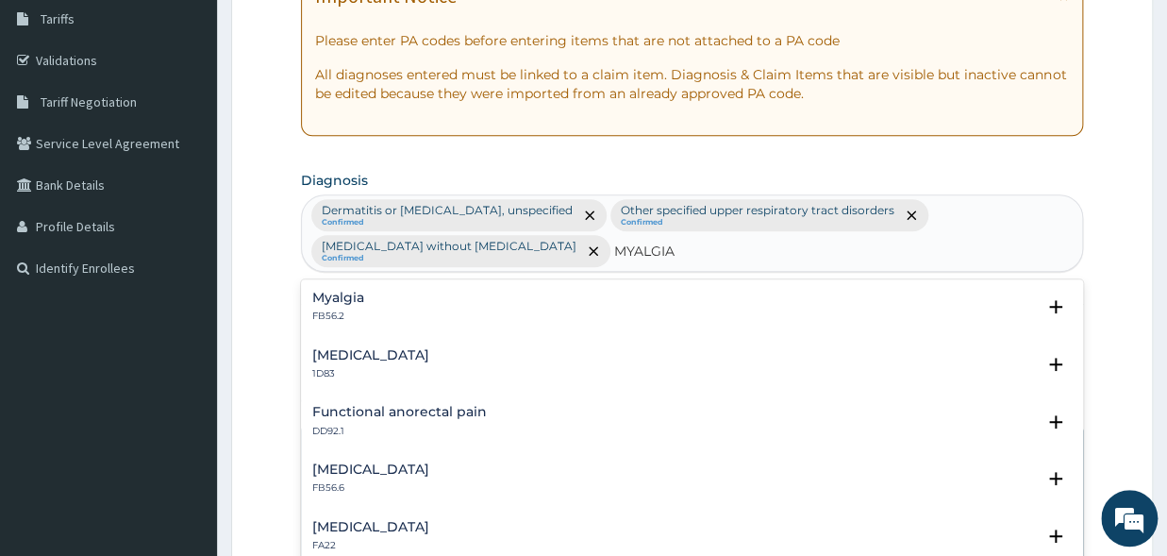
click at [458, 311] on div "Myalgia FB56.2" at bounding box center [692, 307] width 760 height 33
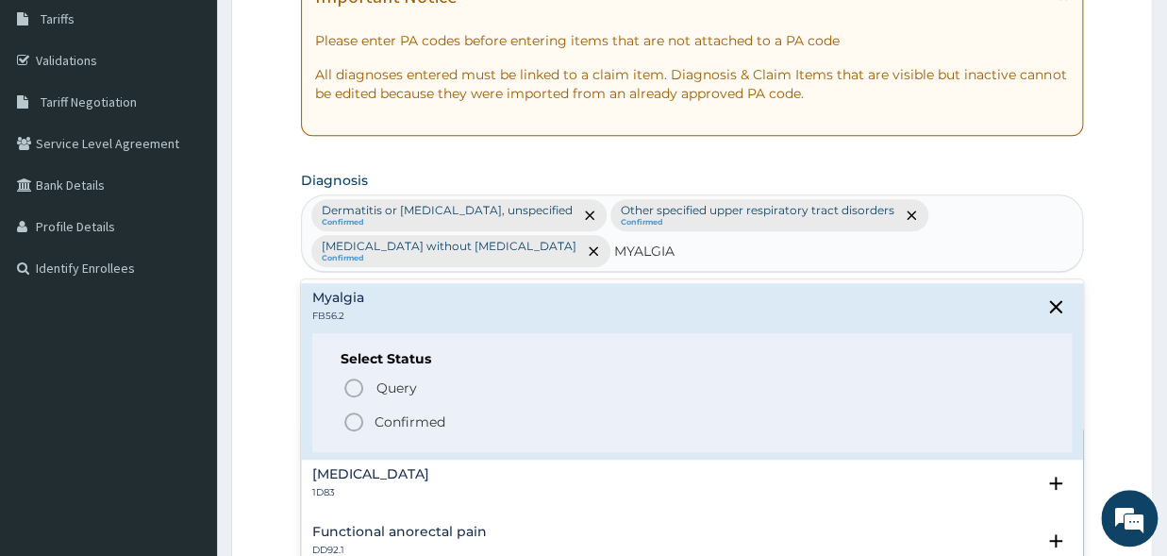
click at [359, 424] on icon "status option filled" at bounding box center [354, 422] width 23 height 23
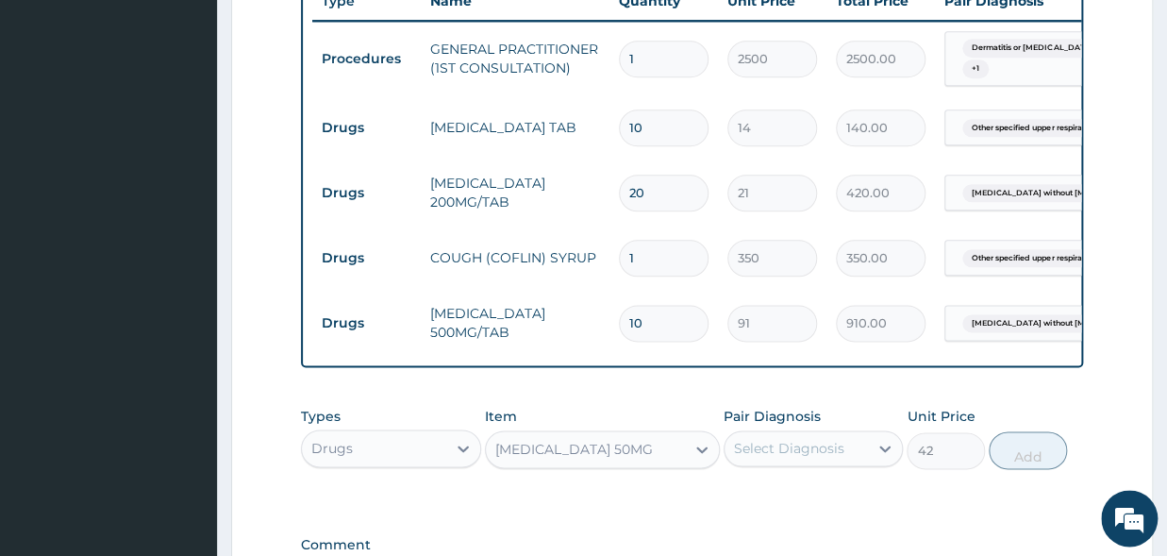
scroll to position [934, 0]
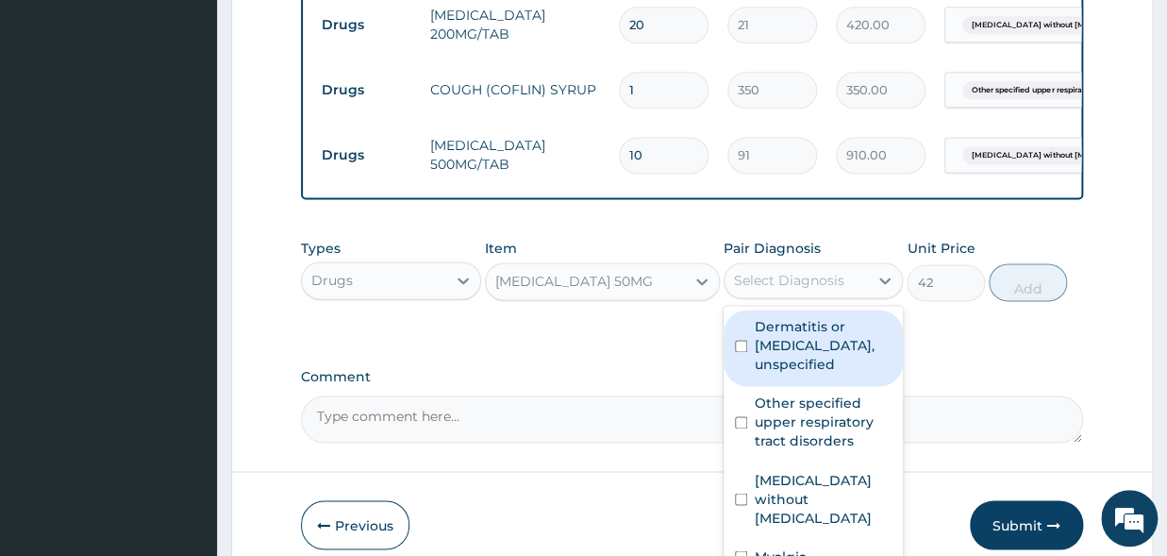
click at [834, 290] on div "Select Diagnosis" at bounding box center [789, 280] width 110 height 19
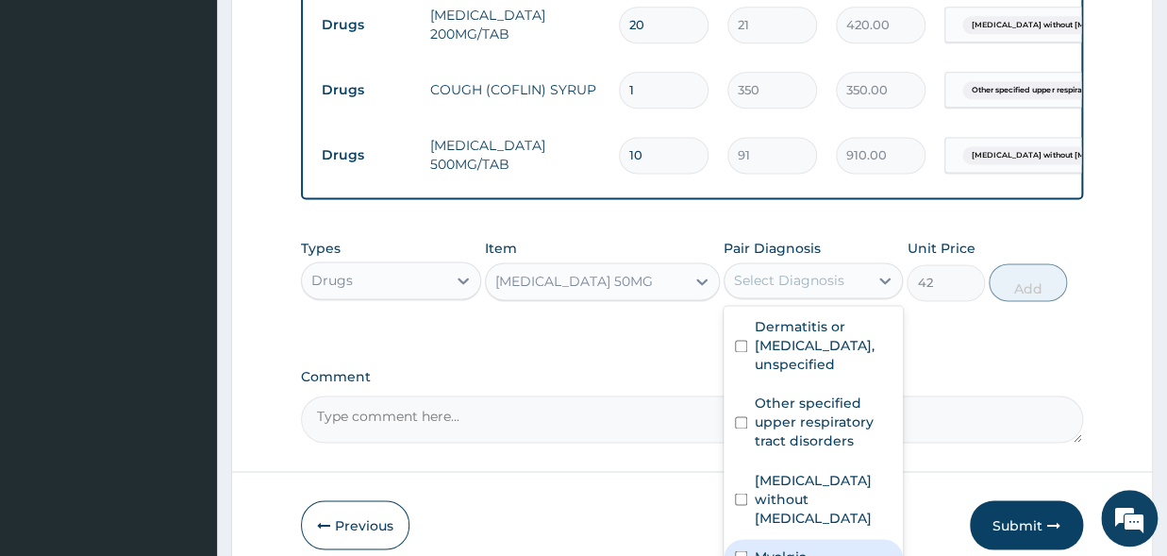
click at [743, 550] on input "checkbox" at bounding box center [741, 556] width 12 height 12
checkbox input "true"
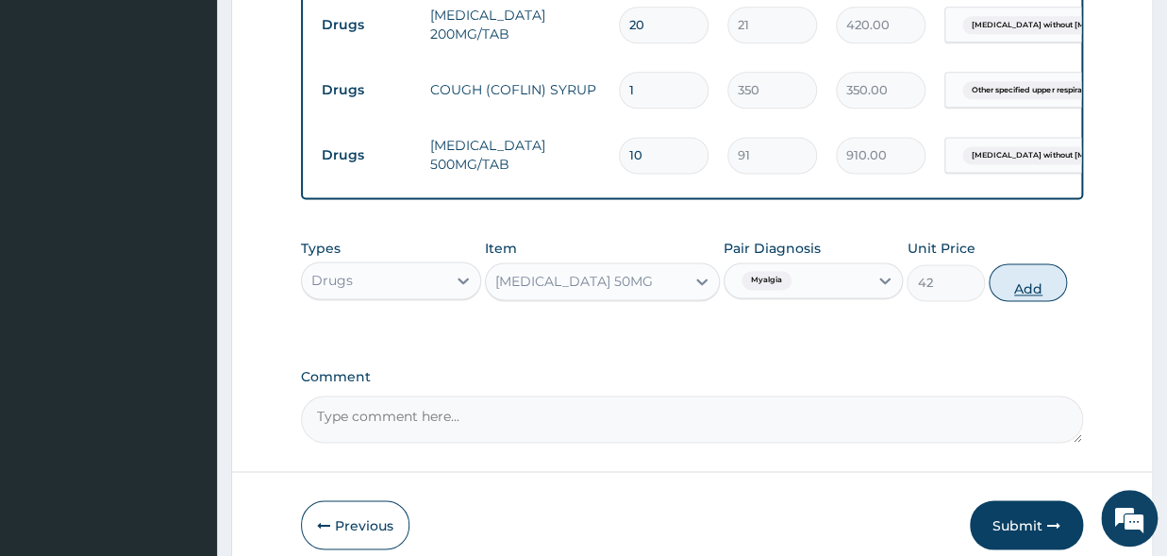
click at [1021, 301] on button "Add" at bounding box center [1028, 282] width 78 height 38
type input "0"
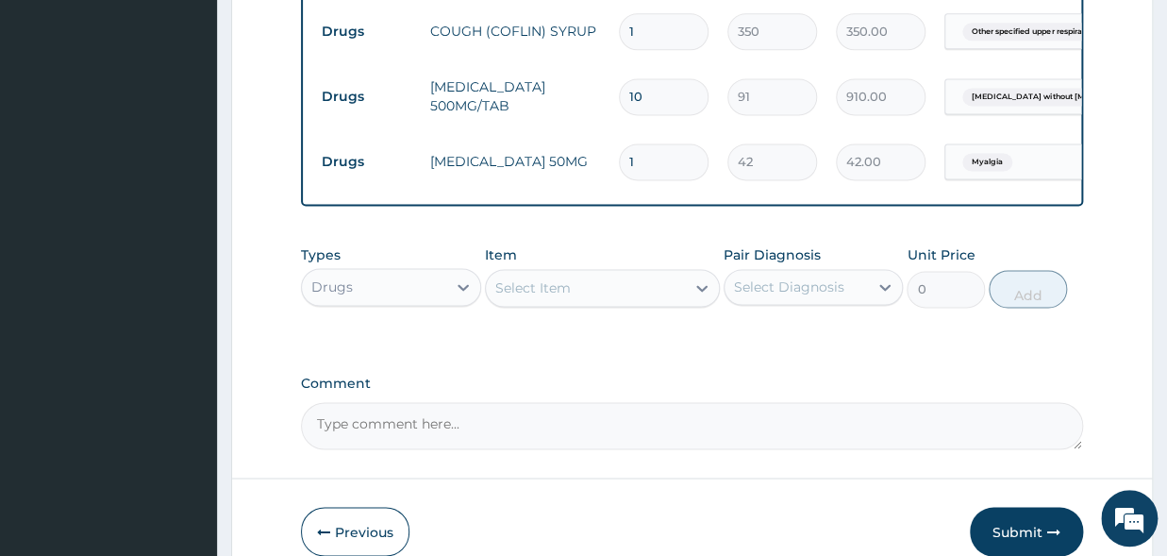
scroll to position [1097, 0]
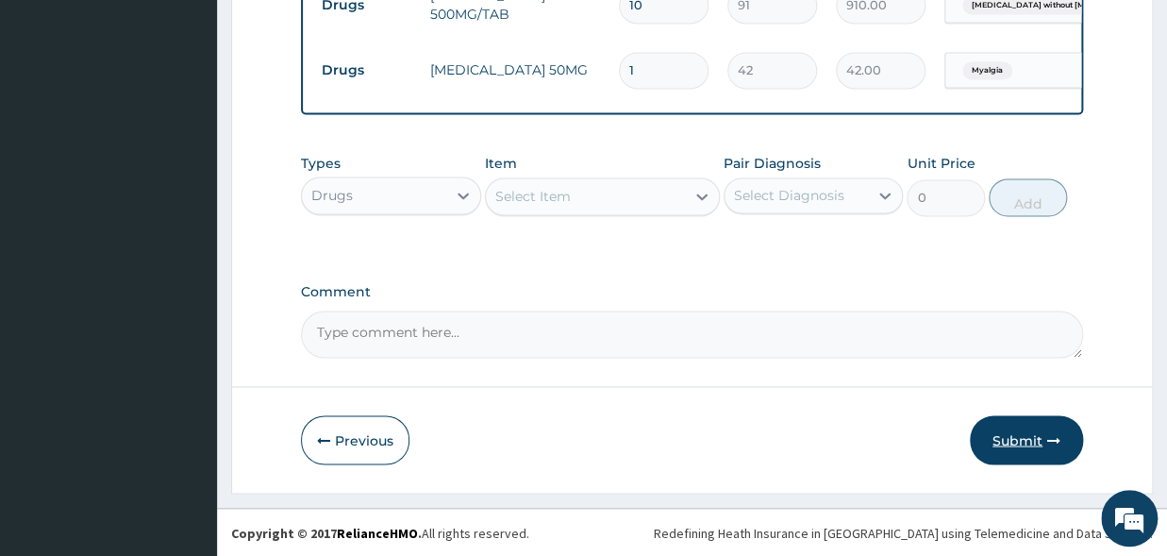
click at [999, 446] on button "Submit" at bounding box center [1026, 439] width 113 height 49
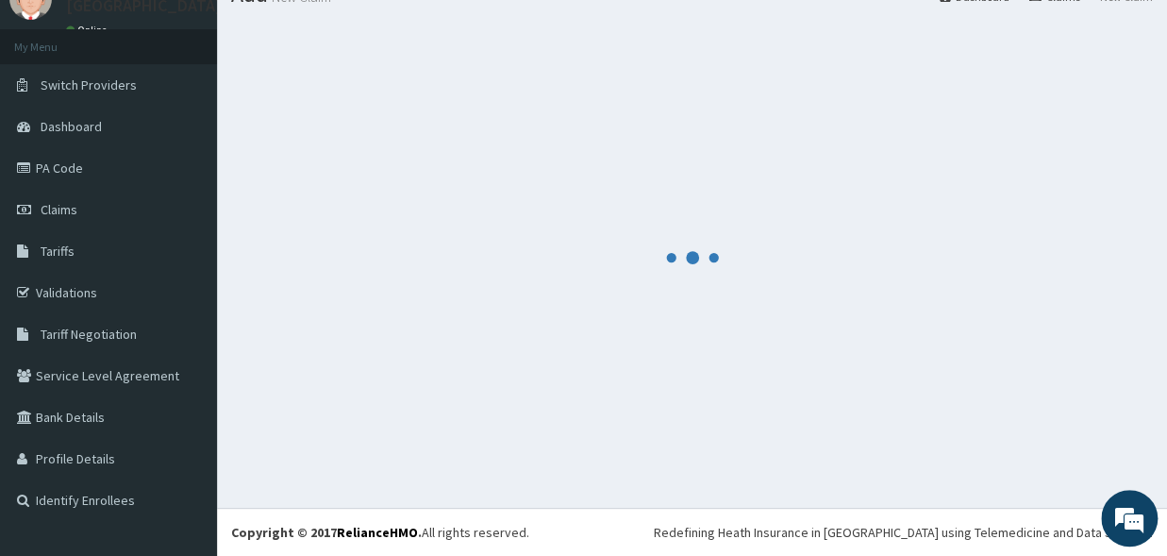
scroll to position [79, 0]
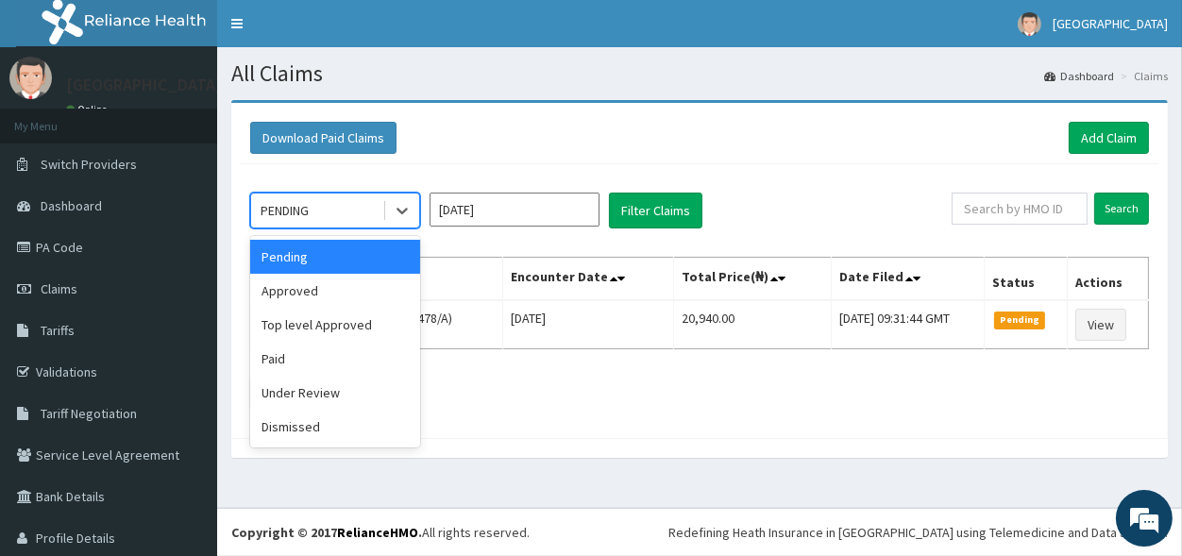
click at [353, 210] on div "PENDING" at bounding box center [316, 210] width 131 height 30
click at [316, 291] on div "Approved" at bounding box center [335, 291] width 170 height 34
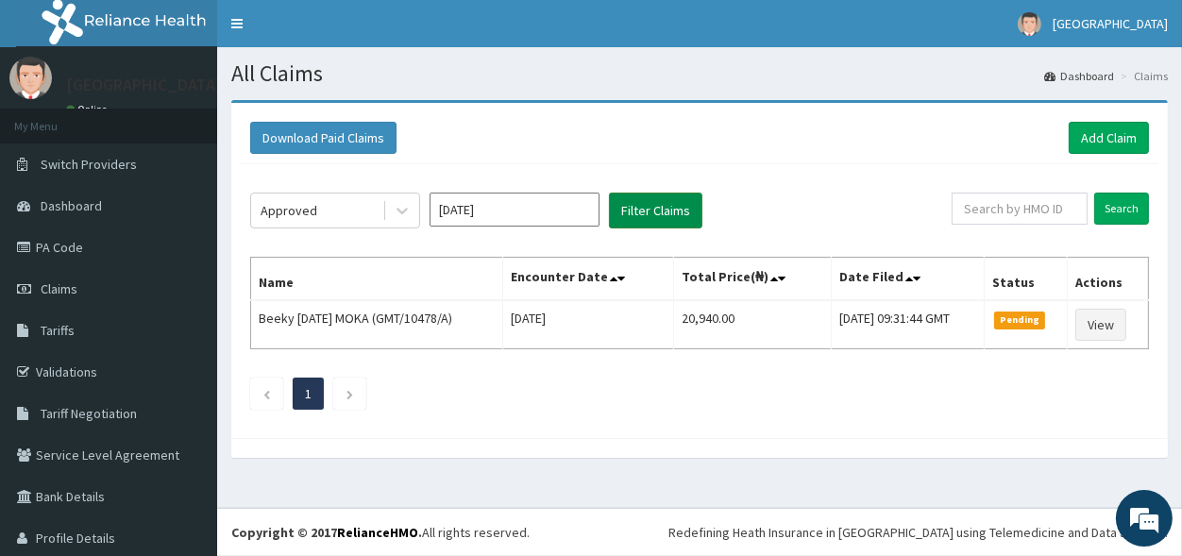
click at [680, 211] on button "Filter Claims" at bounding box center [655, 211] width 93 height 36
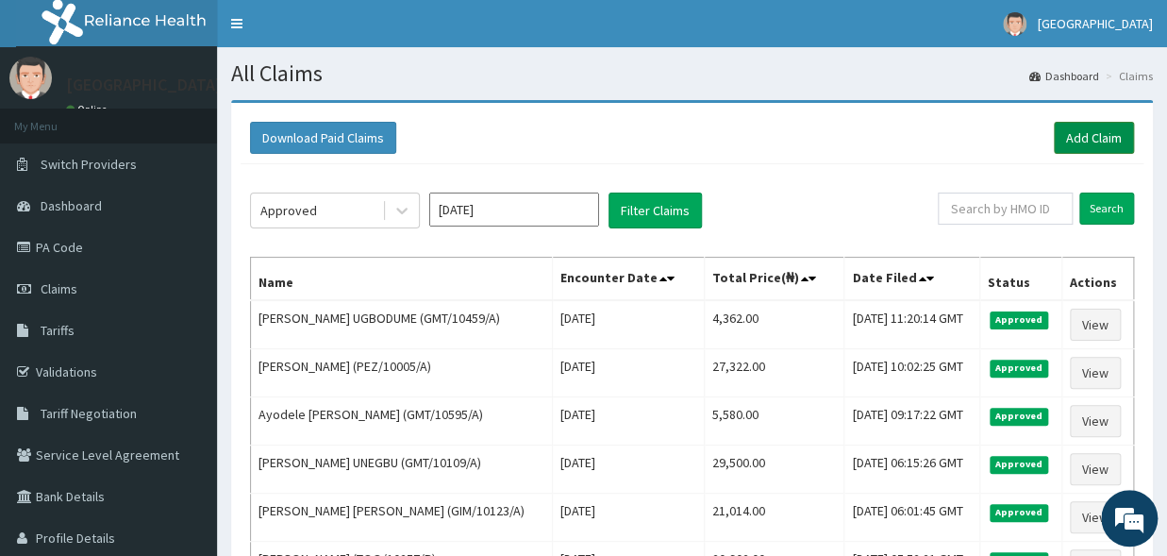
click at [1076, 142] on link "Add Claim" at bounding box center [1094, 138] width 80 height 32
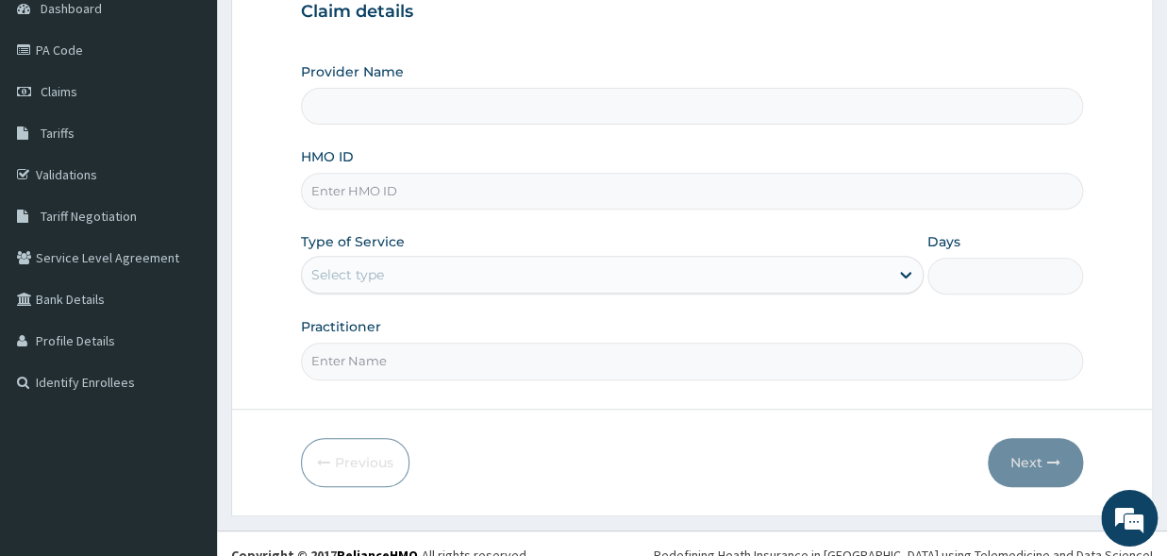
scroll to position [208, 0]
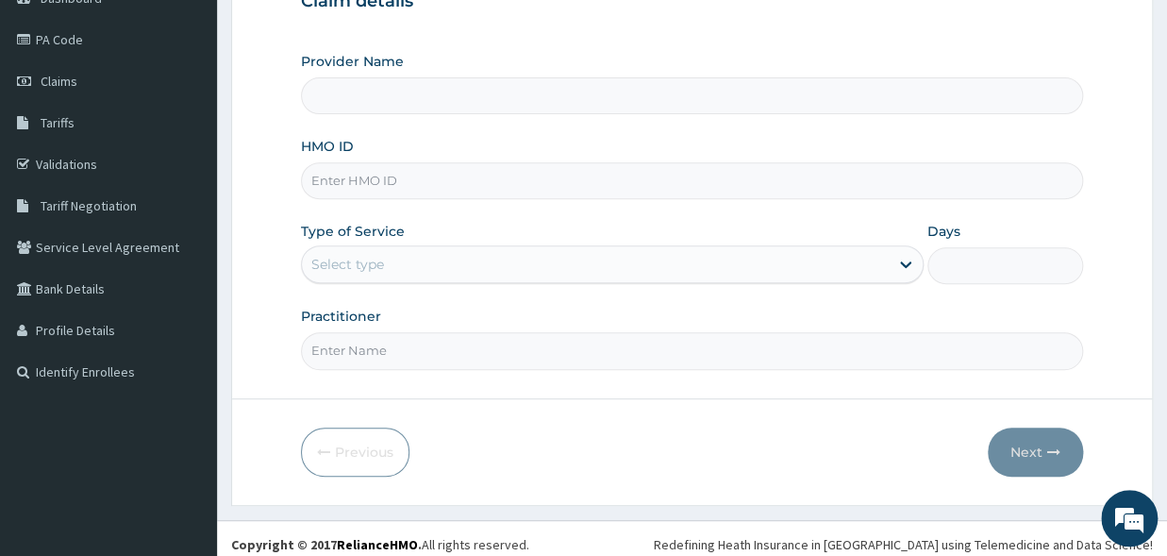
type input "[GEOGRAPHIC_DATA]"
click at [373, 182] on input "HMO ID" at bounding box center [692, 180] width 782 height 37
click at [378, 189] on input "GMT/104" at bounding box center [692, 180] width 782 height 37
type input "GMT/10425/A"
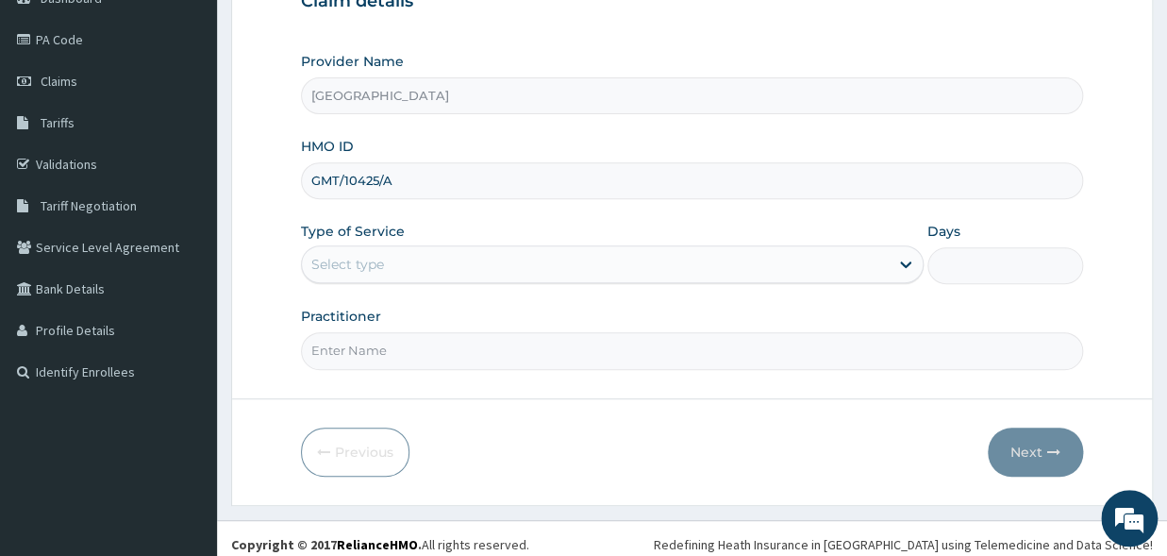
click at [355, 257] on div "Select type" at bounding box center [347, 264] width 73 height 19
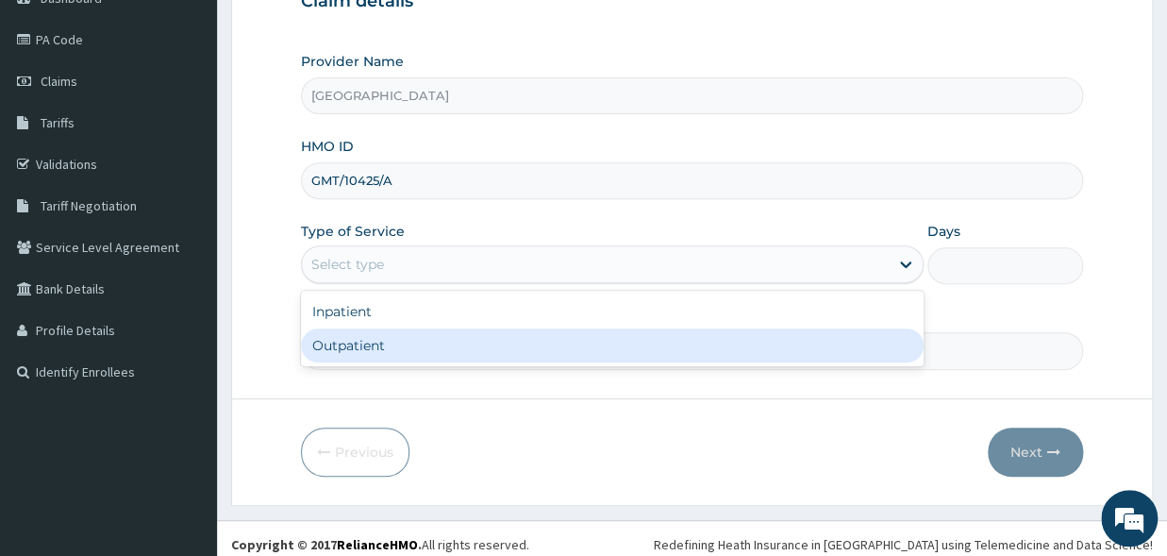
click at [370, 344] on div "Outpatient" at bounding box center [612, 345] width 623 height 34
type input "1"
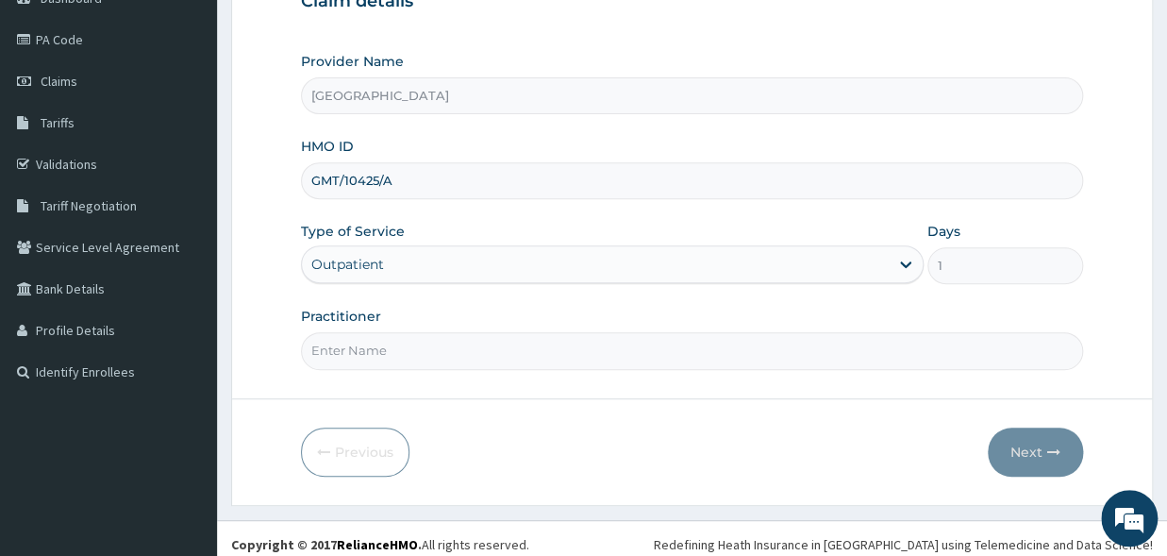
click at [373, 349] on input "Practitioner" at bounding box center [692, 350] width 782 height 37
type input "DR MOSES"
click at [1019, 440] on button "Next" at bounding box center [1035, 452] width 95 height 49
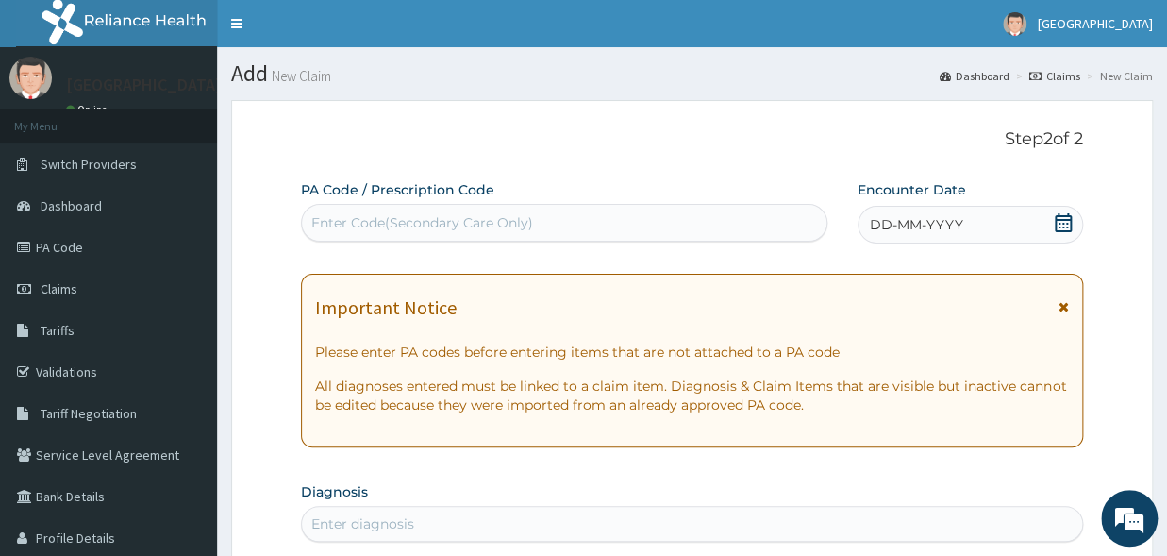
click at [1044, 223] on div "DD-MM-YYYY" at bounding box center [971, 225] width 226 height 38
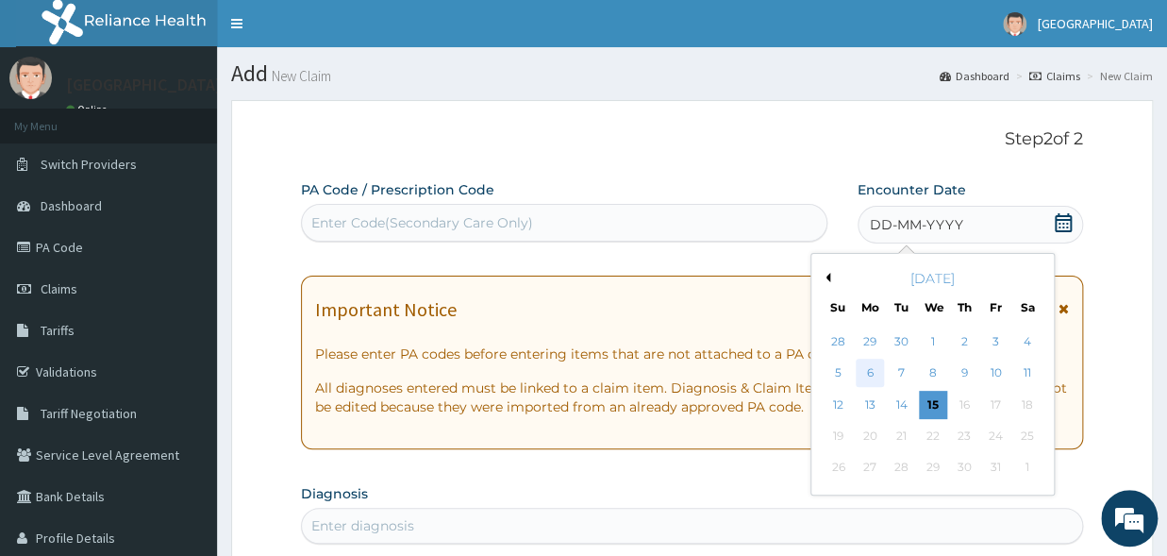
click at [870, 369] on div "6" at bounding box center [870, 374] width 28 height 28
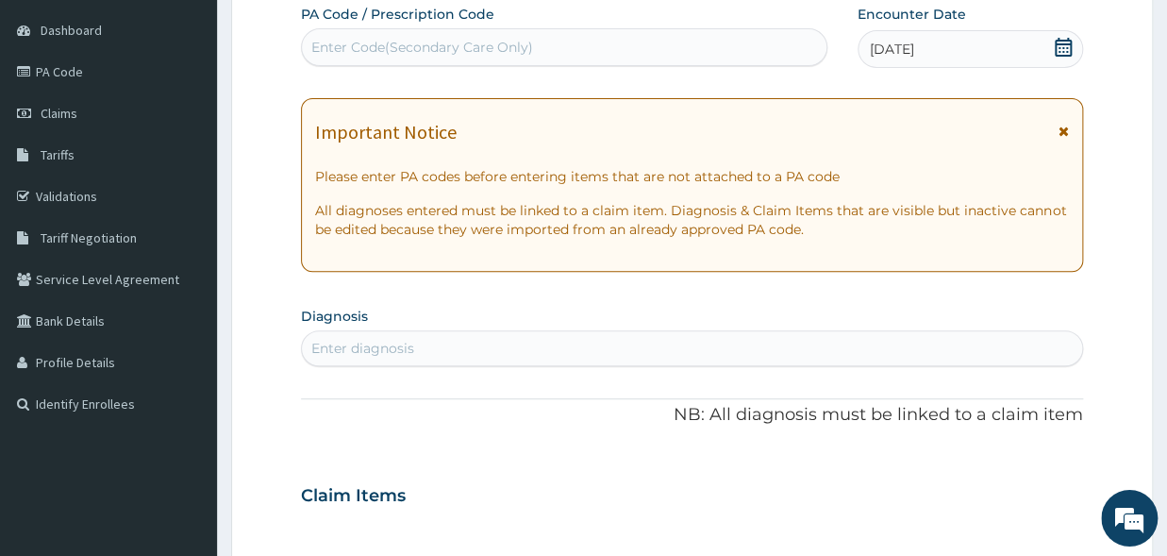
scroll to position [311, 0]
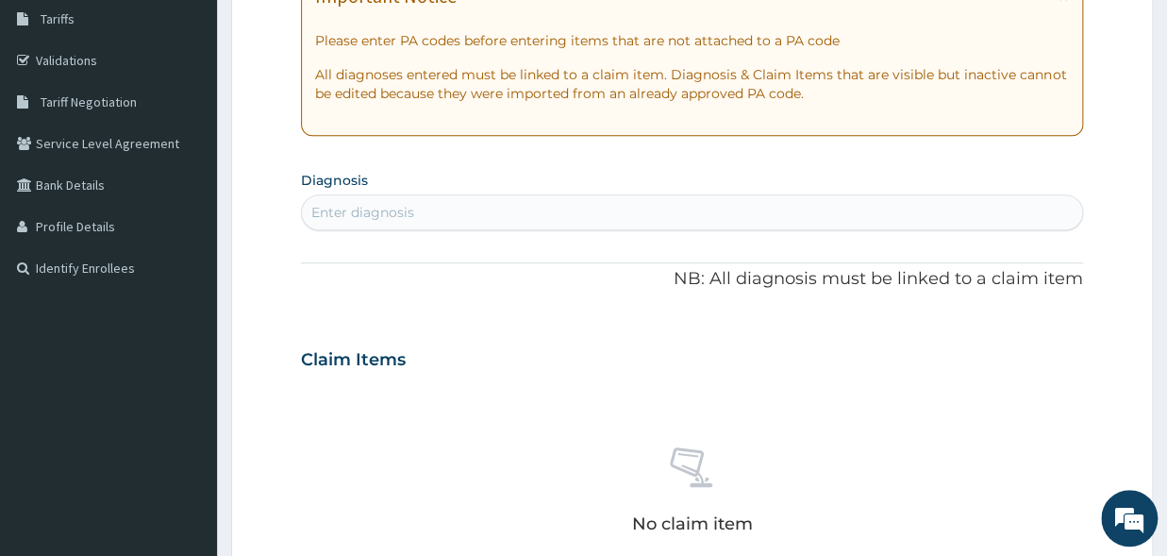
click at [362, 208] on div "Enter diagnosis" at bounding box center [362, 212] width 103 height 19
type input "URINARY"
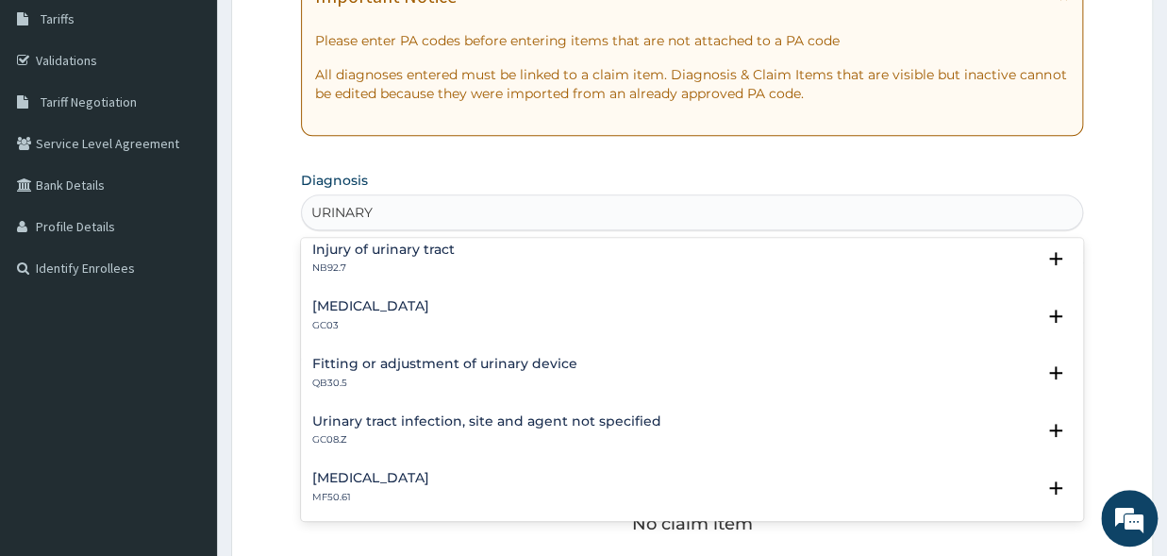
scroll to position [1183, 0]
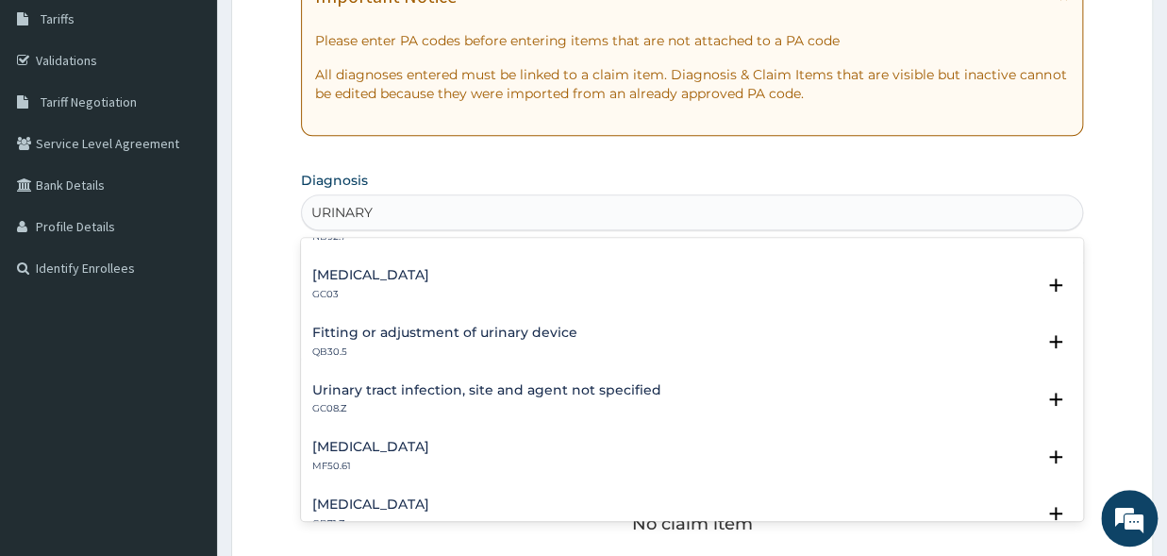
click at [485, 395] on h4 "Urinary tract infection, site and agent not specified" at bounding box center [486, 390] width 349 height 14
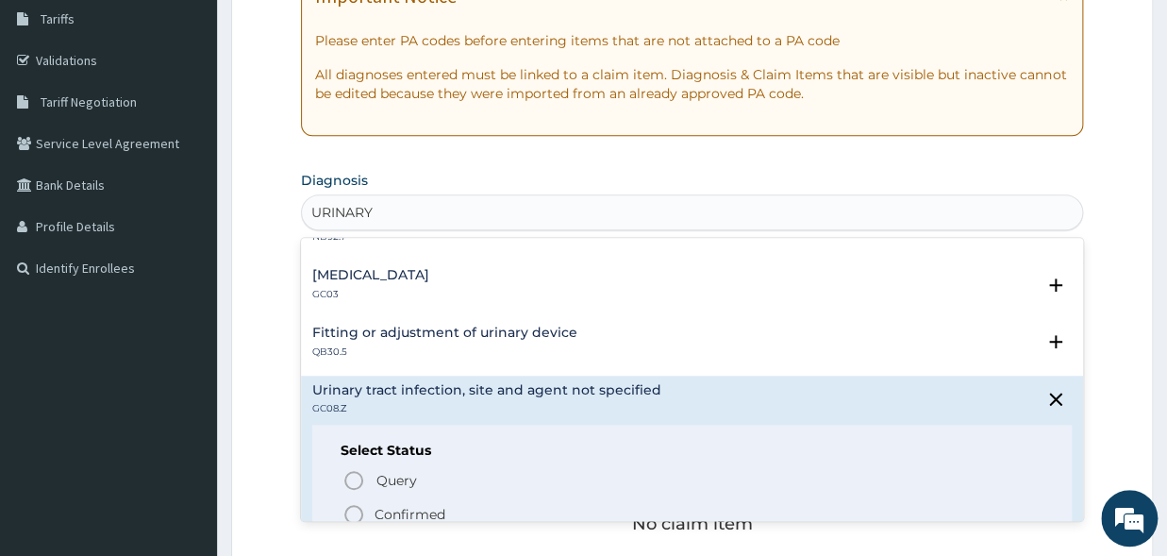
click at [363, 507] on icon "status option filled" at bounding box center [354, 514] width 23 height 23
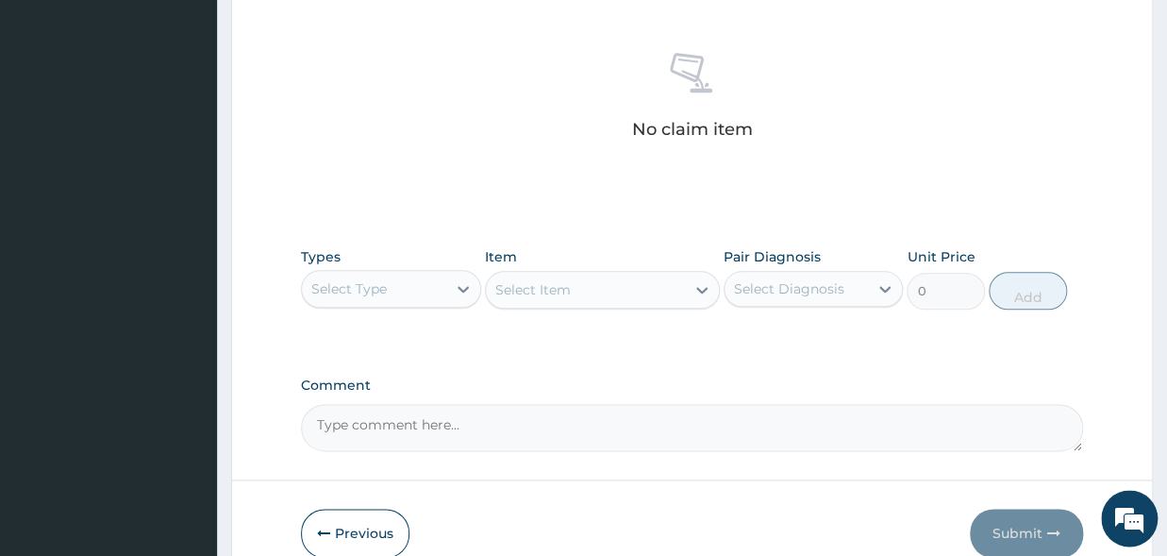
scroll to position [803, 0]
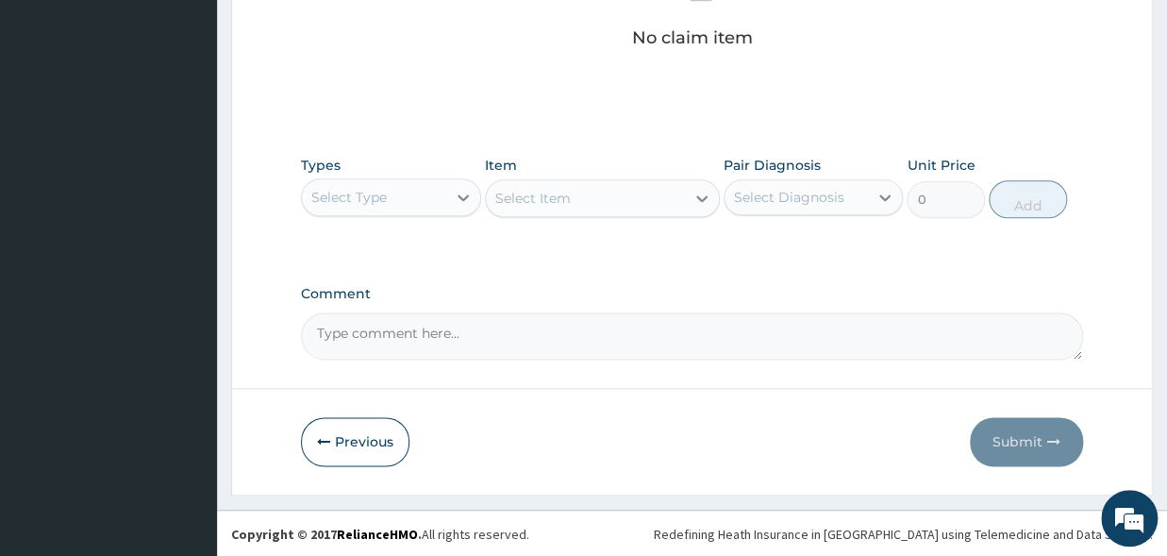
click at [354, 184] on div "Select Type" at bounding box center [374, 197] width 144 height 30
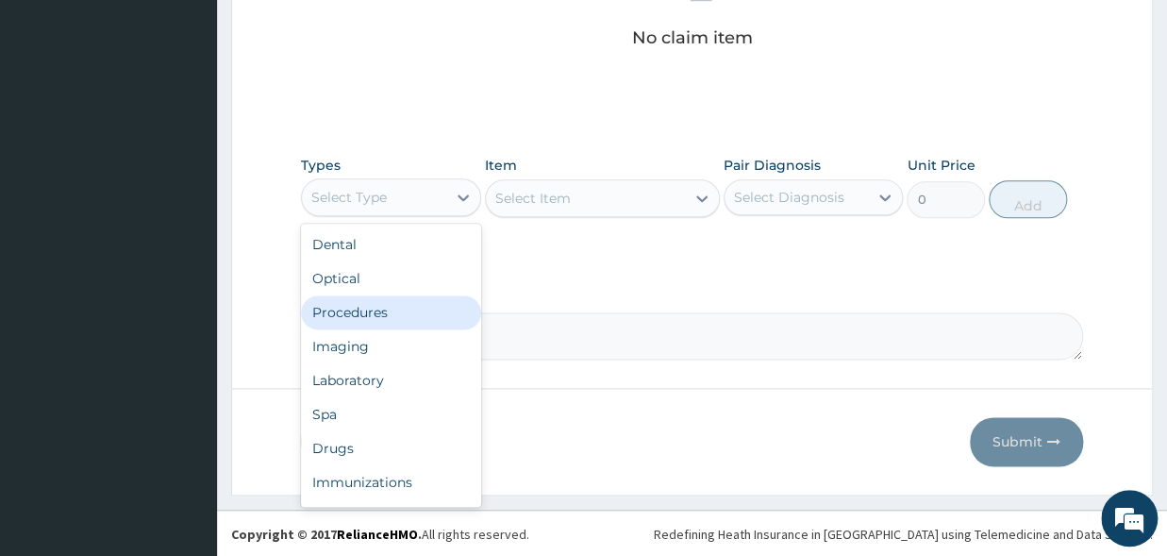
click at [348, 308] on div "Procedures" at bounding box center [391, 312] width 180 height 34
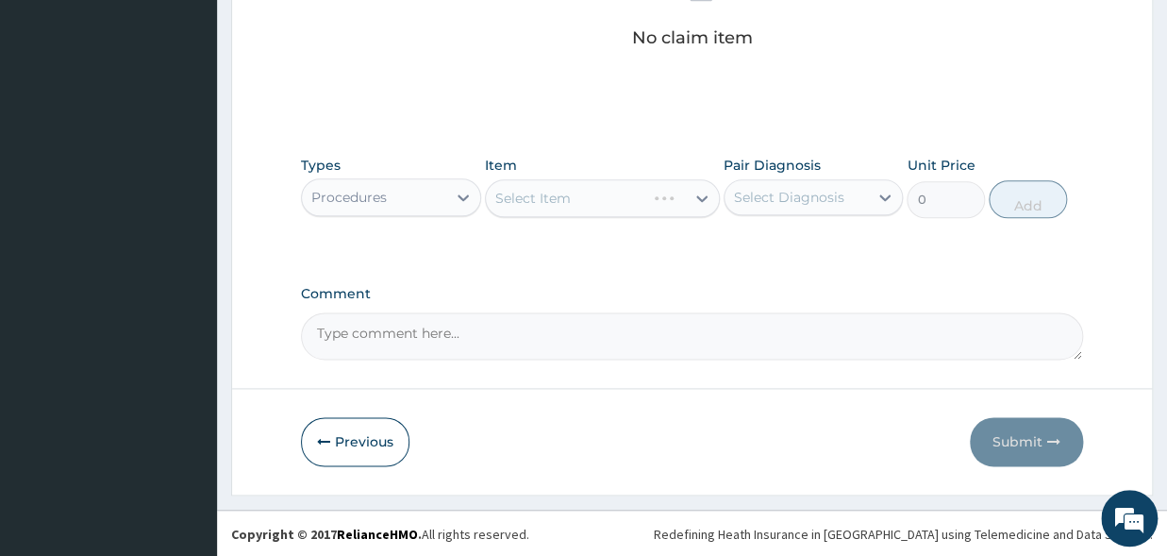
click at [597, 195] on div "Select Item" at bounding box center [602, 198] width 235 height 38
click at [701, 191] on div "Select Item" at bounding box center [602, 198] width 235 height 38
click at [611, 197] on div "Select Item" at bounding box center [602, 198] width 235 height 38
click at [597, 193] on div "Select Item" at bounding box center [602, 198] width 235 height 38
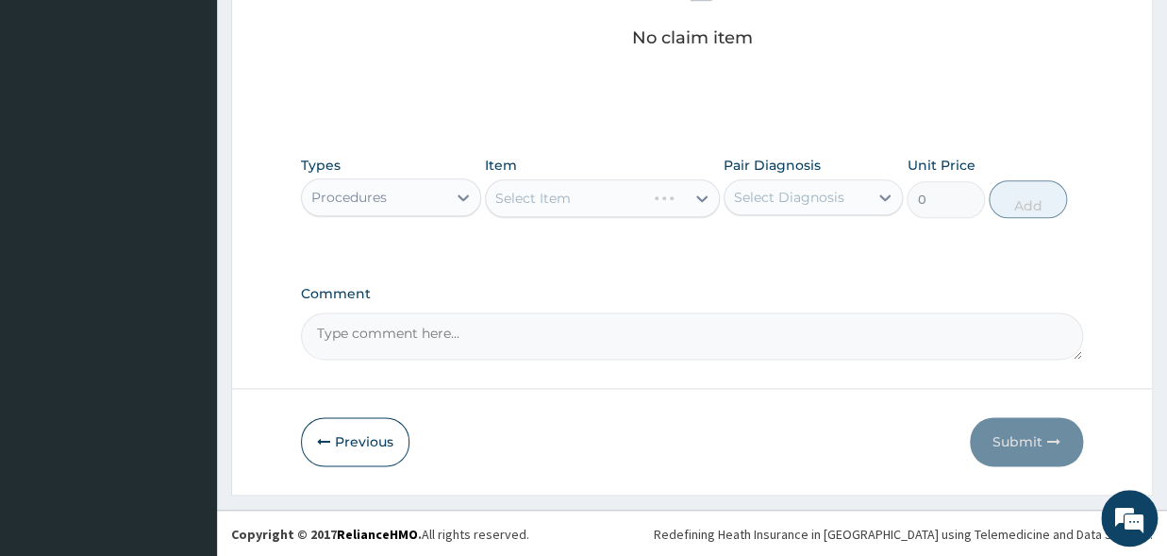
click at [597, 193] on div "Select Item" at bounding box center [602, 198] width 235 height 38
click at [695, 193] on div "Select Item" at bounding box center [602, 198] width 235 height 38
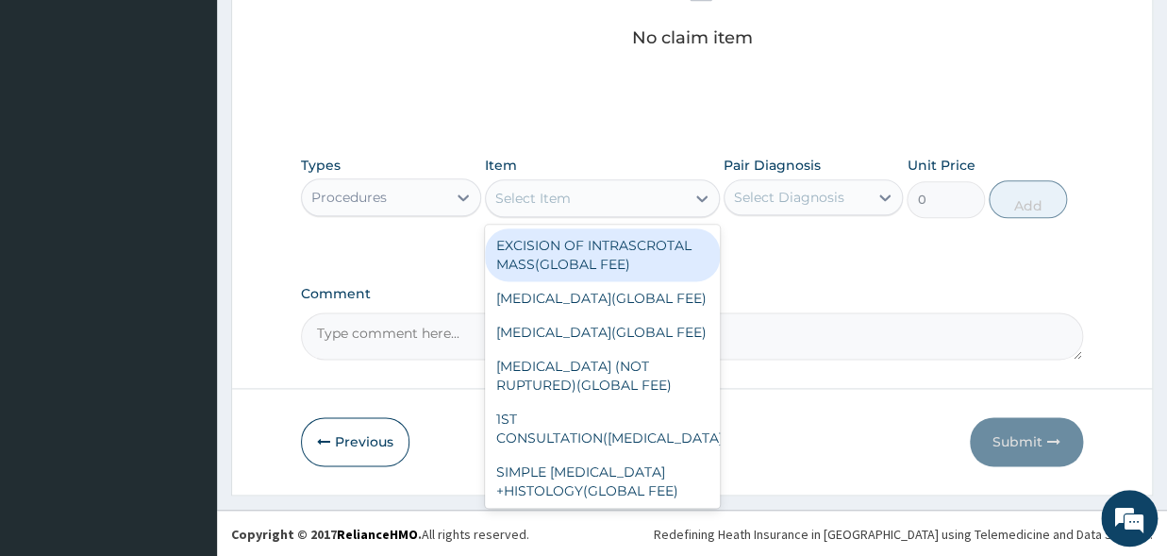
click at [597, 188] on div "Select Item" at bounding box center [585, 198] width 199 height 30
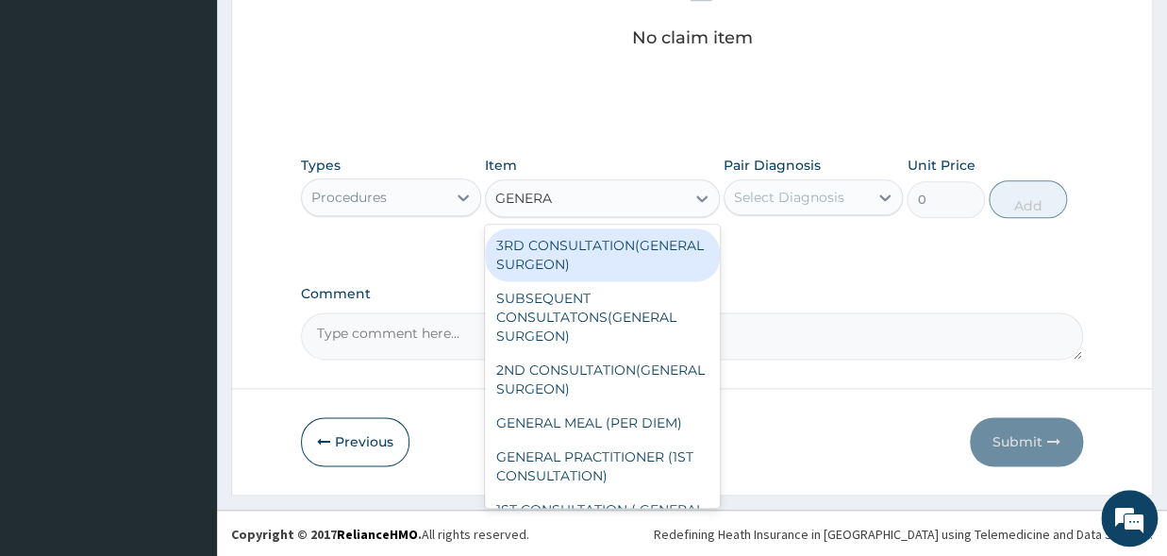
type input "GENERAL"
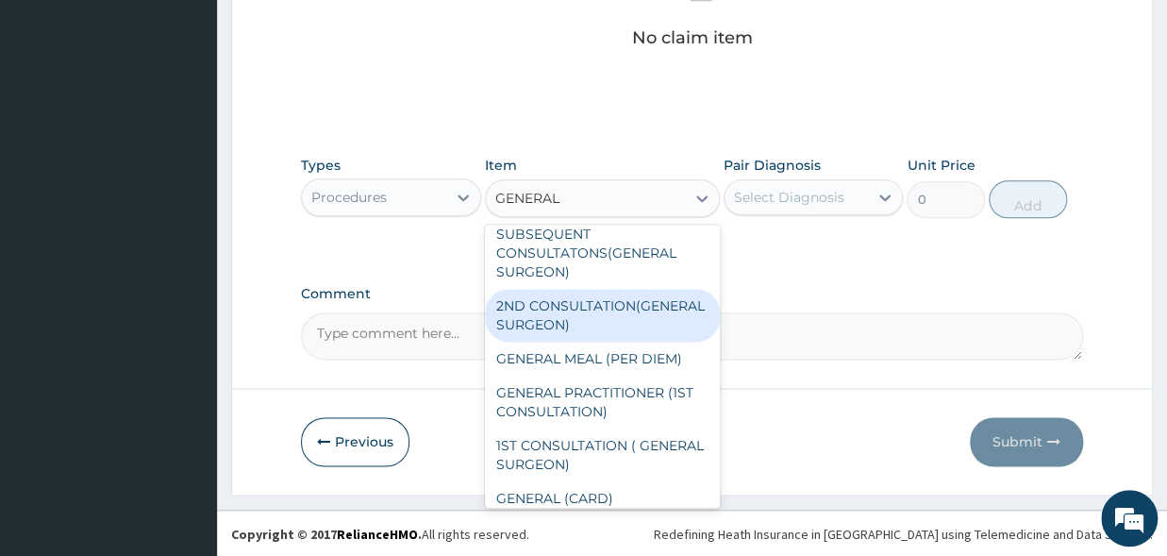
scroll to position [99, 0]
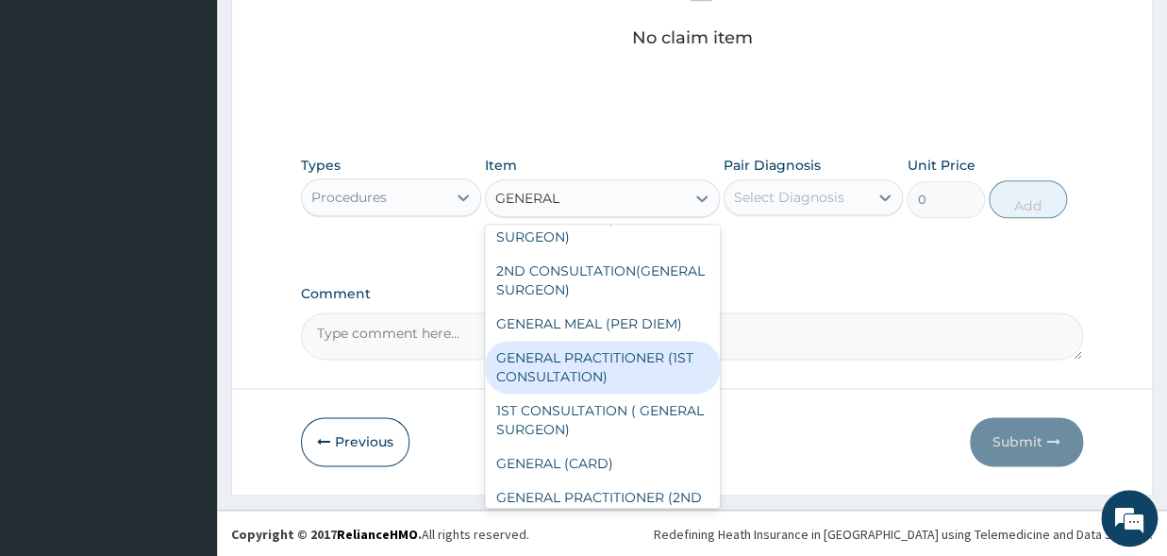
click at [584, 394] on div "GENERAL PRACTITIONER (1ST CONSULTATION)" at bounding box center [602, 367] width 235 height 53
type input "2500"
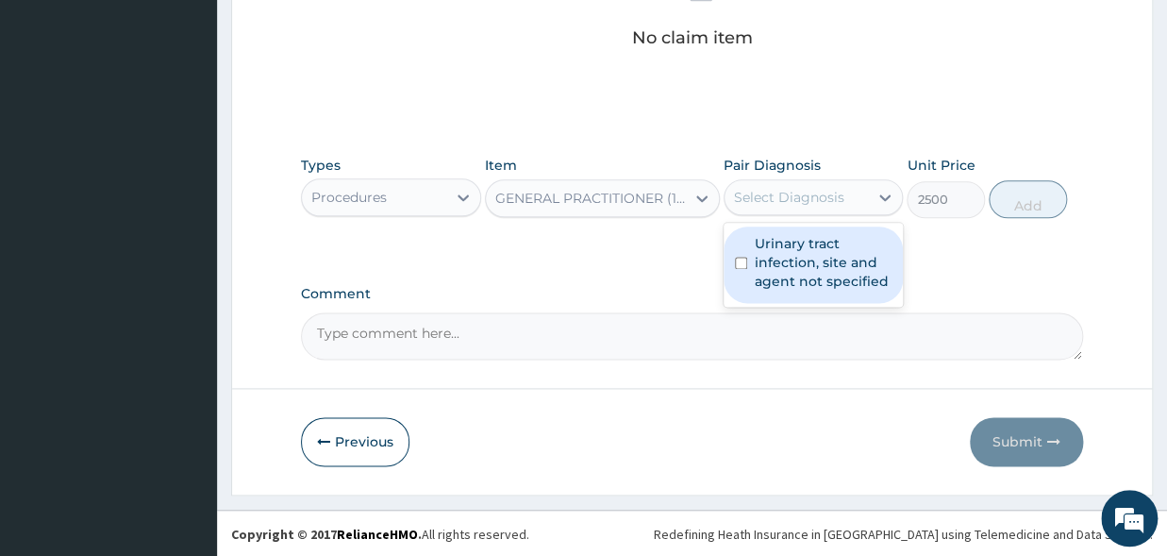
click at [778, 204] on div "Select Diagnosis" at bounding box center [789, 197] width 110 height 19
click at [742, 257] on input "checkbox" at bounding box center [741, 263] width 12 height 12
checkbox input "true"
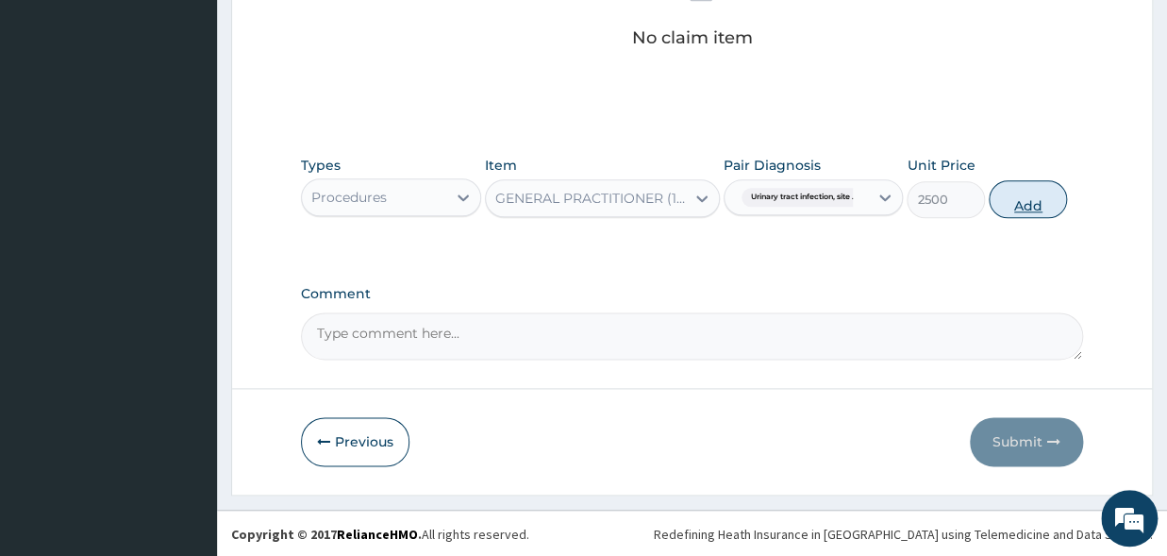
click at [1034, 195] on button "Add" at bounding box center [1028, 199] width 78 height 38
type input "0"
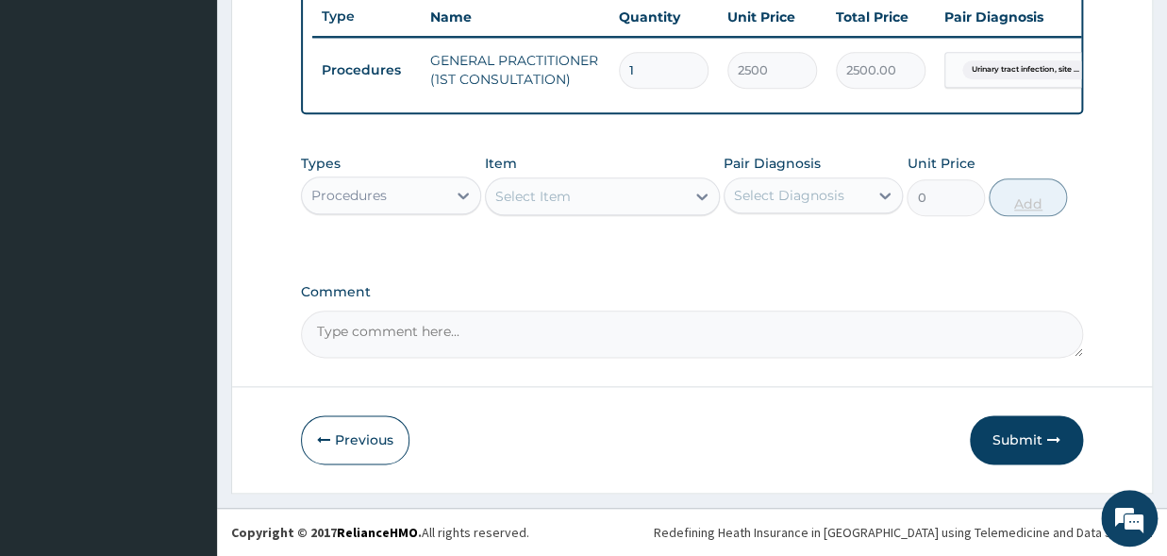
scroll to position [728, 0]
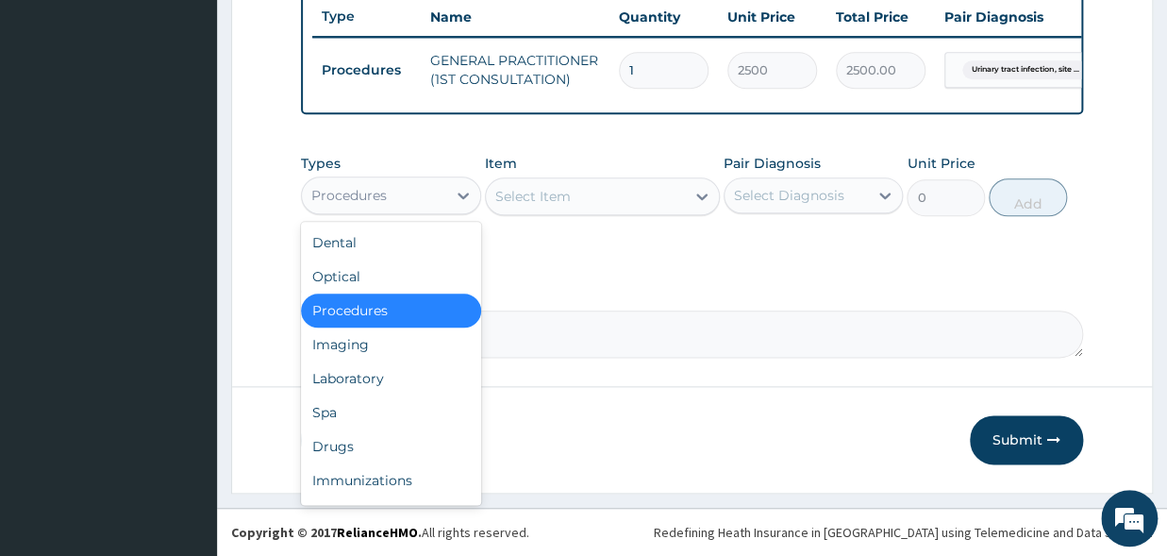
click at [379, 193] on div "Procedures" at bounding box center [348, 195] width 75 height 19
click at [339, 456] on div "Drugs" at bounding box center [391, 446] width 180 height 34
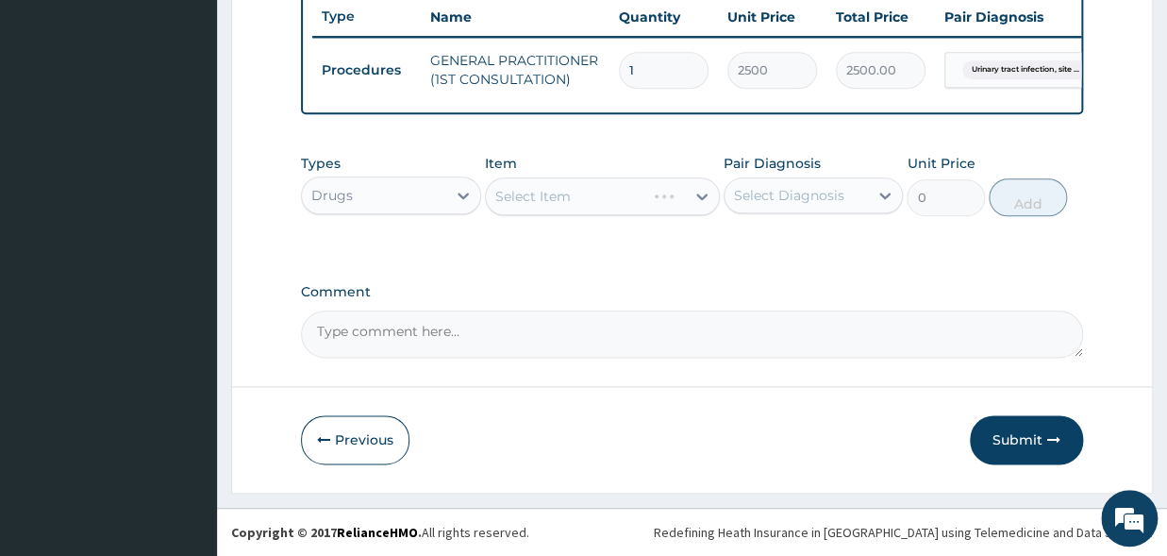
click at [579, 201] on div "Select Item" at bounding box center [602, 196] width 235 height 38
click at [581, 193] on div "Select Item" at bounding box center [602, 196] width 235 height 38
click at [622, 174] on div "Item Select Item" at bounding box center [602, 185] width 235 height 62
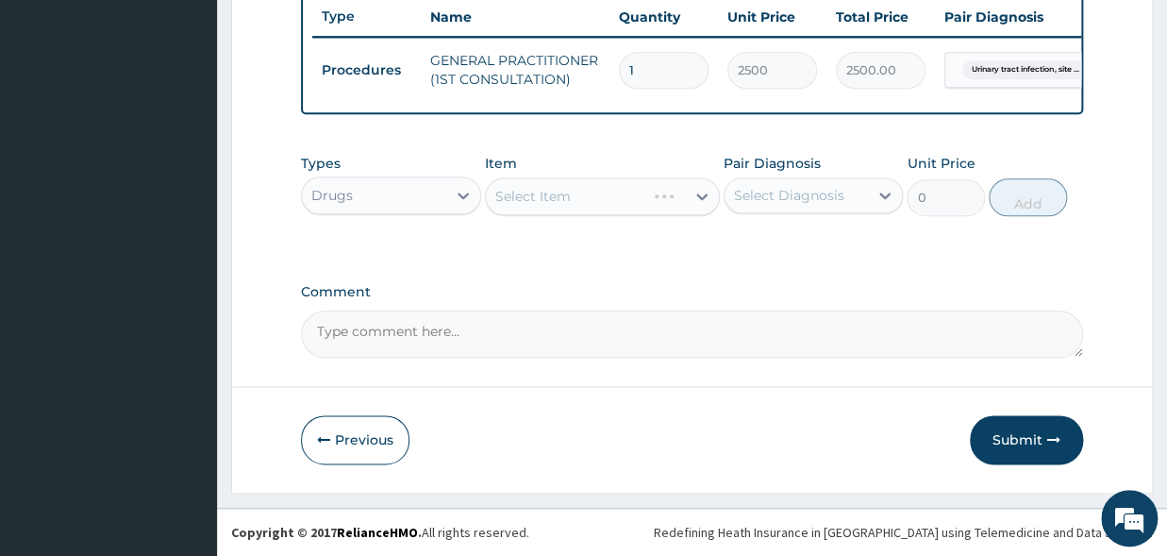
click at [670, 188] on div "Select Item" at bounding box center [602, 196] width 235 height 38
click at [629, 205] on div "Select Item" at bounding box center [602, 196] width 235 height 38
click at [639, 204] on div "Select Item" at bounding box center [602, 196] width 235 height 38
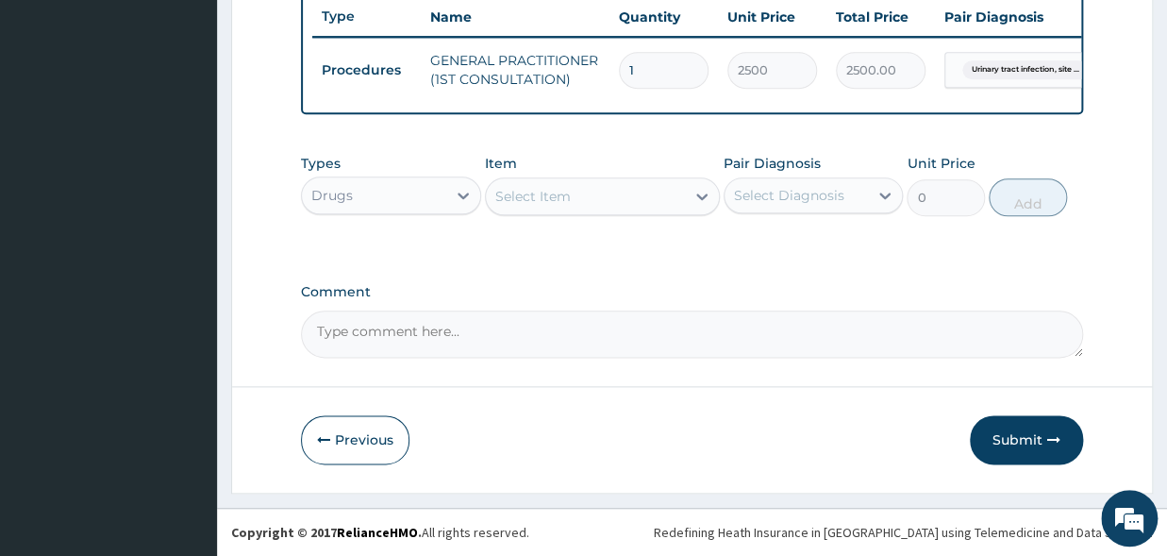
click at [696, 190] on div "Select Item" at bounding box center [602, 196] width 235 height 38
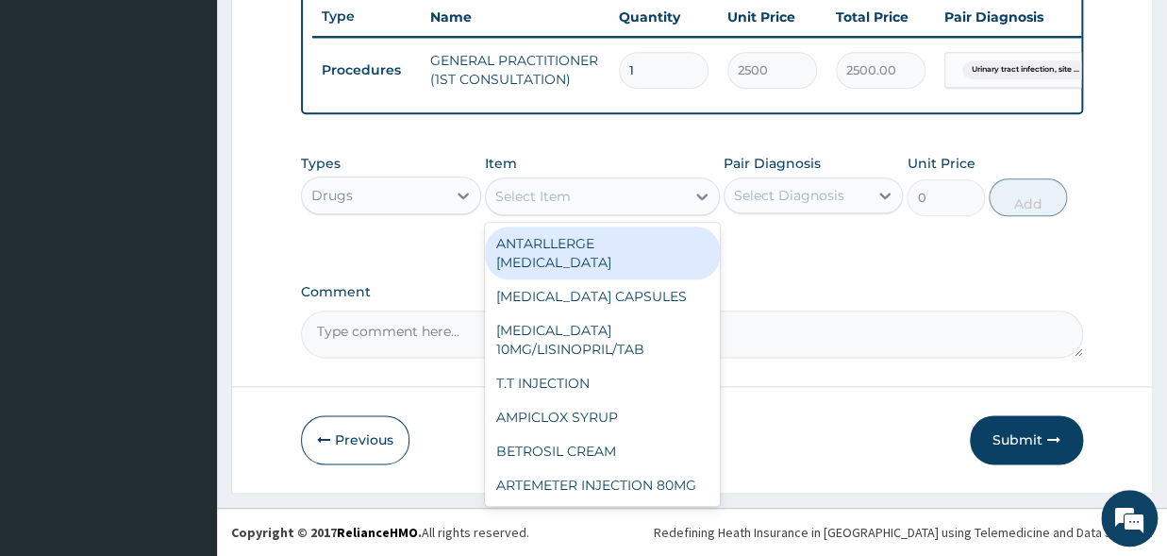
click at [696, 190] on icon at bounding box center [702, 196] width 19 height 19
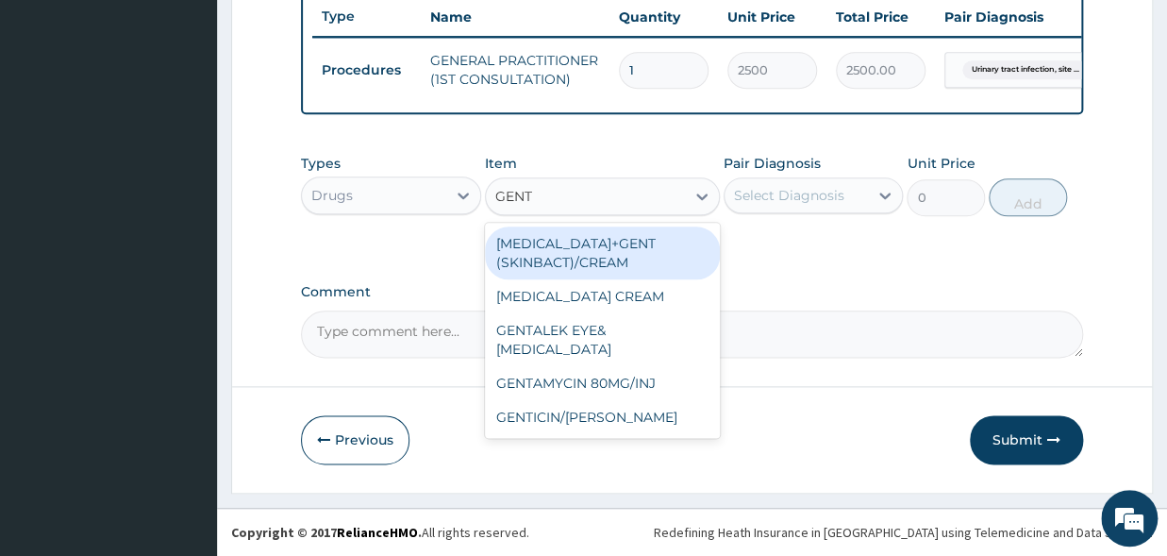
type input "GENTA"
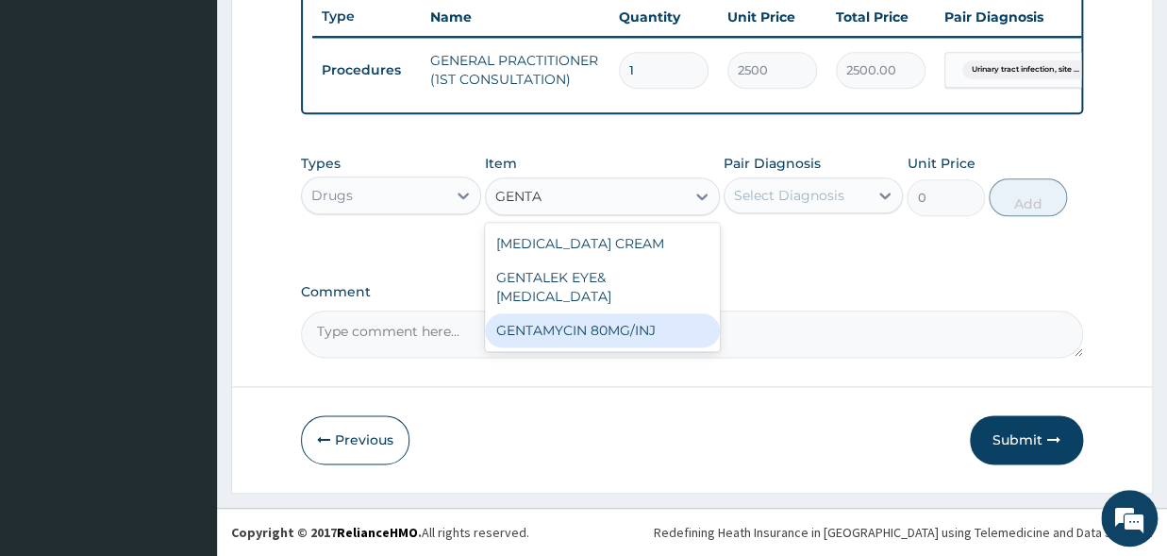
click at [627, 313] on div "GENTAMYCIN 80MG/INJ" at bounding box center [602, 330] width 235 height 34
type input "210"
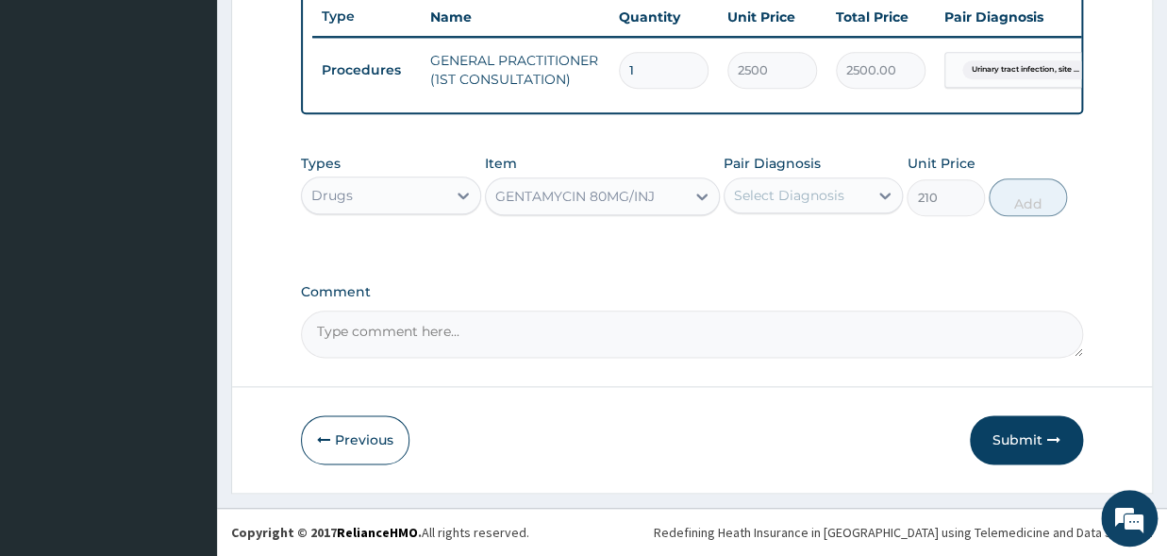
click at [752, 179] on div "Select Diagnosis" at bounding box center [814, 195] width 180 height 36
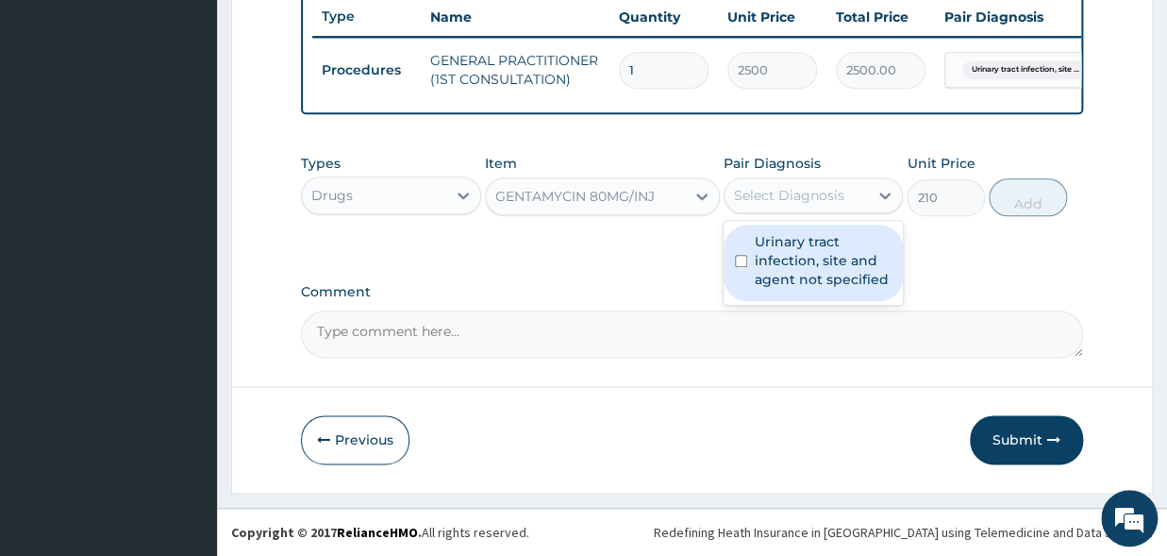
drag, startPoint x: 736, startPoint y: 264, endPoint x: 984, endPoint y: 193, distance: 258.1
click at [737, 265] on input "checkbox" at bounding box center [741, 261] width 12 height 12
checkbox input "true"
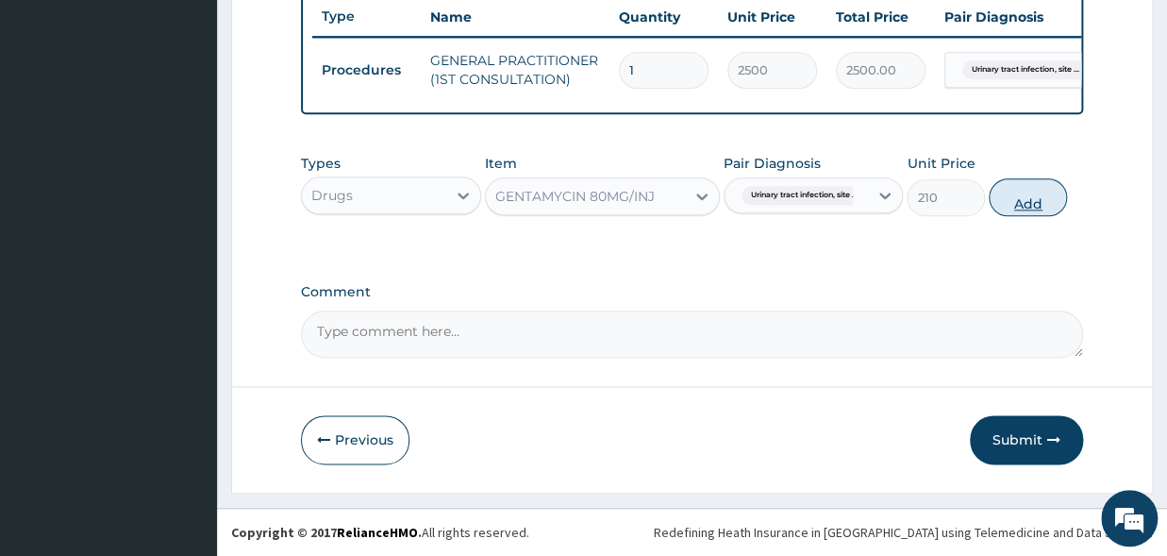
click at [999, 191] on button "Add" at bounding box center [1028, 197] width 78 height 38
type input "0"
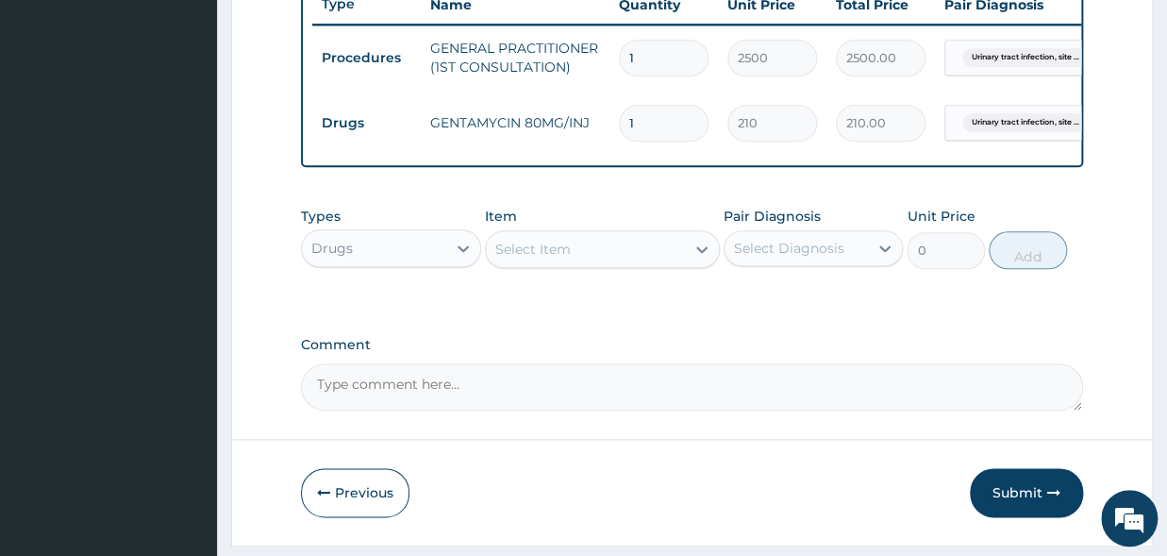
drag, startPoint x: 665, startPoint y: 130, endPoint x: 594, endPoint y: 127, distance: 71.8
click at [619, 127] on input "1" at bounding box center [664, 123] width 90 height 37
type input "6"
type input "1260.00"
type input "6"
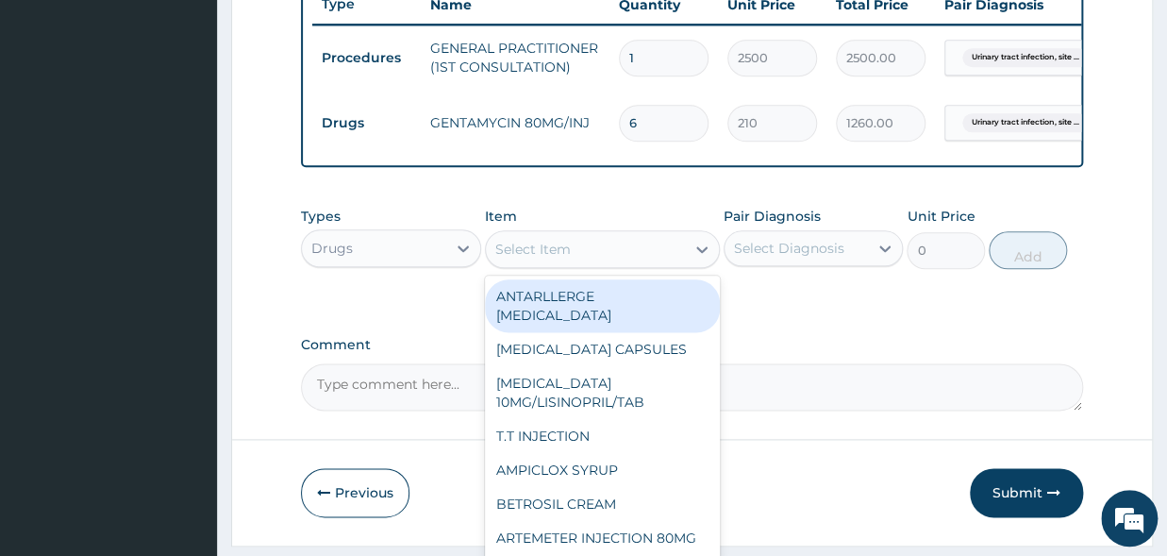
click at [534, 244] on div "Select Item" at bounding box center [602, 249] width 235 height 38
type input "X"
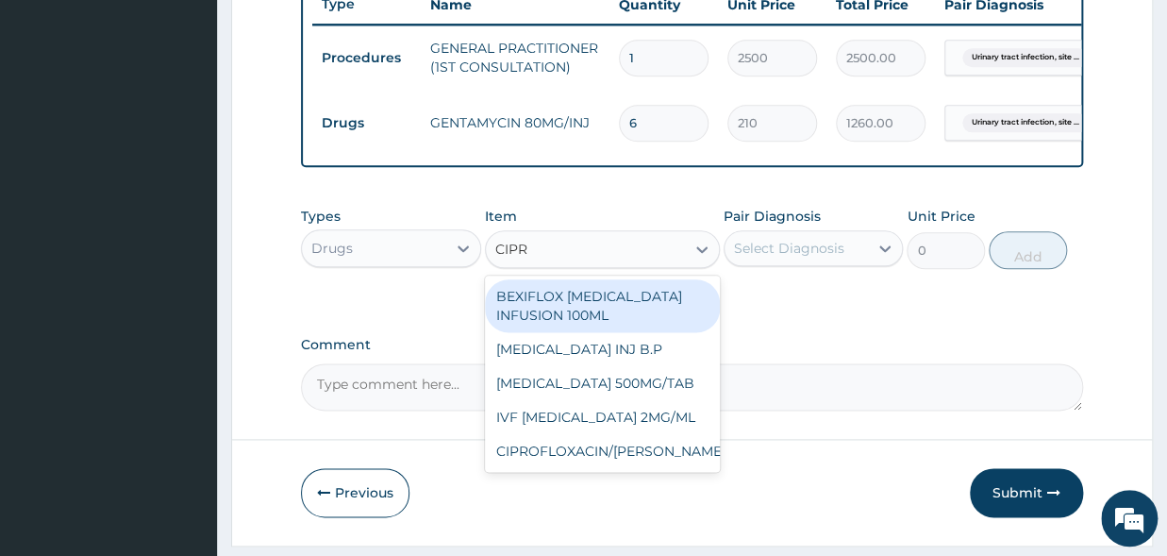
type input "CIPRO"
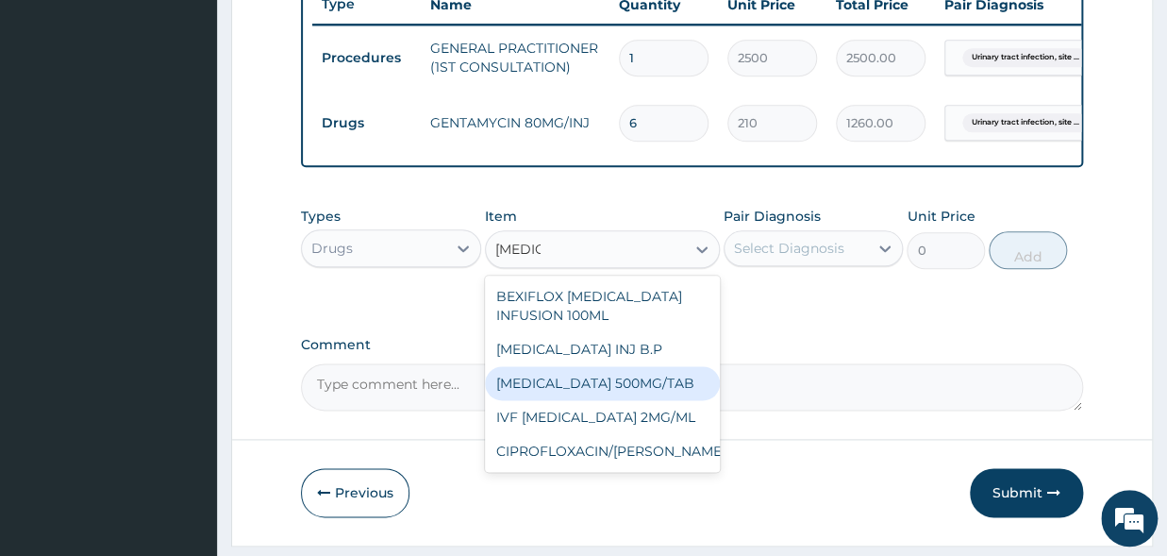
click at [577, 400] on div "CIPROFLOXACIN 500MG/TAB" at bounding box center [602, 383] width 235 height 34
type input "91"
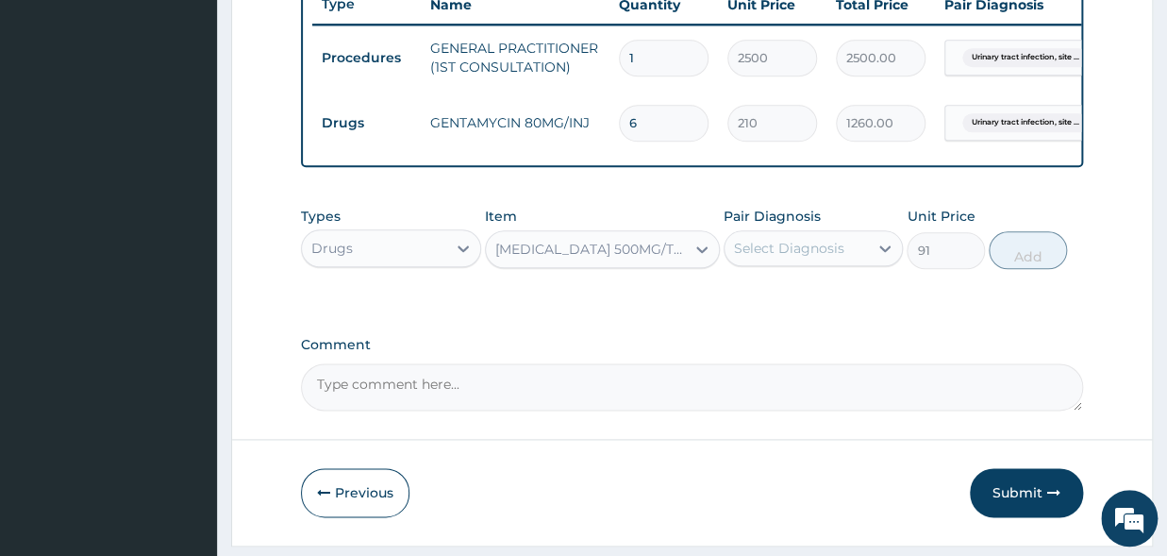
click at [753, 258] on div "Select Diagnosis" at bounding box center [789, 248] width 110 height 19
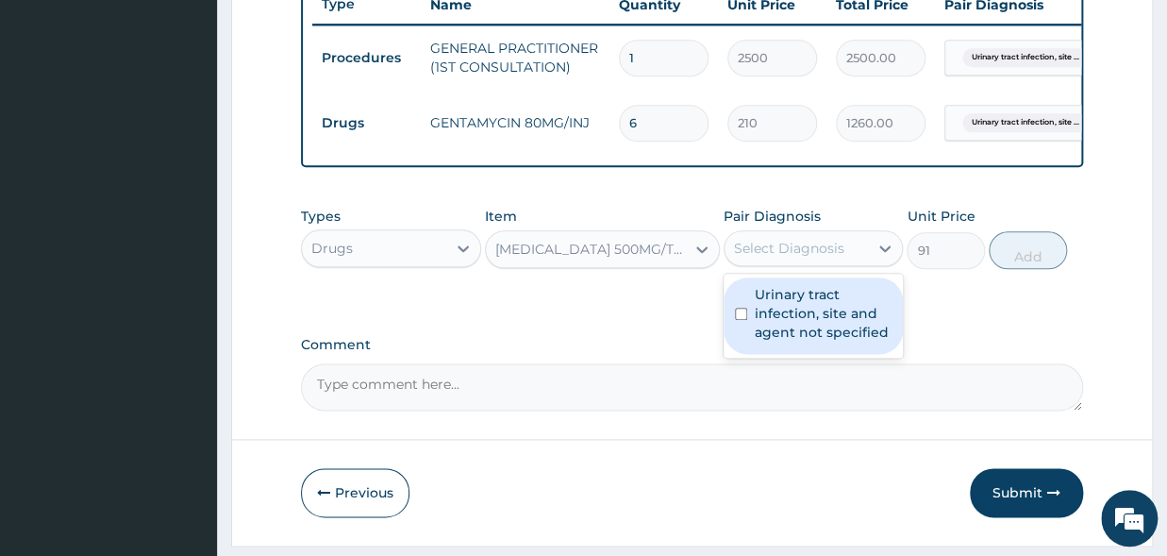
click at [741, 335] on div "Urinary tract infection, site and agent not specified" at bounding box center [814, 315] width 180 height 76
checkbox input "true"
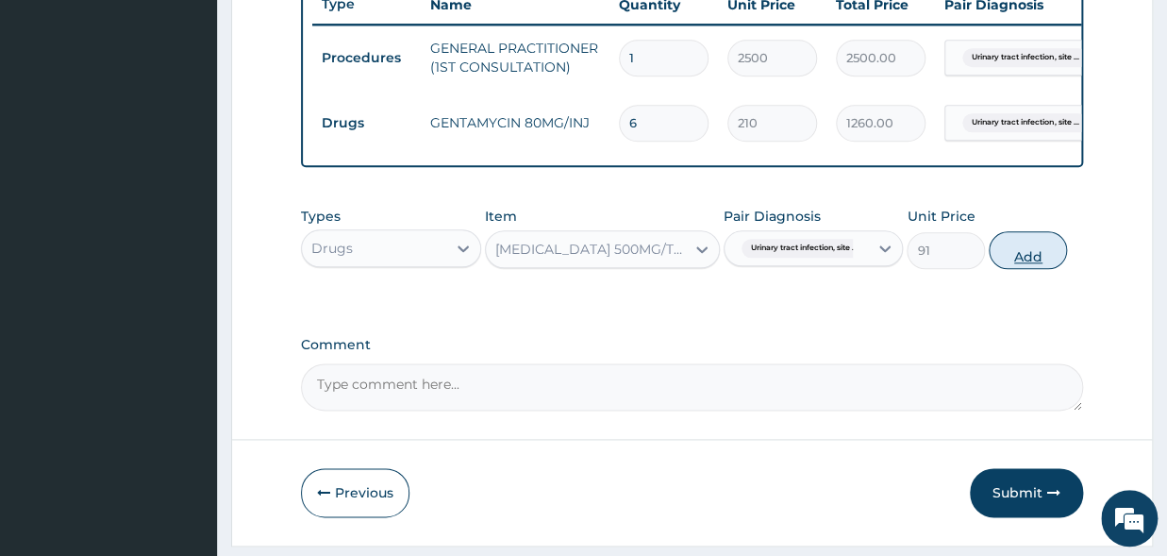
click at [1049, 269] on button "Add" at bounding box center [1028, 250] width 78 height 38
type input "0"
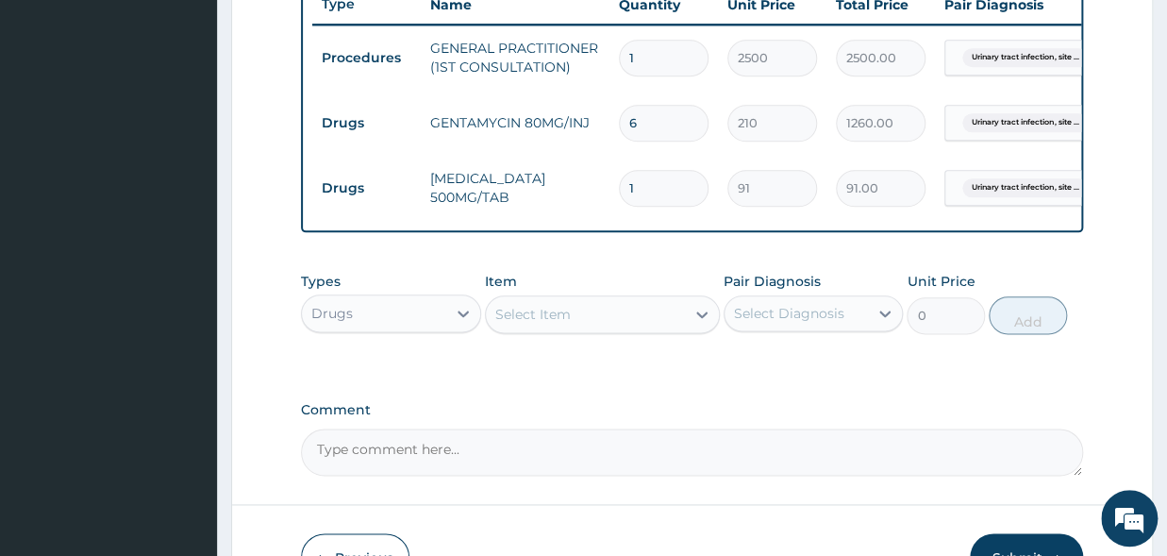
click at [661, 190] on input "1" at bounding box center [664, 188] width 90 height 37
type input "10"
type input "910.00"
type input "10"
drag, startPoint x: 545, startPoint y: 331, endPoint x: 560, endPoint y: 317, distance: 20.7
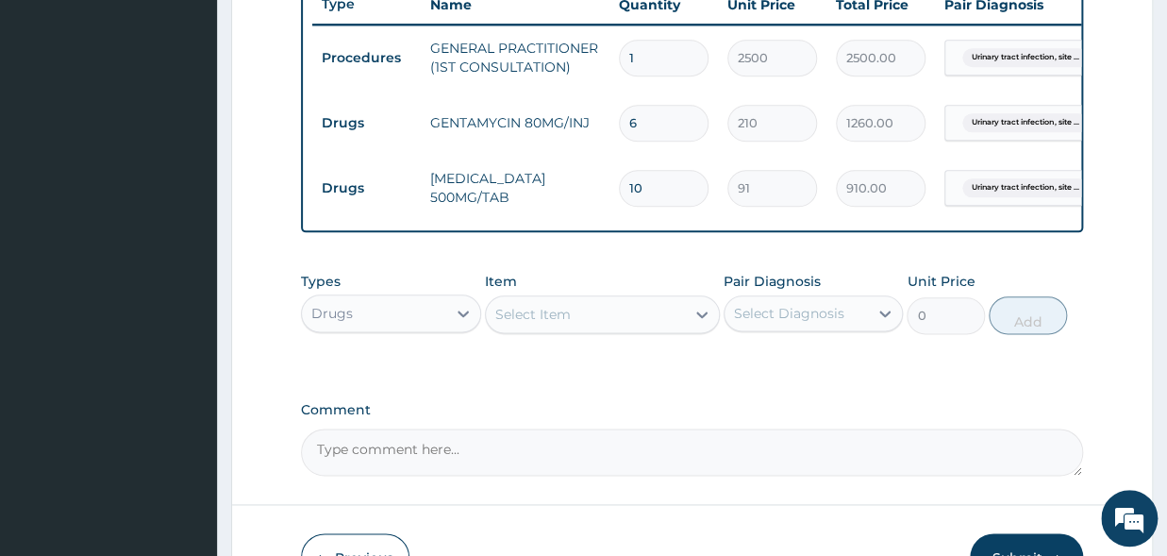
click at [546, 324] on div "Select Item" at bounding box center [532, 314] width 75 height 19
click at [560, 317] on div "Select Item" at bounding box center [585, 314] width 199 height 30
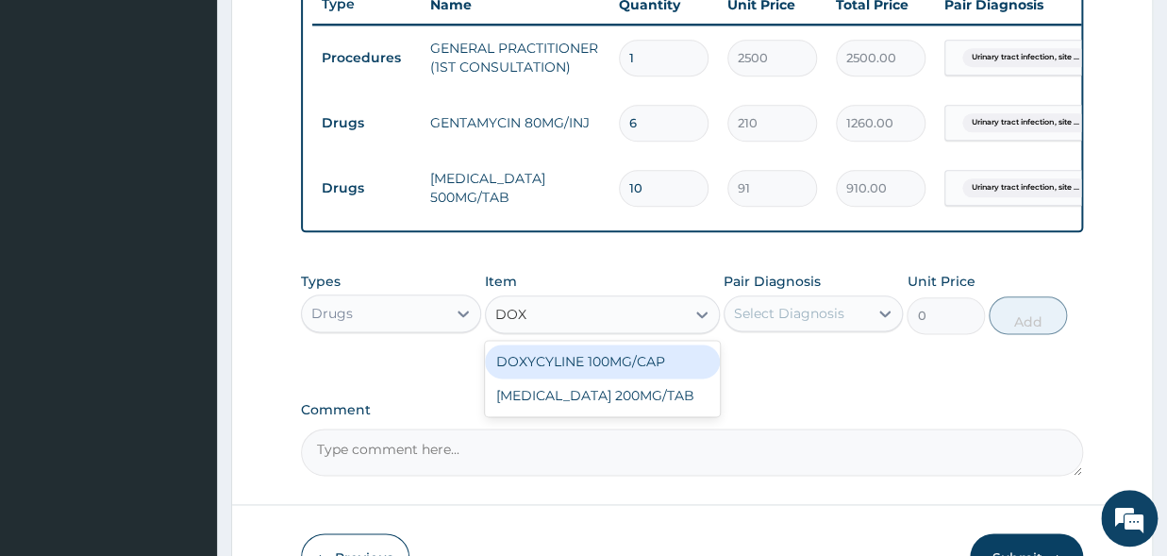
type input "DOXY"
click at [582, 369] on div "DOXYCYLINE 100MG/CAP" at bounding box center [602, 361] width 235 height 34
type input "70"
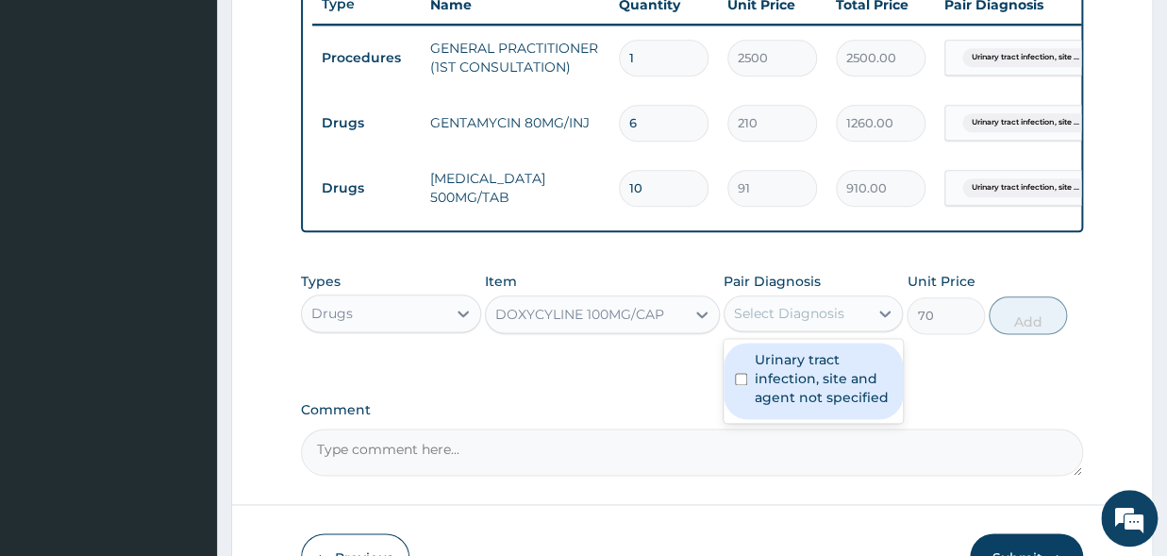
click at [805, 323] on div "Select Diagnosis" at bounding box center [789, 313] width 110 height 19
click at [748, 401] on div "Urinary tract infection, site and agent not specified" at bounding box center [814, 381] width 180 height 76
checkbox input "true"
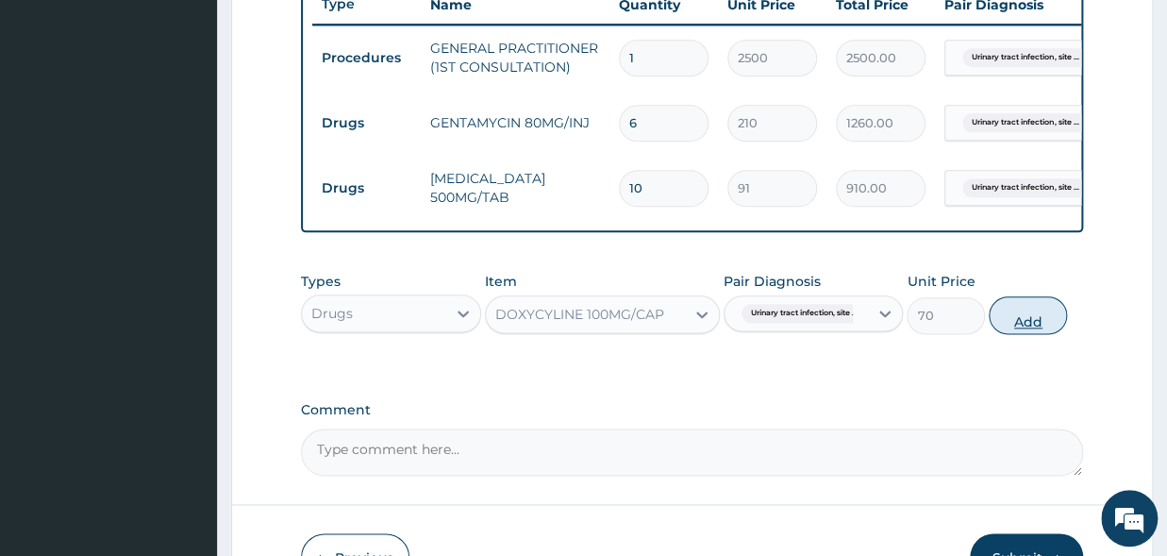
click at [1039, 332] on button "Add" at bounding box center [1028, 315] width 78 height 38
type input "0"
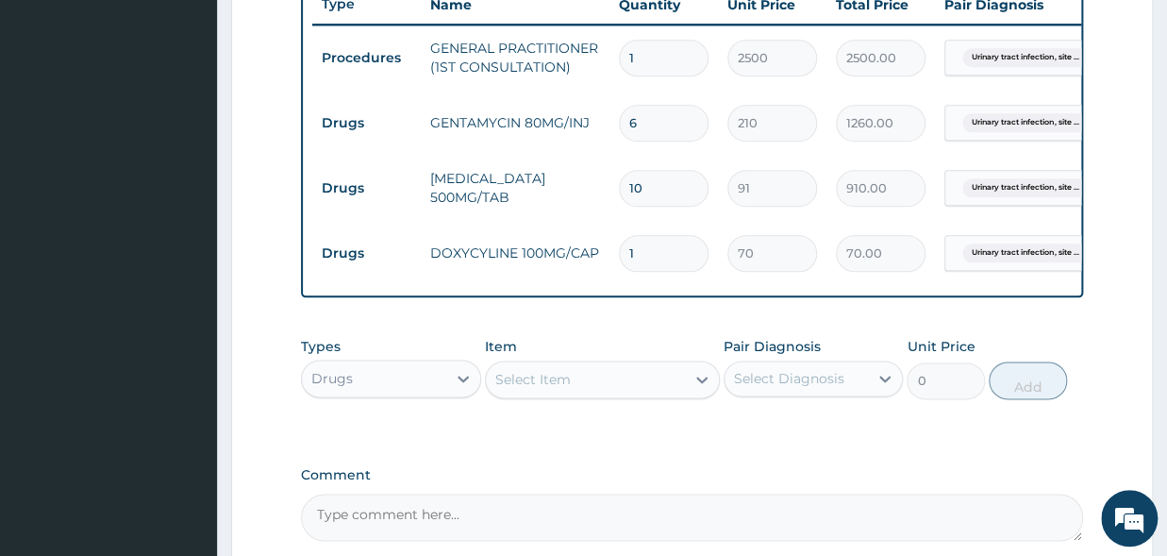
type input "10"
type input "700.00"
type input "10"
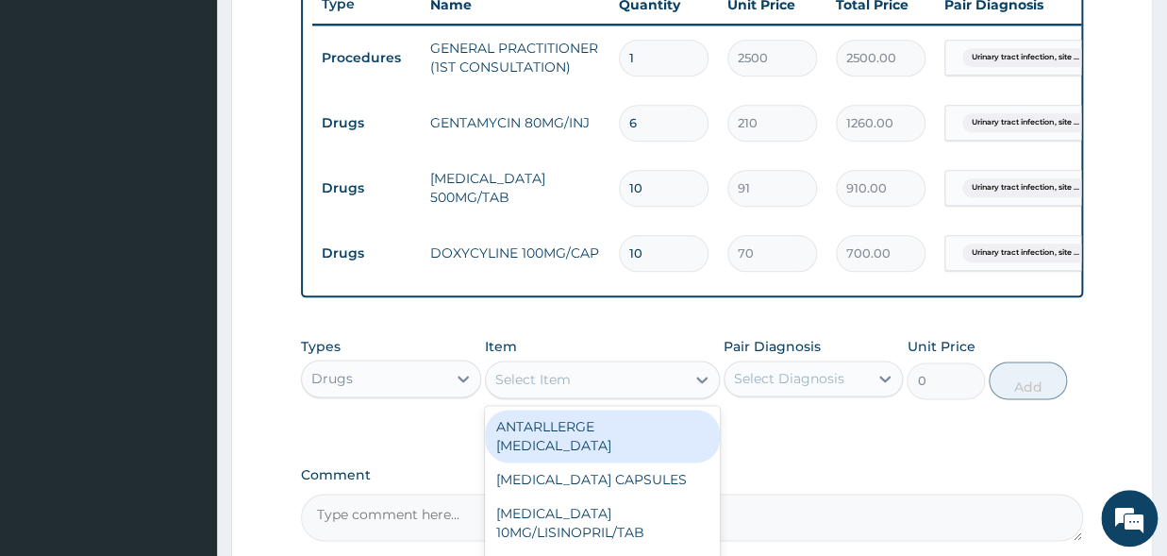
click at [561, 389] on div "Select Item" at bounding box center [532, 379] width 75 height 19
type input "METRO"
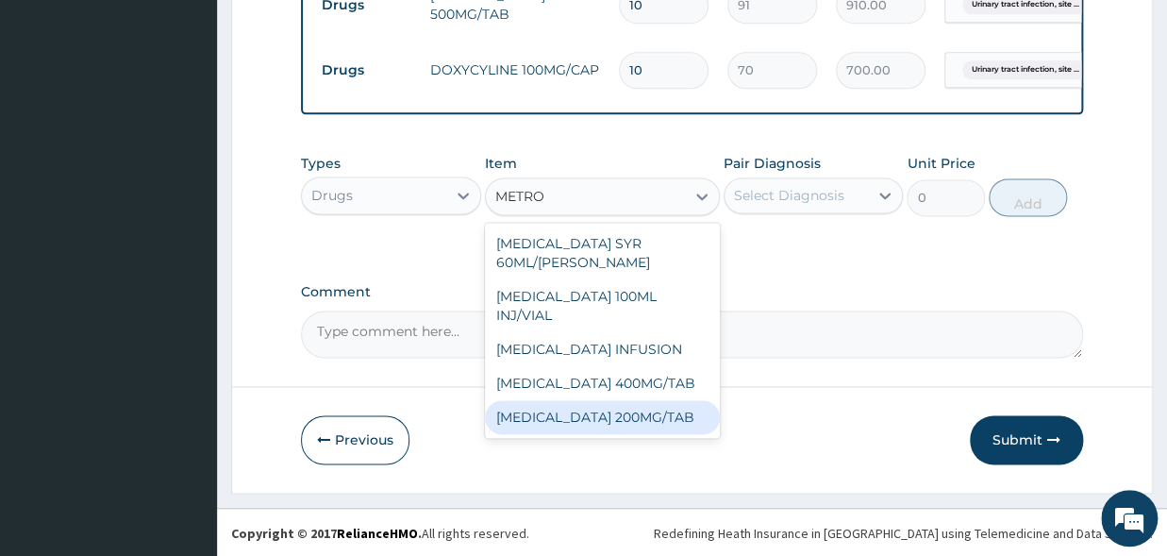
click at [661, 429] on div "METRONIDAZOLE 200MG/TAB" at bounding box center [602, 417] width 235 height 34
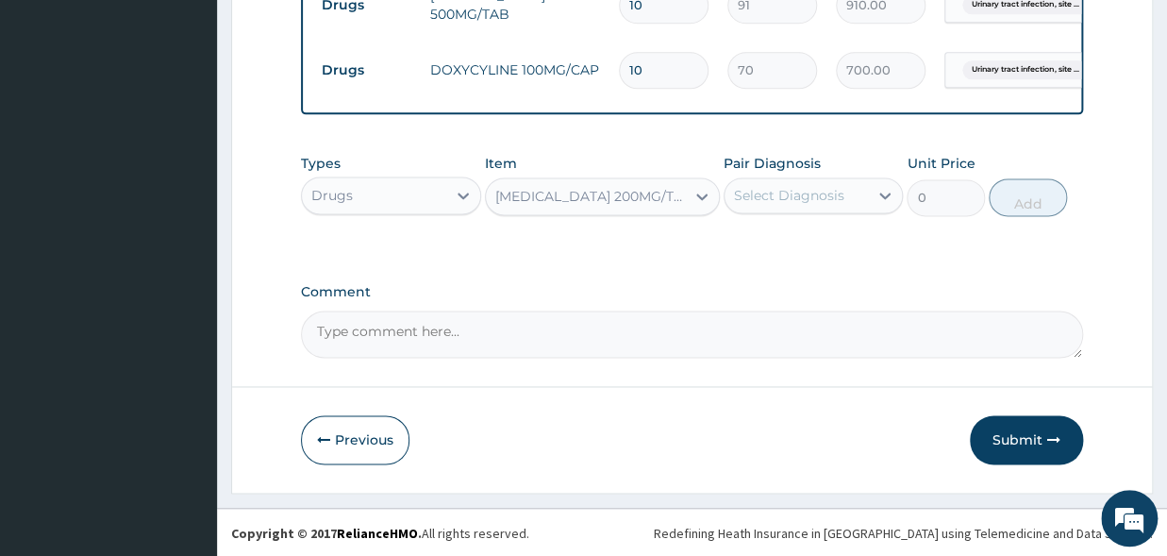
type input "21"
click at [773, 202] on div "Select Diagnosis" at bounding box center [789, 195] width 110 height 19
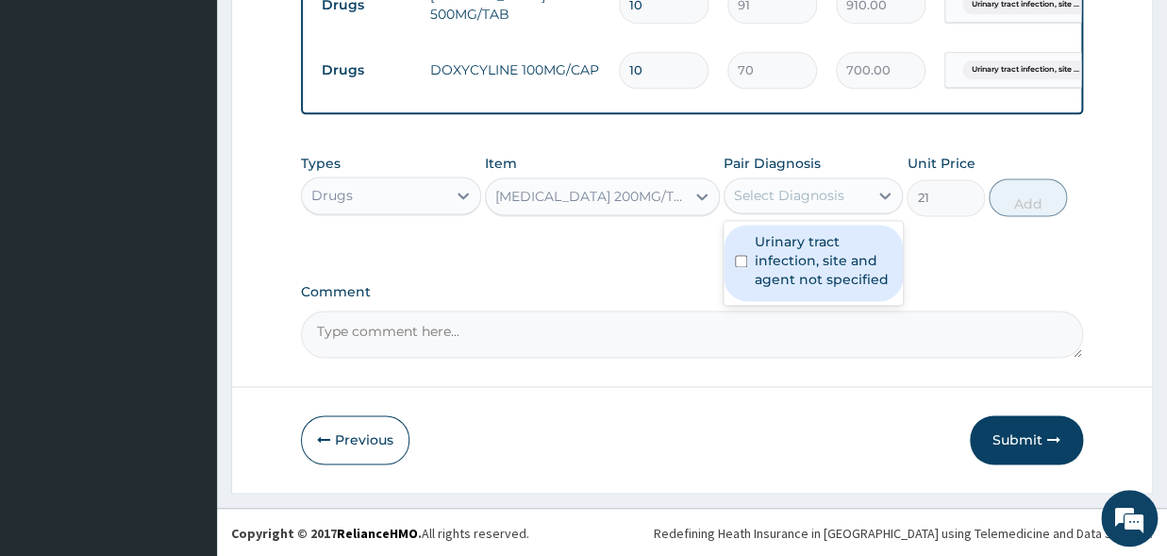
click at [741, 257] on input "checkbox" at bounding box center [741, 261] width 12 height 12
checkbox input "true"
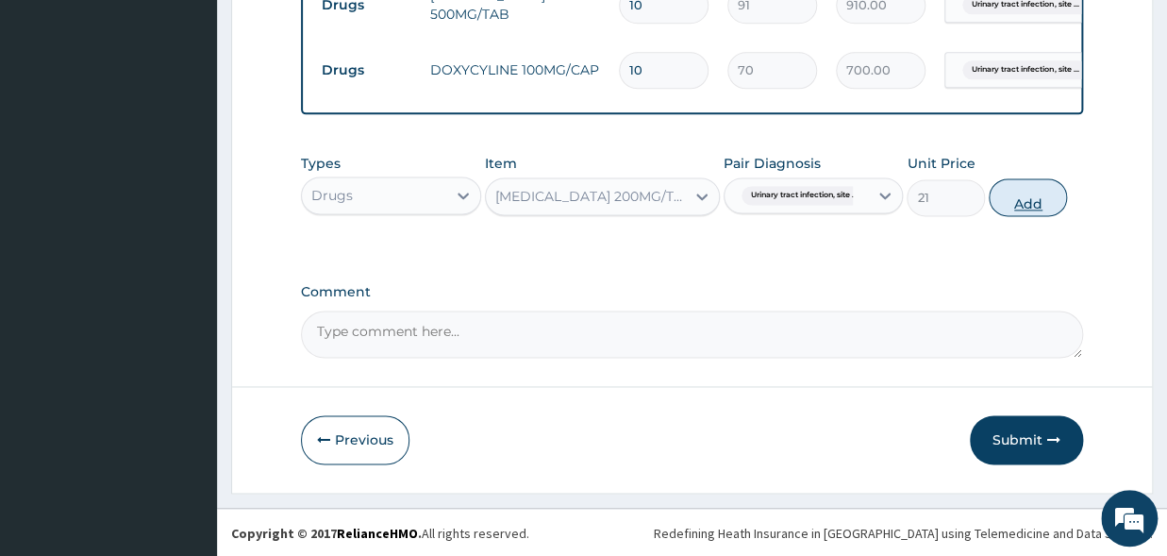
click at [1003, 199] on button "Add" at bounding box center [1028, 197] width 78 height 38
type input "0"
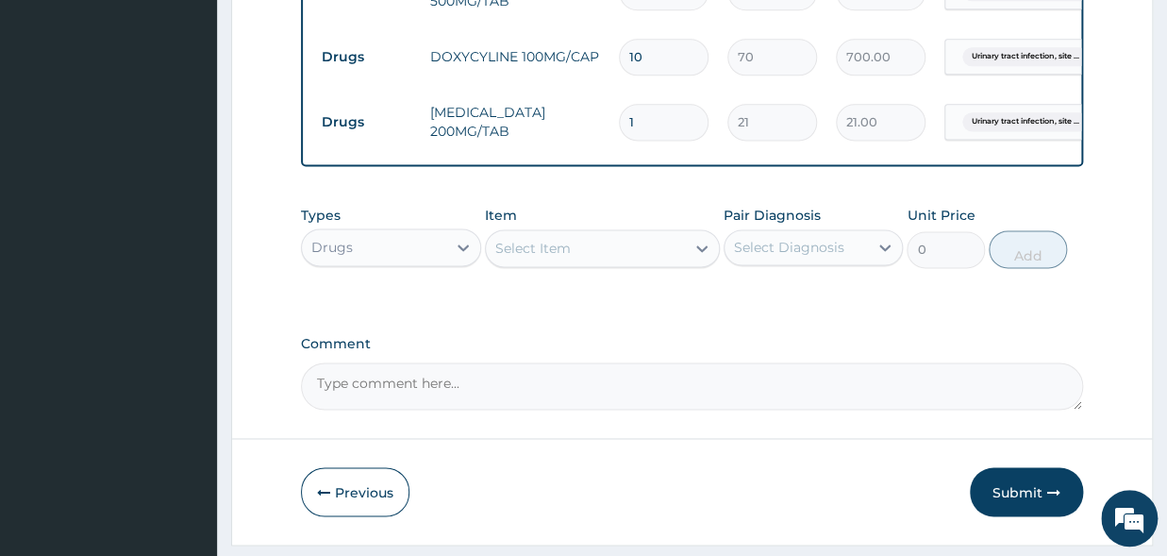
drag, startPoint x: 650, startPoint y: 116, endPoint x: 573, endPoint y: 125, distance: 77.8
click at [619, 125] on input "1" at bounding box center [664, 122] width 90 height 37
type input "3"
type input "63.00"
type input "30"
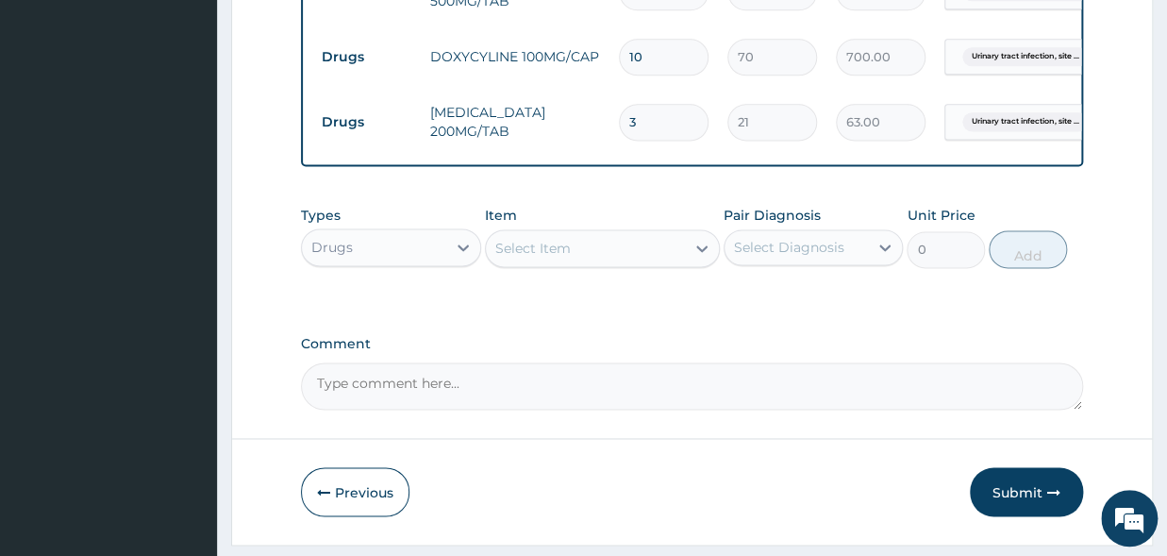
type input "630.00"
type input "30"
click at [528, 258] on div "Select Item" at bounding box center [532, 248] width 75 height 19
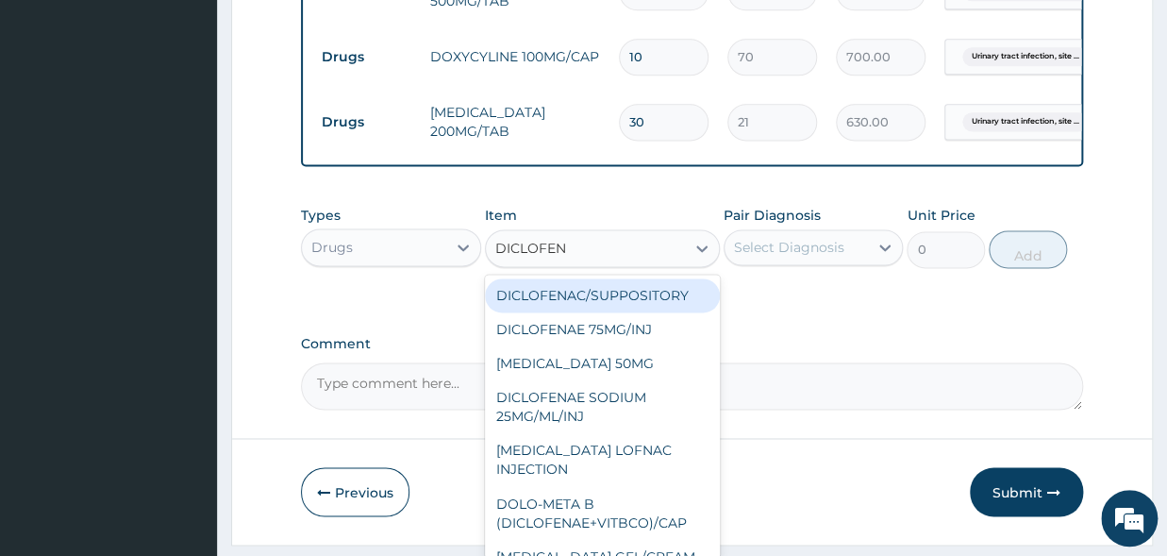
type input "DICLOFENA"
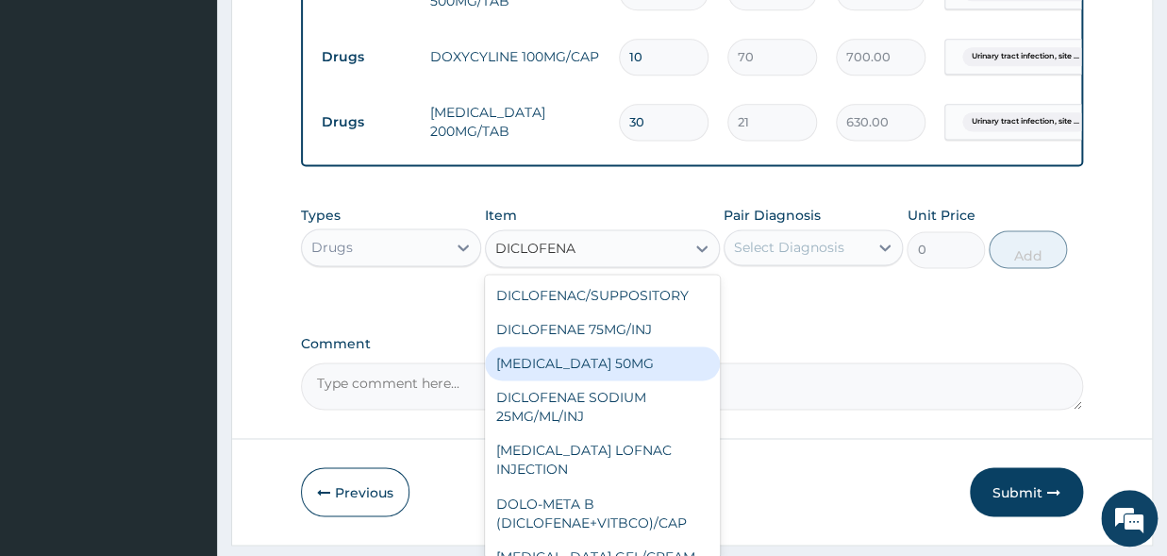
click at [597, 379] on div "DICLOFENAC SODIUM 50MG" at bounding box center [602, 363] width 235 height 34
type input "42"
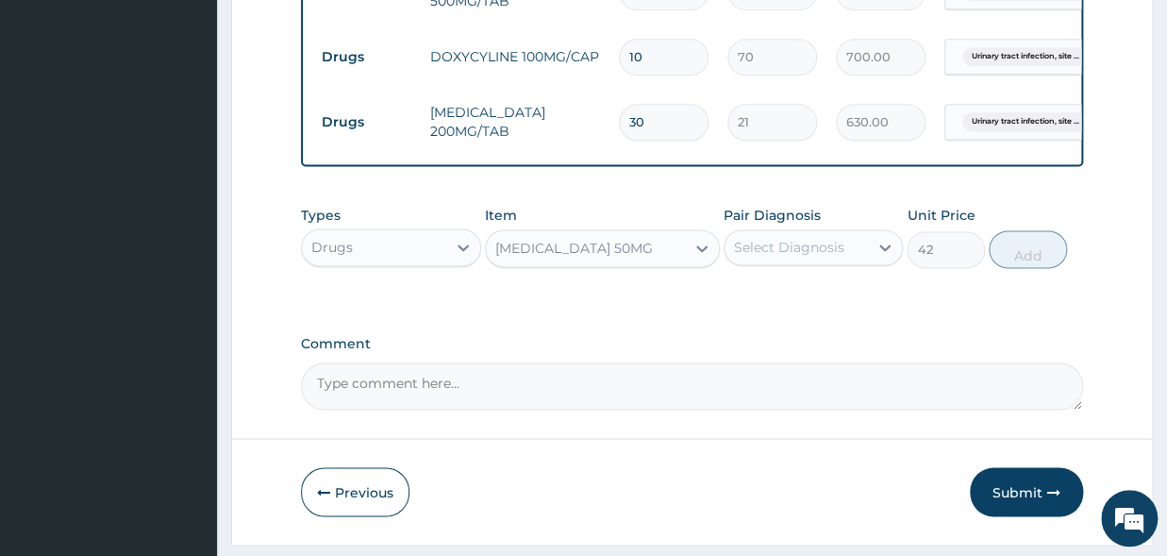
click at [762, 256] on div "Select Diagnosis" at bounding box center [789, 247] width 110 height 19
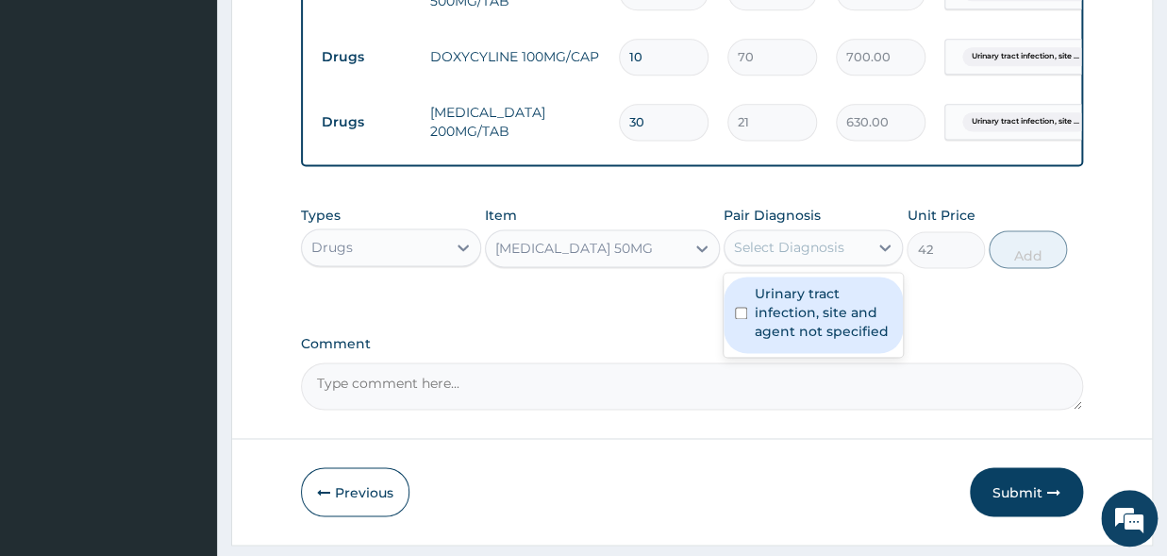
click at [736, 319] on input "checkbox" at bounding box center [741, 313] width 12 height 12
checkbox input "true"
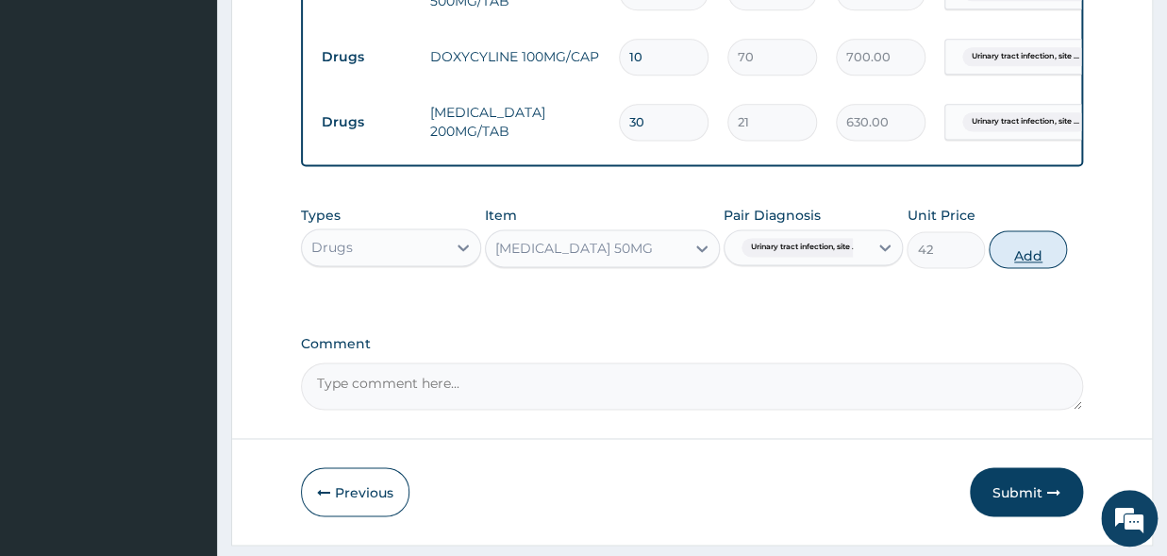
click at [1017, 268] on button "Add" at bounding box center [1028, 249] width 78 height 38
type input "0"
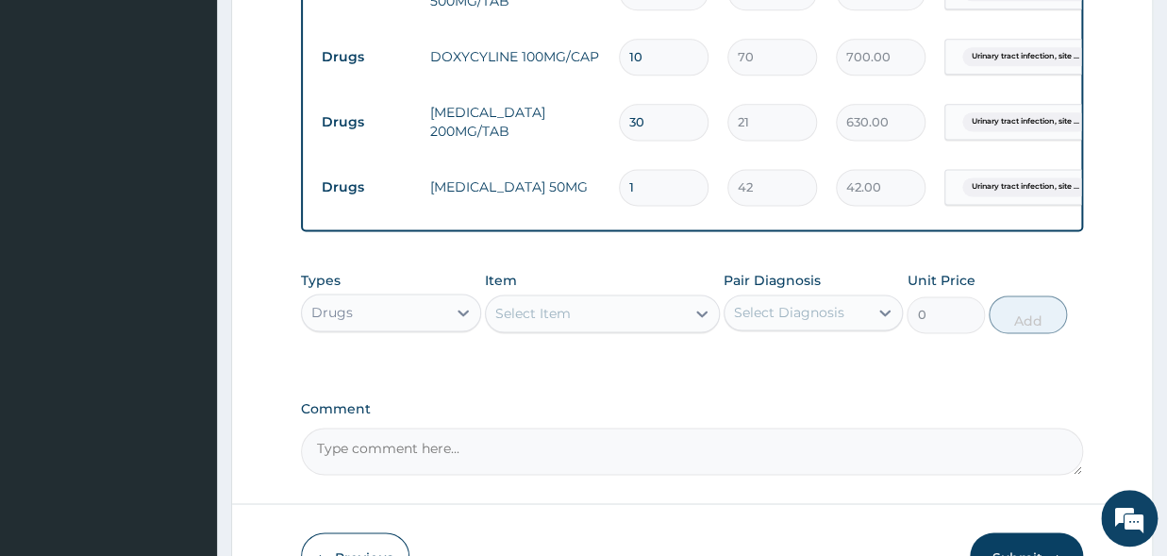
type input "10"
type input "420.00"
type input "11"
type input "462.00"
type input "14"
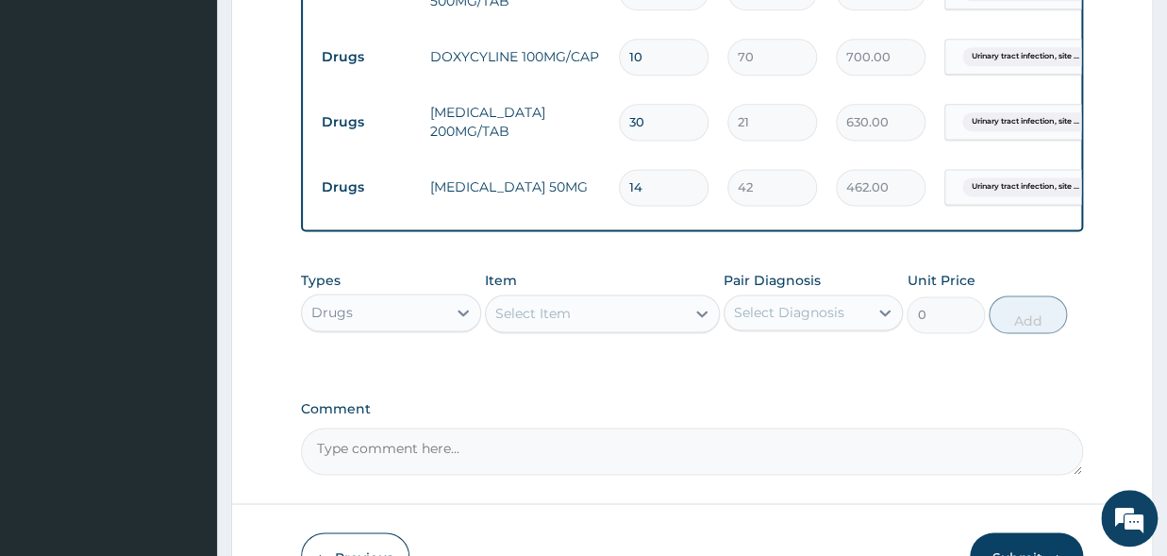
type input "588.00"
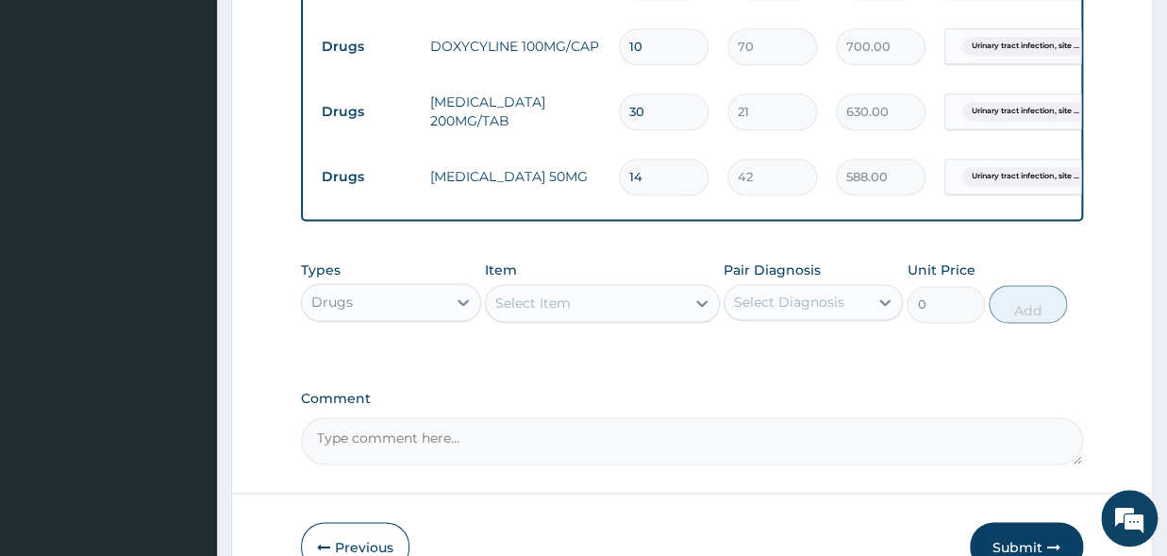
scroll to position [1038, 0]
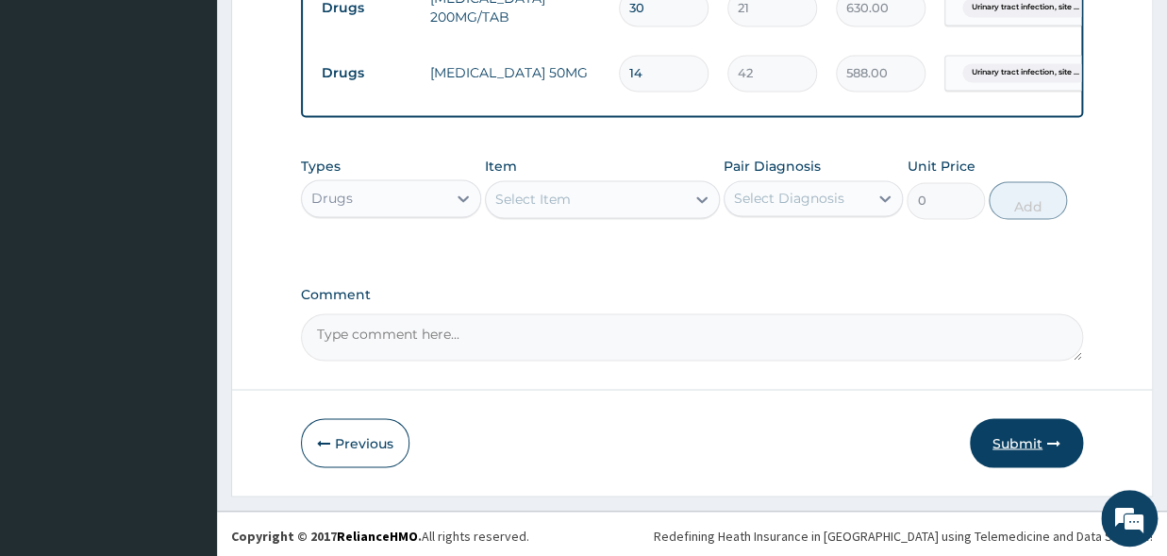
click at [998, 454] on button "Submit" at bounding box center [1026, 442] width 113 height 49
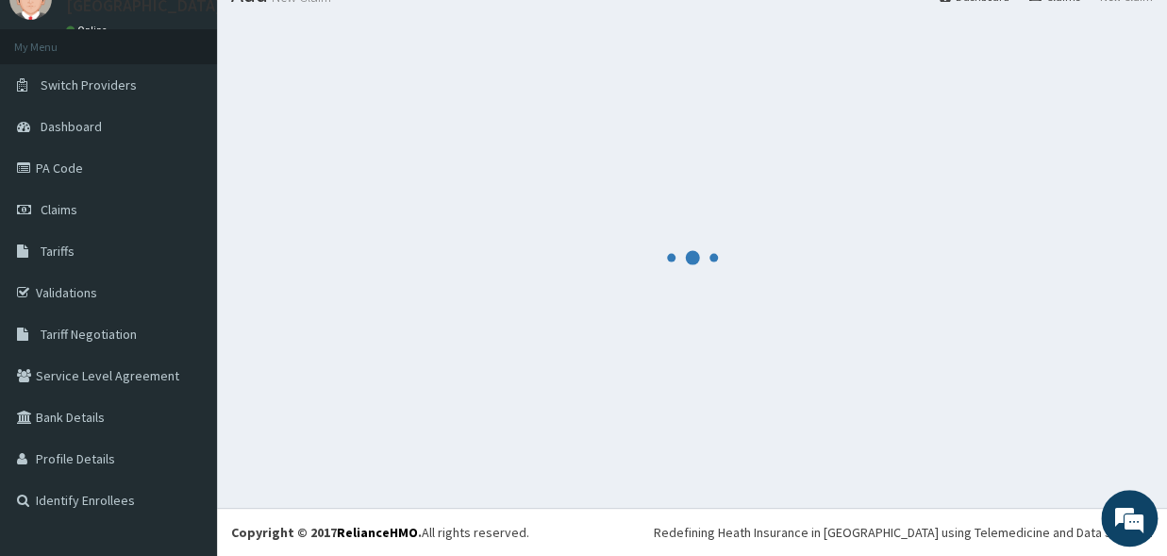
scroll to position [79, 0]
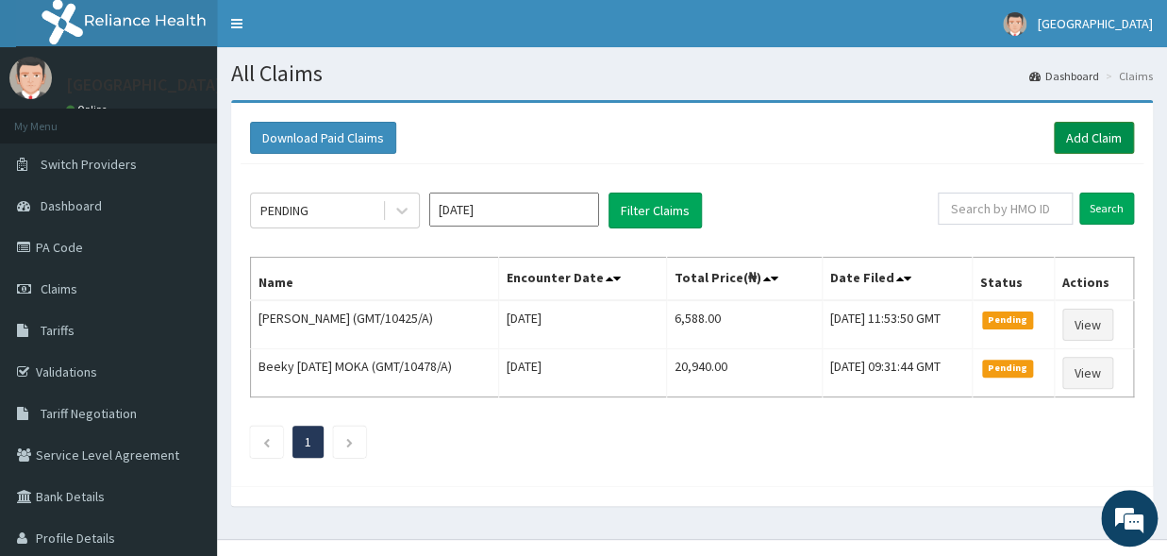
click at [1078, 137] on link "Add Claim" at bounding box center [1094, 138] width 80 height 32
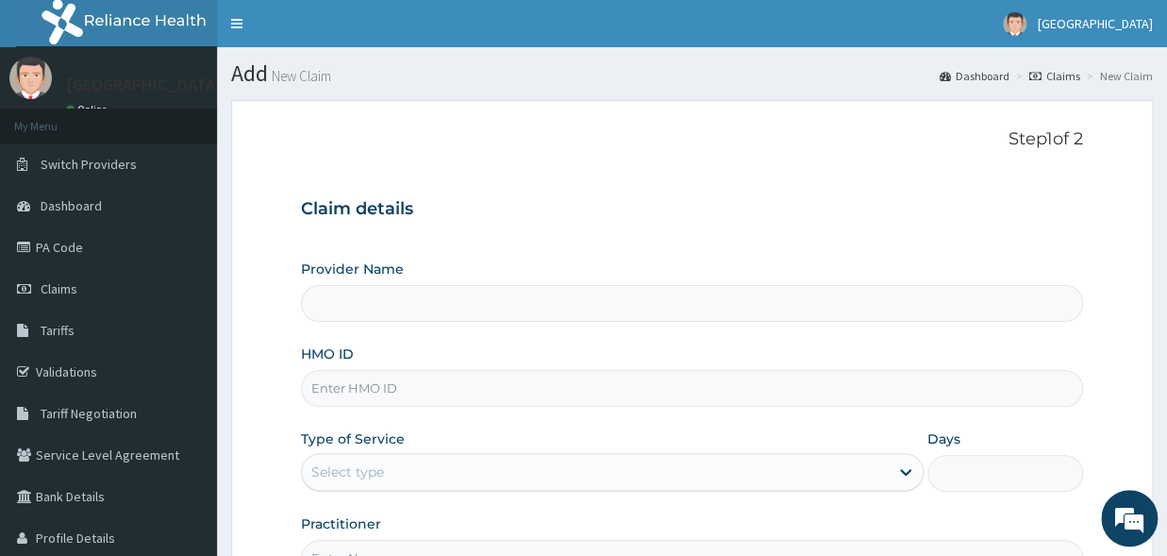
type input "Graceland Medical Centre"
click at [68, 292] on span "Claims" at bounding box center [59, 288] width 37 height 17
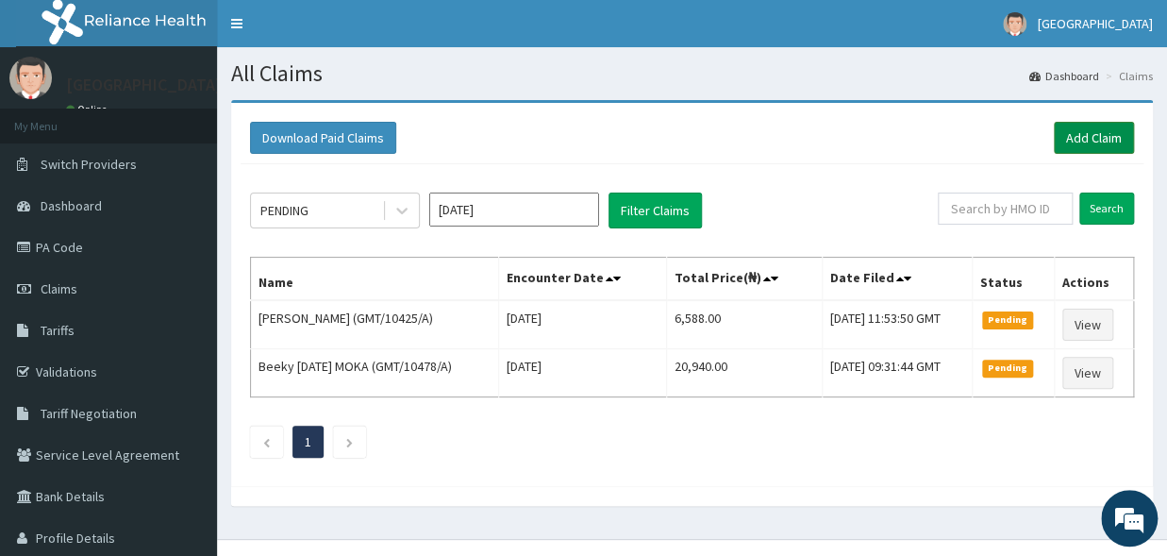
click at [1089, 141] on link "Add Claim" at bounding box center [1094, 138] width 80 height 32
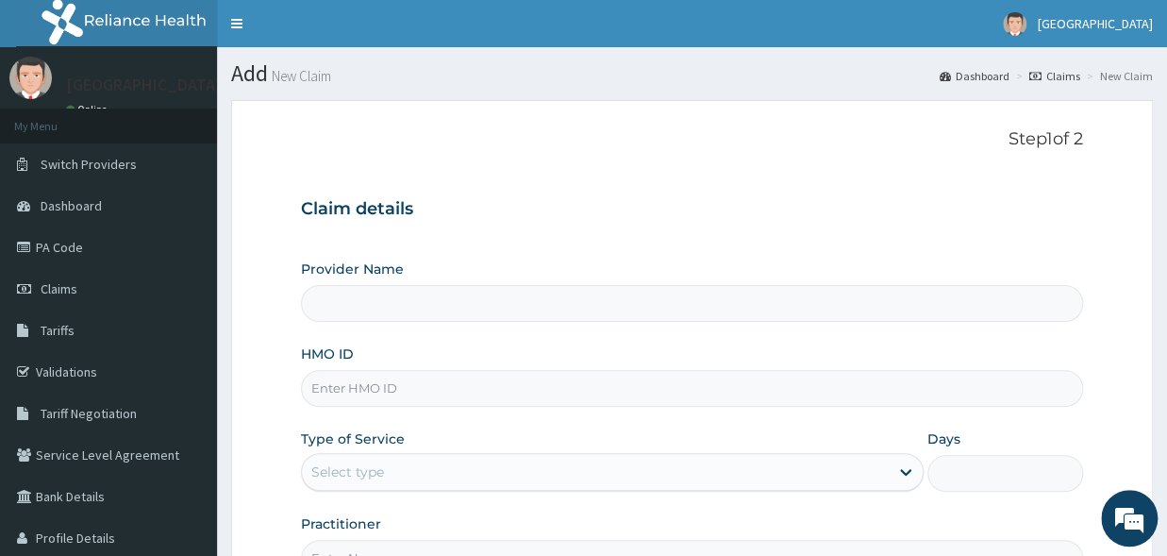
type input "[GEOGRAPHIC_DATA]"
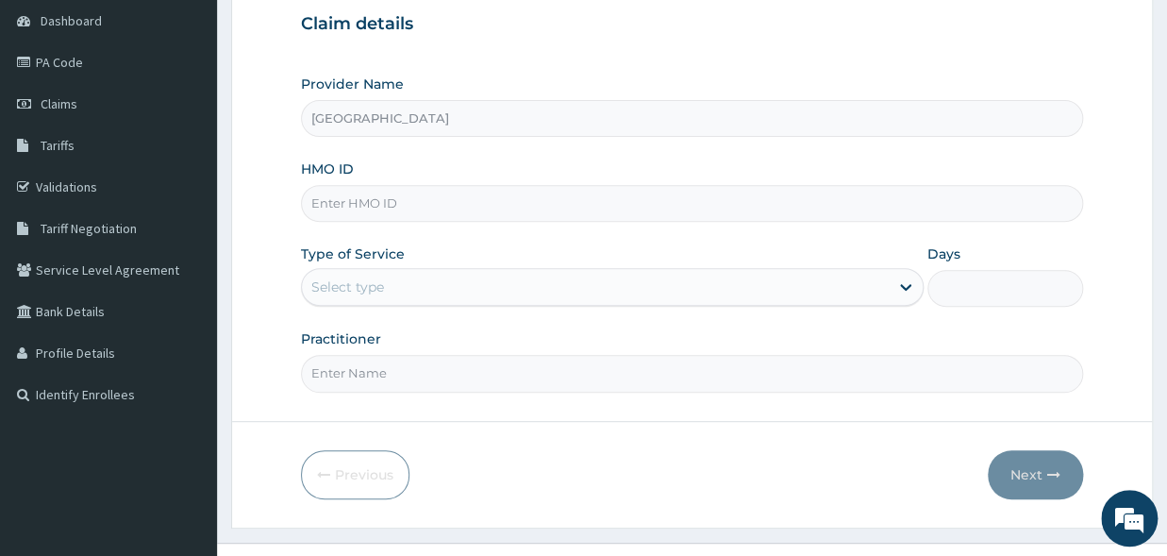
scroll to position [218, 0]
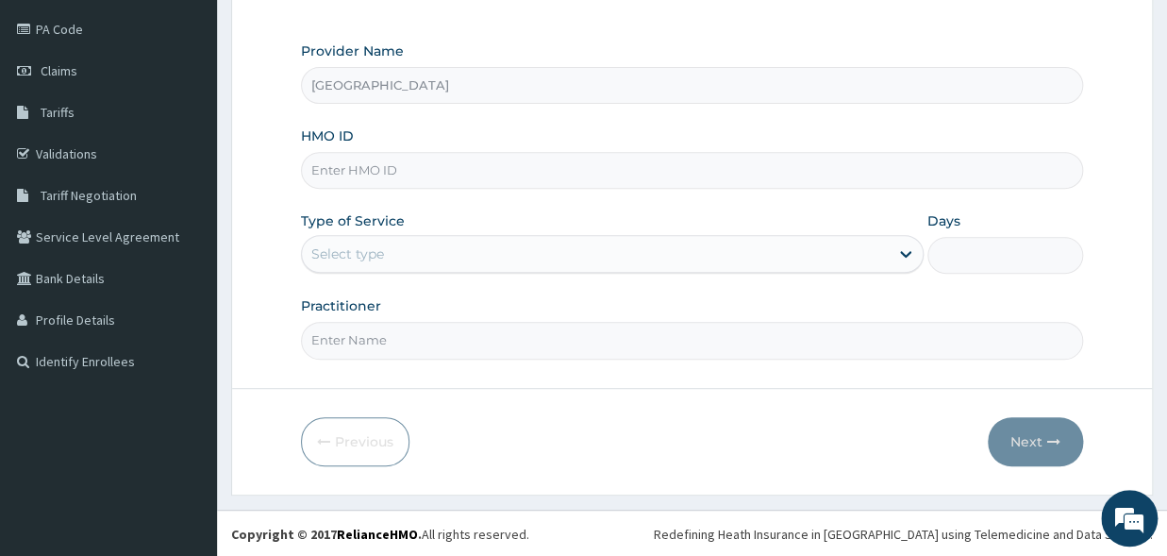
click at [400, 174] on input "HMO ID" at bounding box center [692, 170] width 782 height 37
click at [360, 171] on input "GMT/101210/A" at bounding box center [692, 170] width 782 height 37
type input "GMT/10210/A"
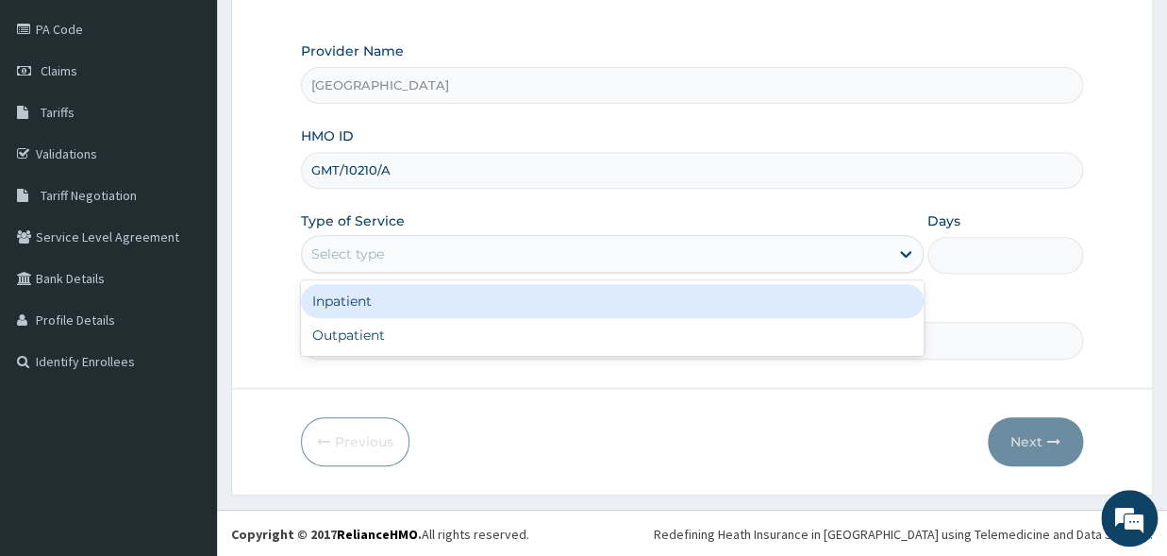
click at [414, 255] on div "Select type" at bounding box center [595, 254] width 587 height 30
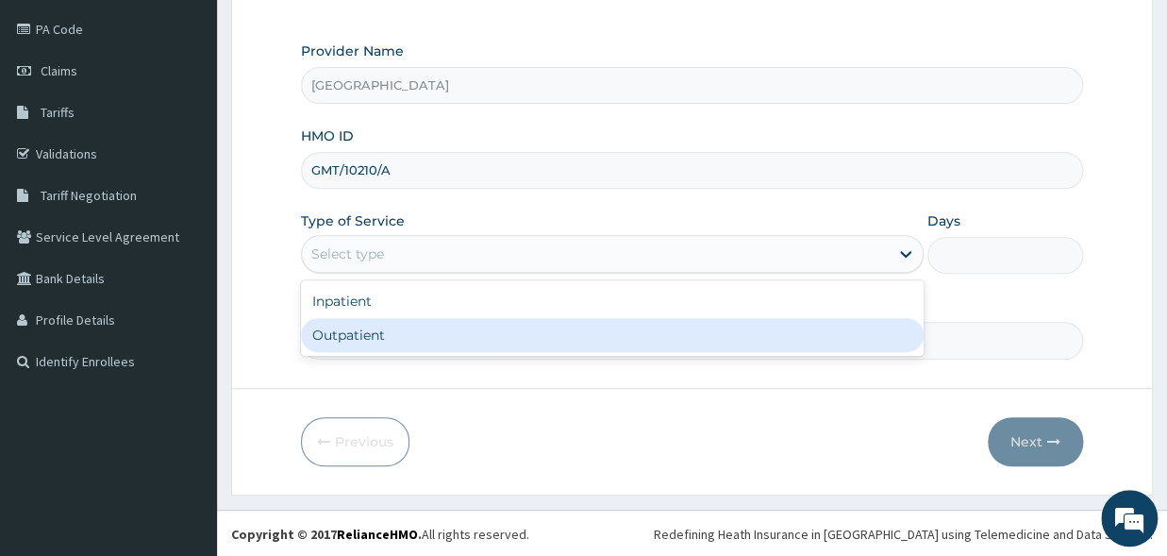
click at [379, 335] on div "Outpatient" at bounding box center [612, 335] width 623 height 34
type input "1"
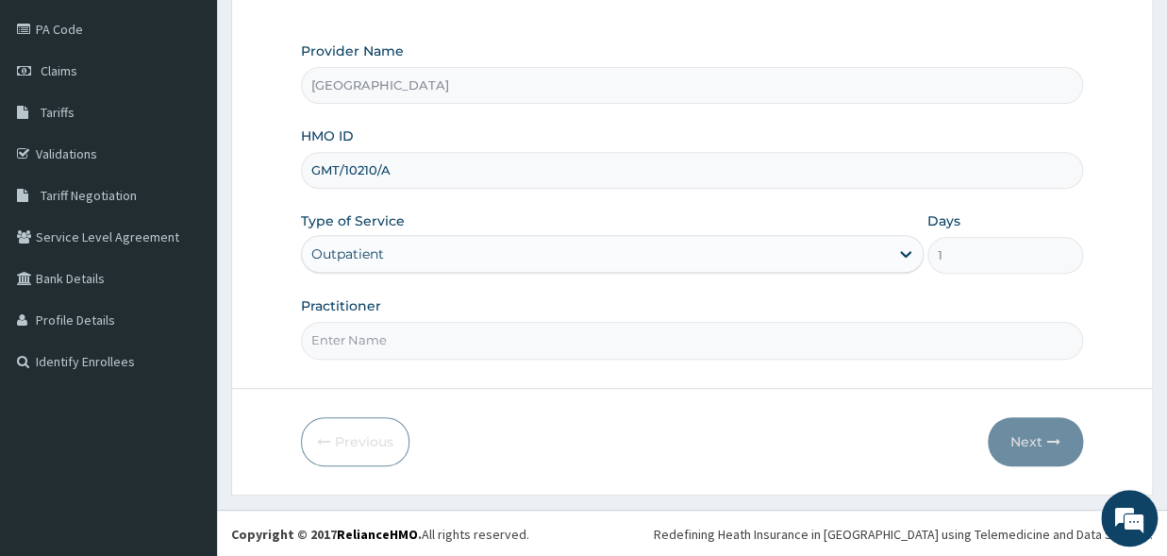
click at [380, 343] on input "Practitioner" at bounding box center [692, 340] width 782 height 37
type input "DR [PERSON_NAME]"
click at [1056, 462] on button "Next" at bounding box center [1035, 441] width 95 height 49
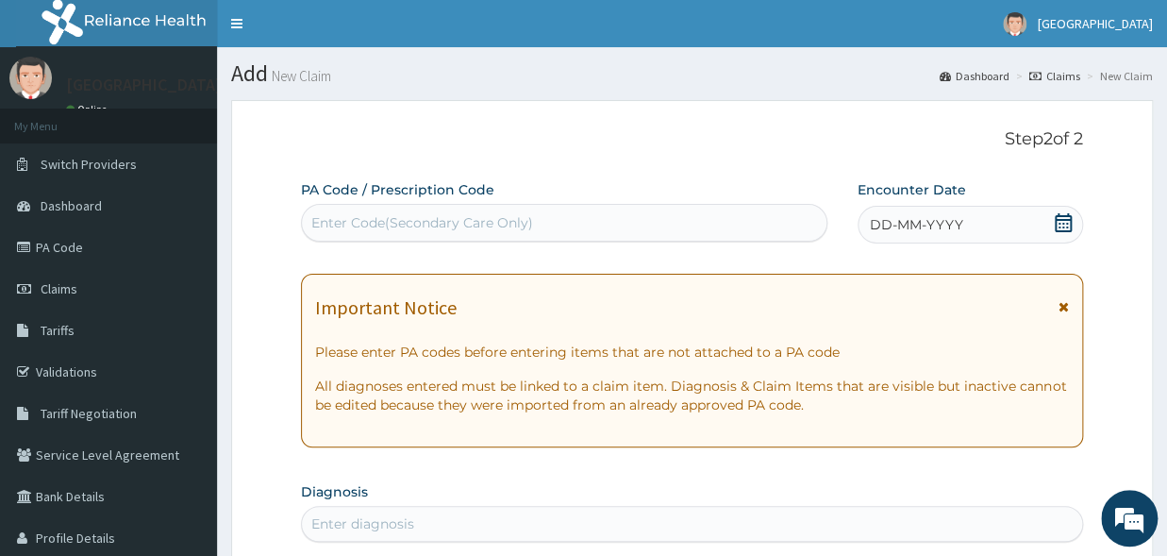
click at [1065, 223] on icon at bounding box center [1063, 222] width 19 height 19
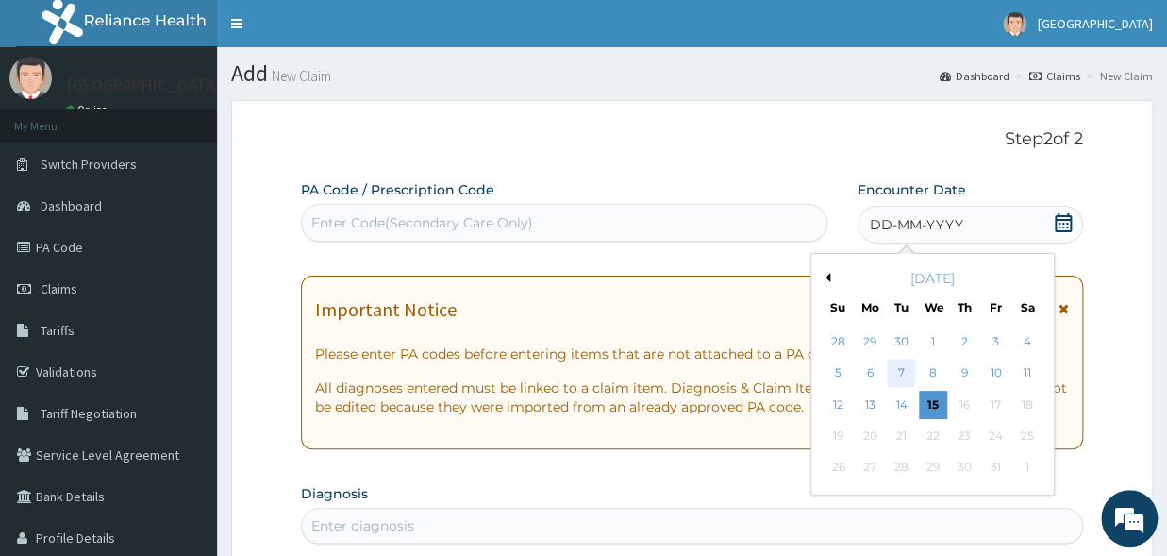
click at [902, 375] on div "7" at bounding box center [901, 374] width 28 height 28
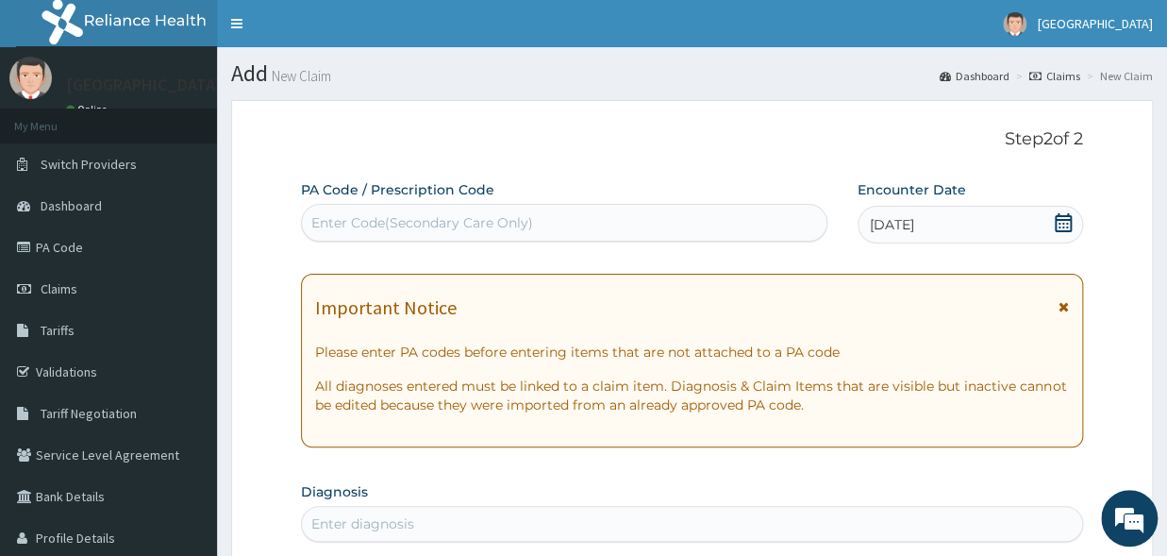
click at [388, 221] on div "Enter Code(Secondary Care Only)" at bounding box center [422, 222] width 222 height 19
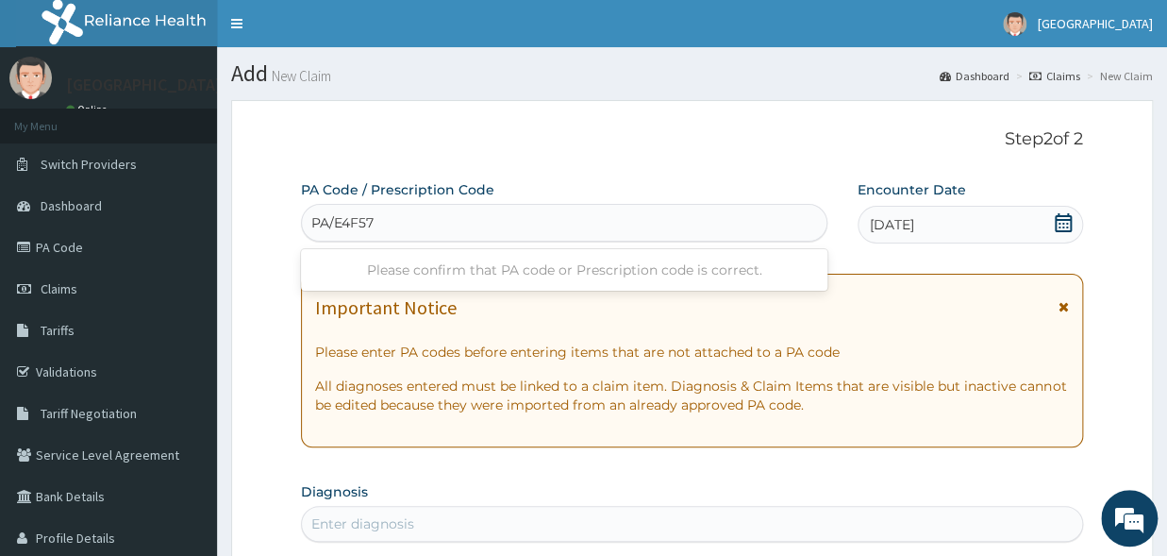
type input "PA/E4F579"
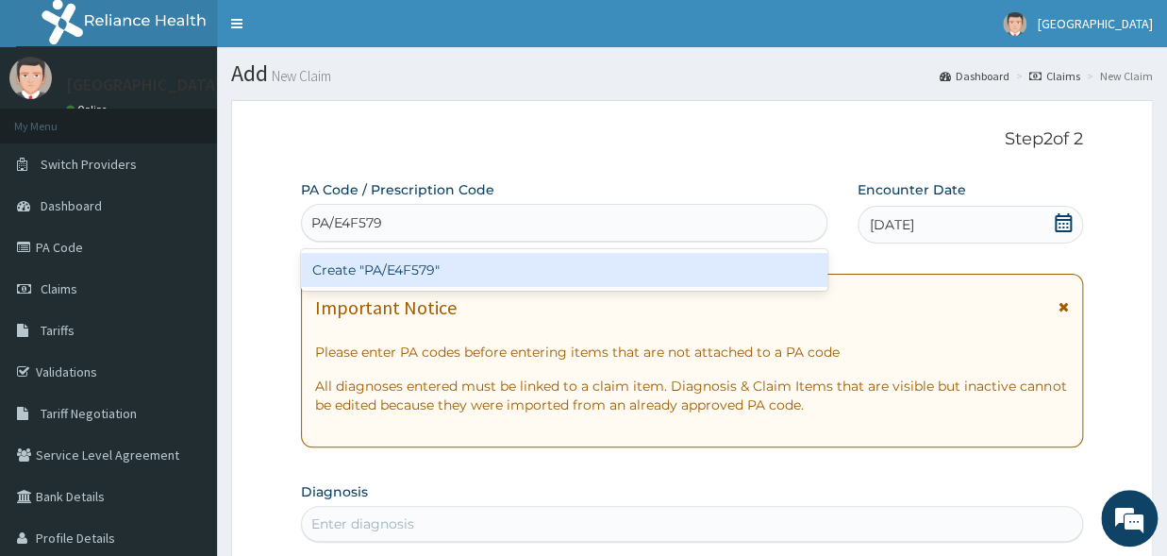
click at [399, 276] on div "Create "PA/E4F579"" at bounding box center [564, 270] width 527 height 34
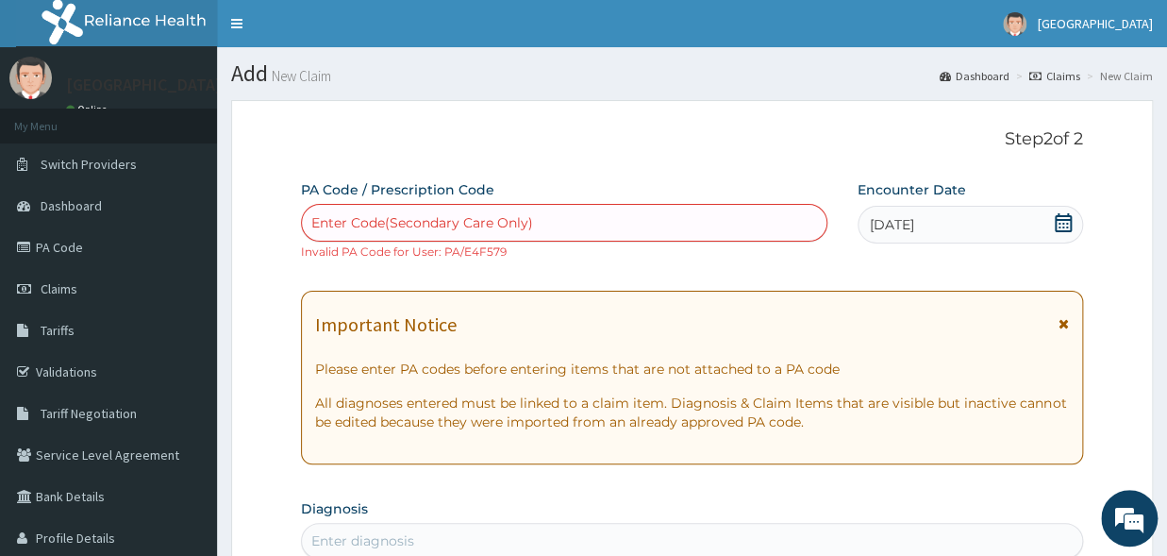
click at [436, 221] on div "Enter Code(Secondary Care Only)" at bounding box center [422, 222] width 222 height 19
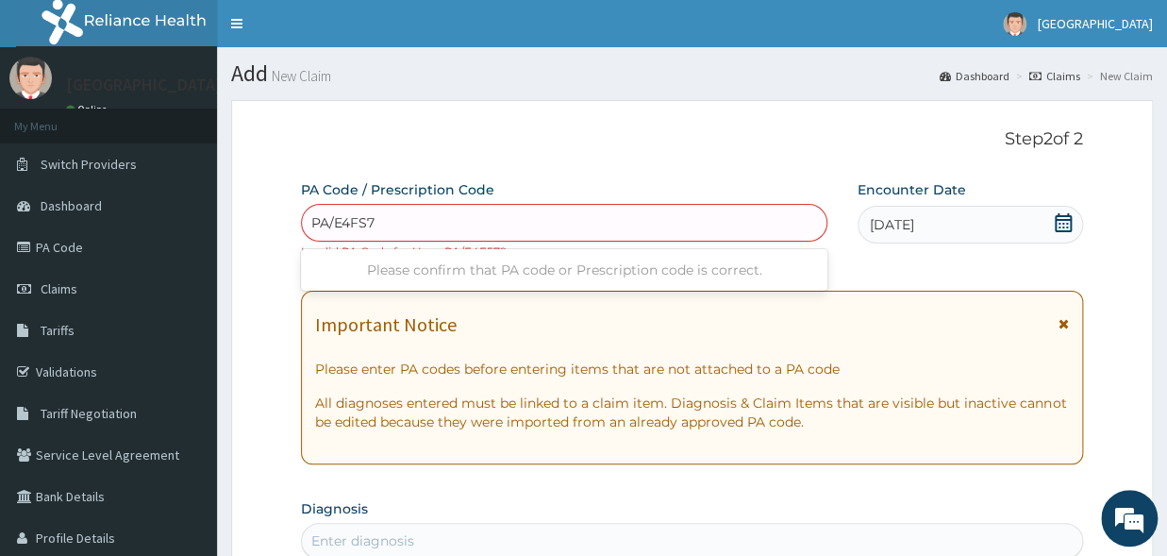
type input "PA/E4FS79"
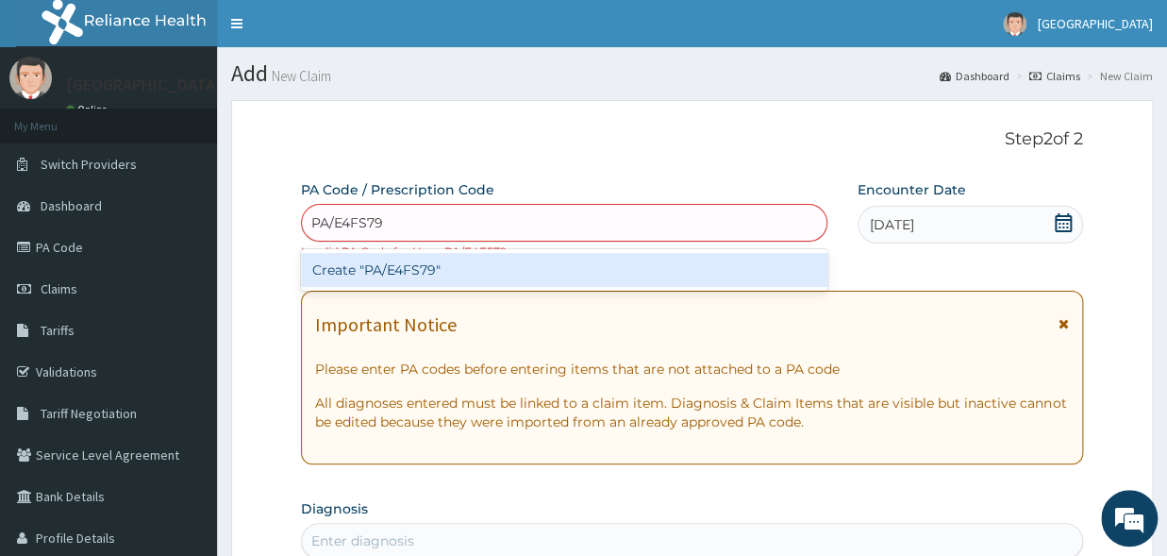
click at [474, 278] on div "Create "PA/E4FS79"" at bounding box center [564, 270] width 527 height 34
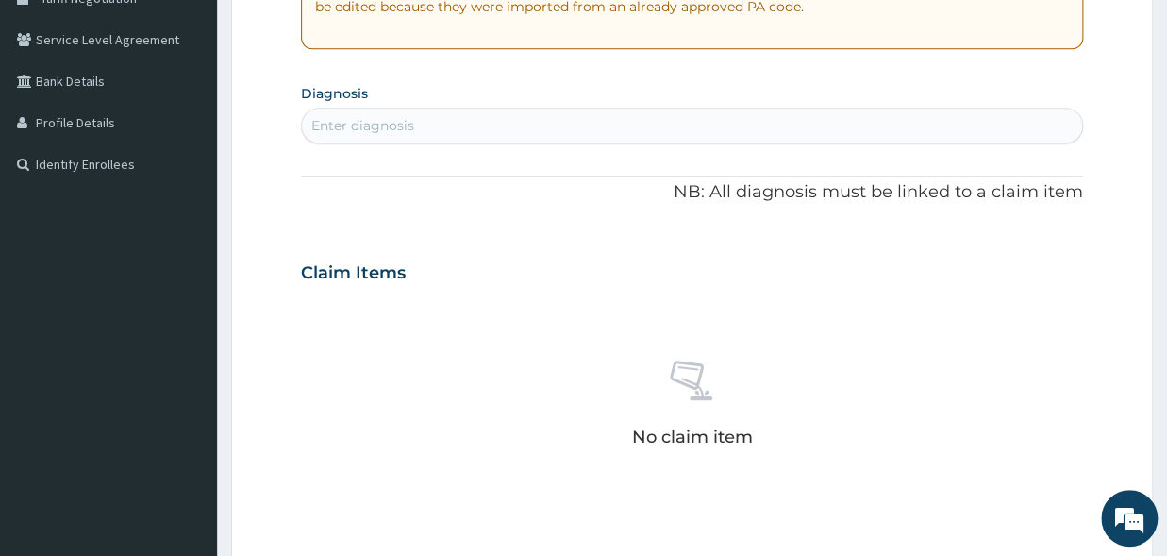
scroll to position [815, 0]
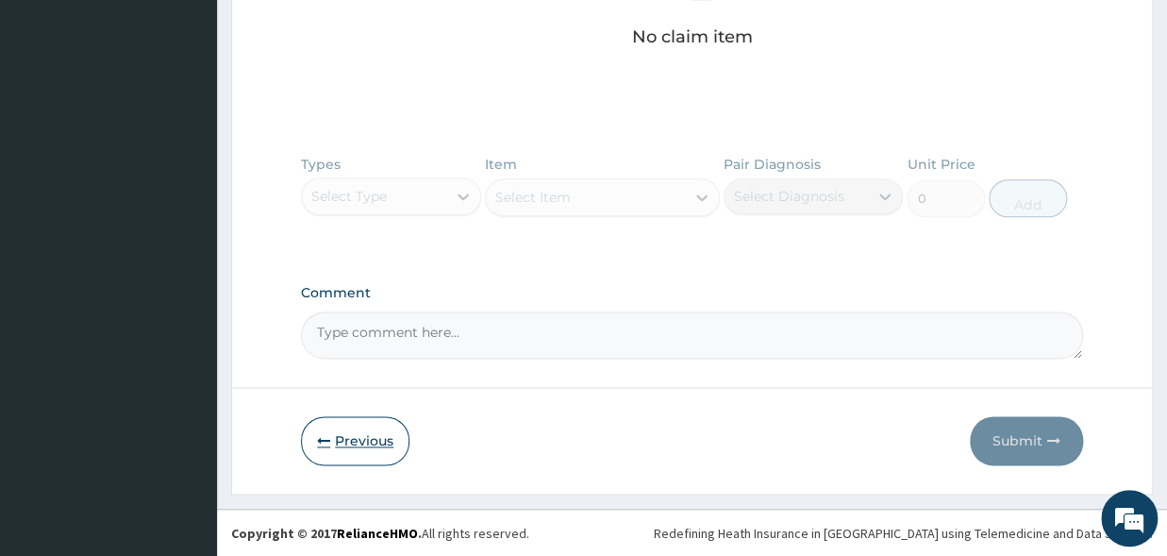
click at [367, 442] on button "Previous" at bounding box center [355, 440] width 109 height 49
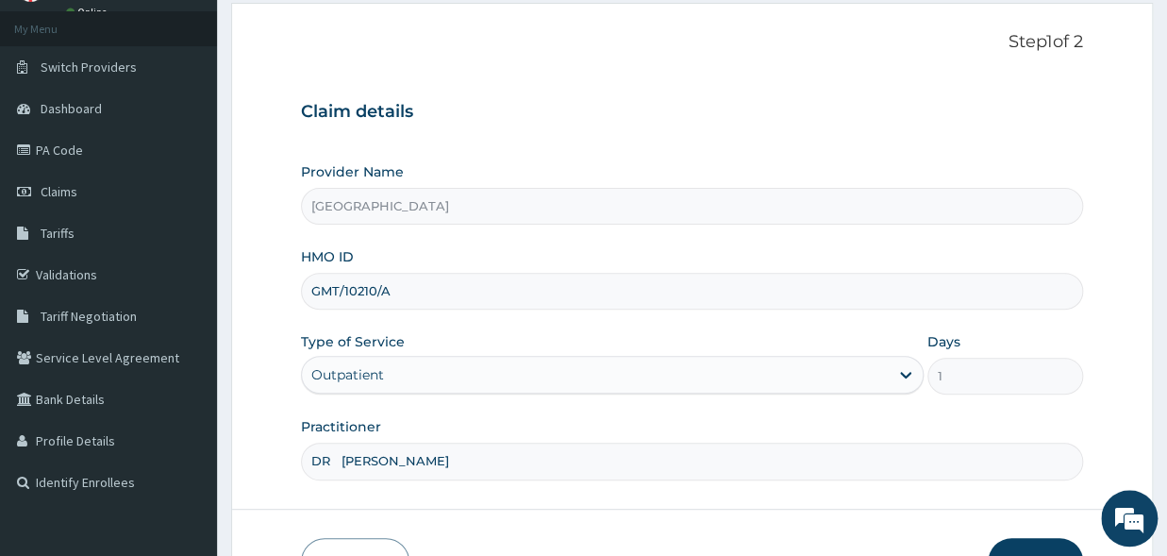
scroll to position [10, 0]
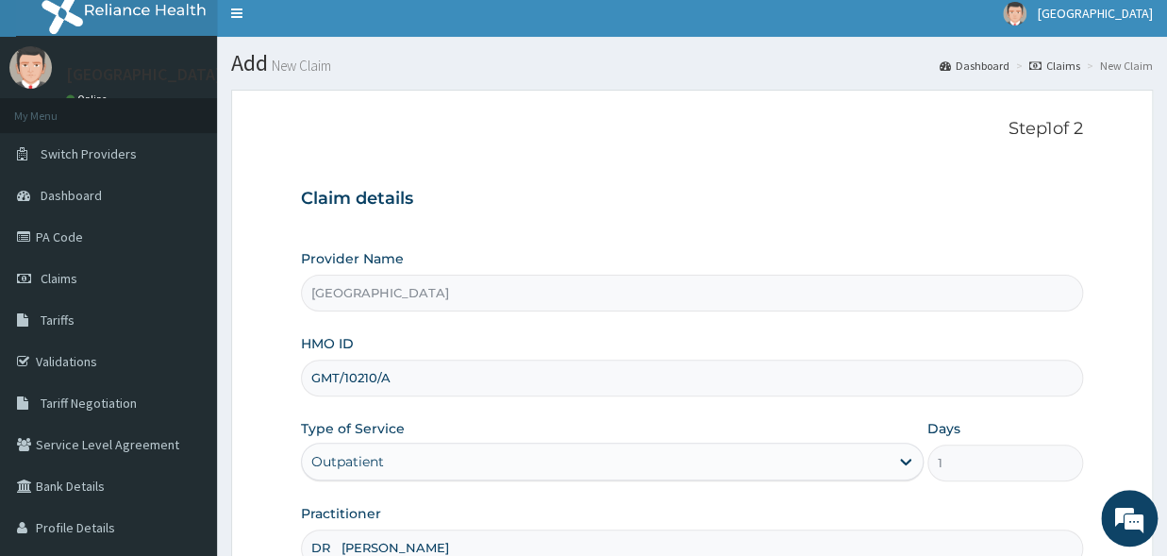
drag, startPoint x: 416, startPoint y: 379, endPoint x: 294, endPoint y: 370, distance: 122.1
click at [301, 370] on input "GMT/10210/A" at bounding box center [692, 378] width 782 height 37
click at [328, 390] on input "HMO ID" at bounding box center [692, 378] width 782 height 37
paste input "GIM/10210/A"
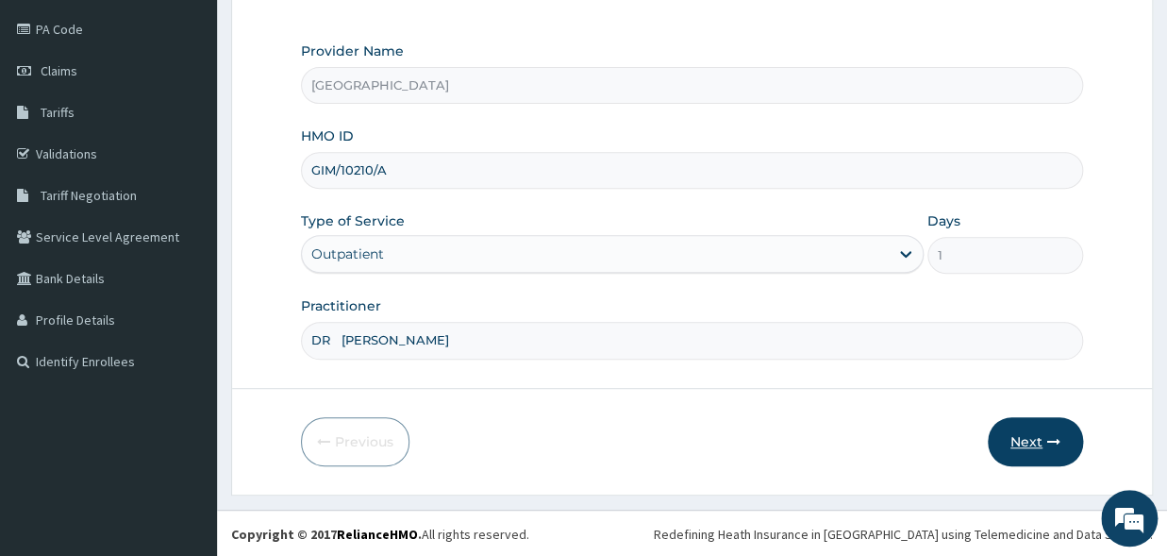
type input "GIM/10210/A"
click at [1037, 444] on button "Next" at bounding box center [1035, 441] width 95 height 49
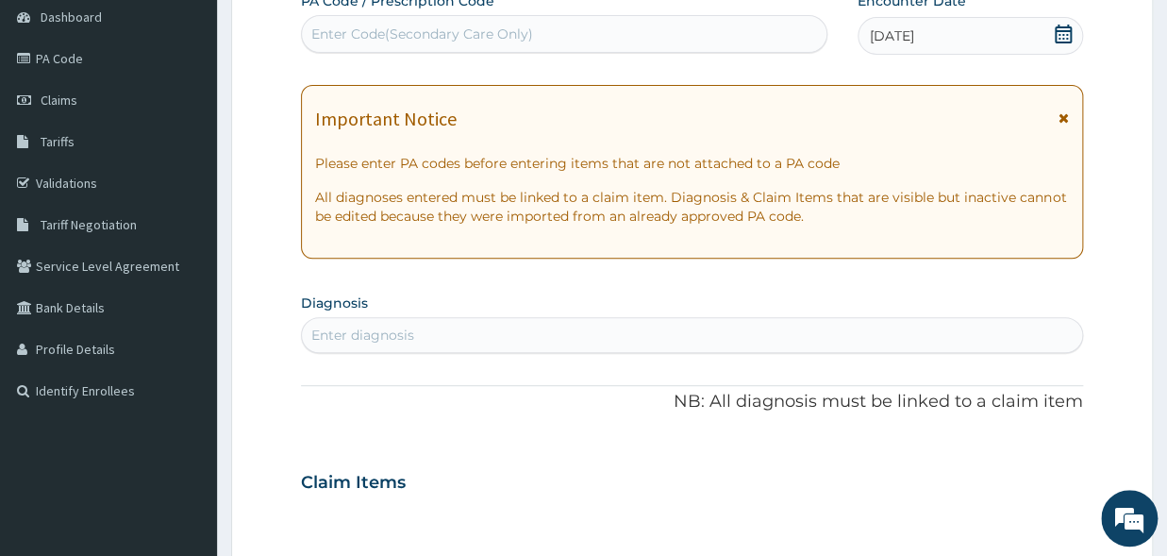
scroll to position [0, 0]
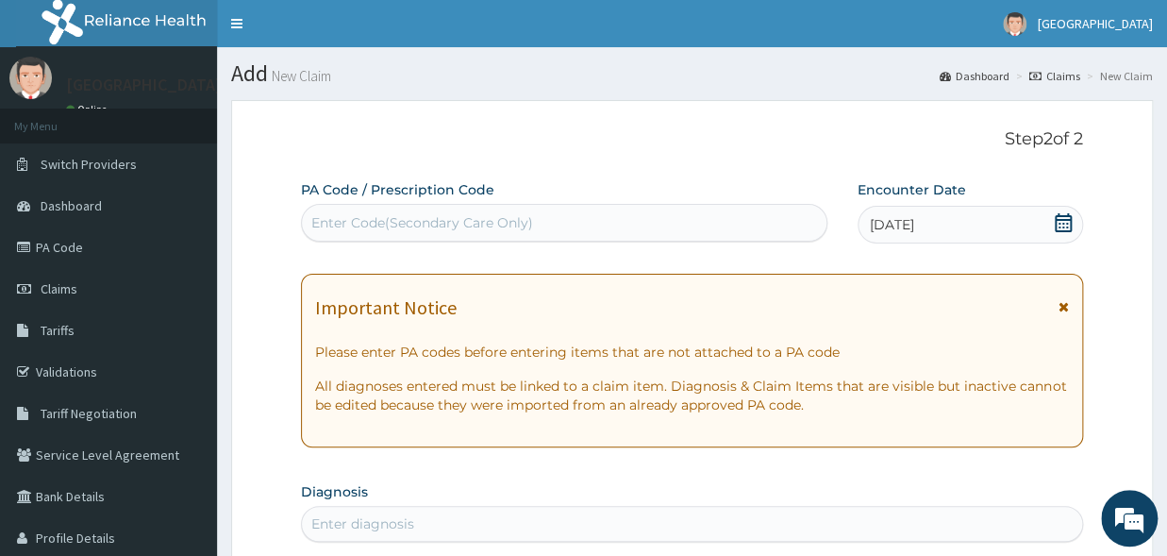
click at [561, 231] on div "Enter Code(Secondary Care Only)" at bounding box center [564, 223] width 525 height 30
type input "PA"
click at [476, 223] on div "PA" at bounding box center [564, 223] width 525 height 30
type input "AA"
